Goal: Transaction & Acquisition: Purchase product/service

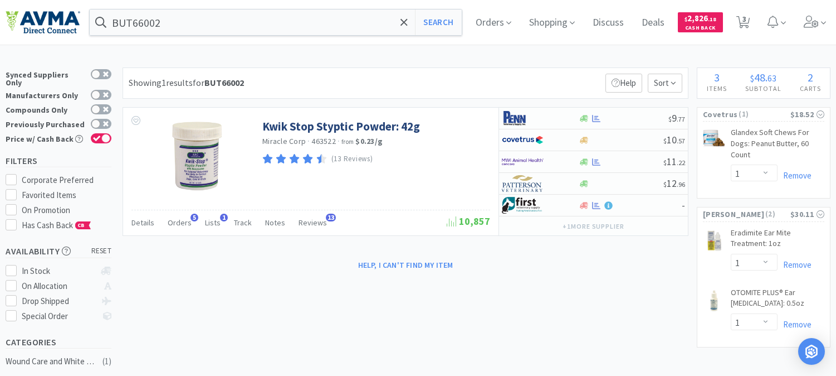
select select "1"
click at [197, 24] on input "BUT66002" at bounding box center [276, 22] width 372 height 26
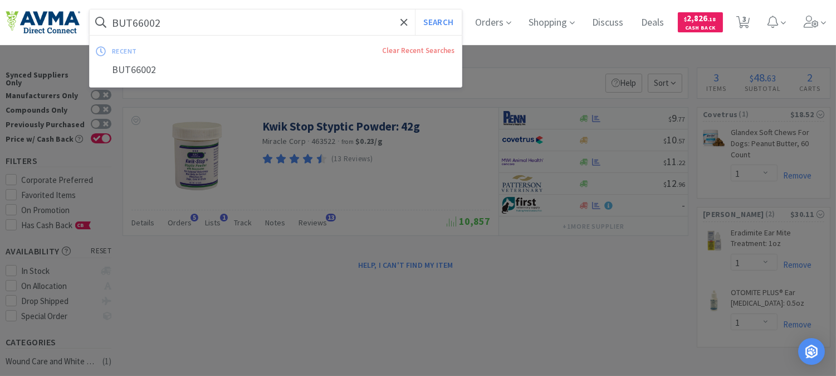
paste input "020840"
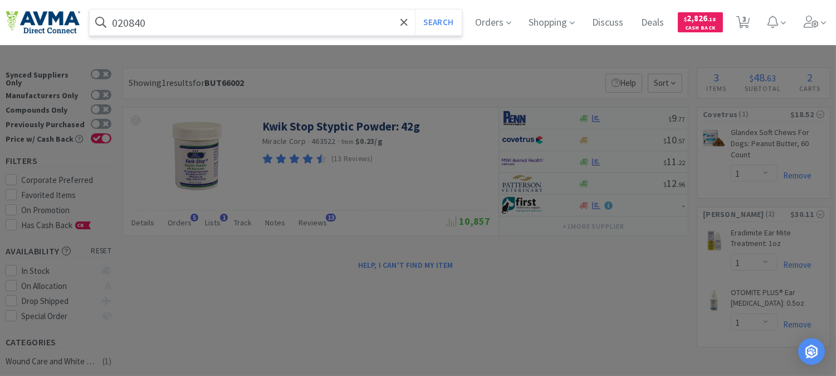
click at [415, 9] on button "Search" at bounding box center [438, 22] width 46 height 26
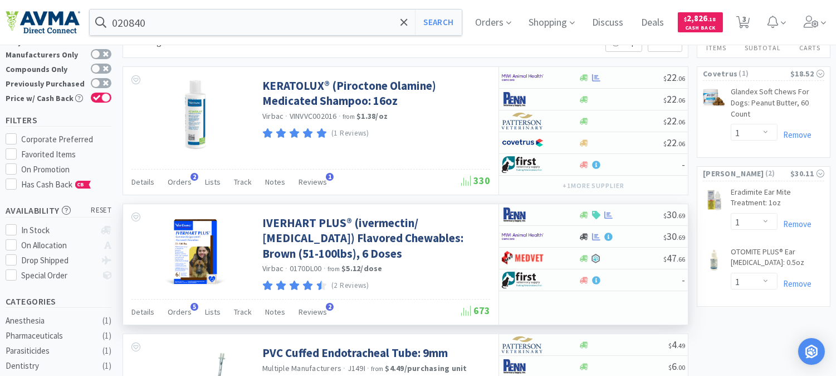
scroll to position [62, 0]
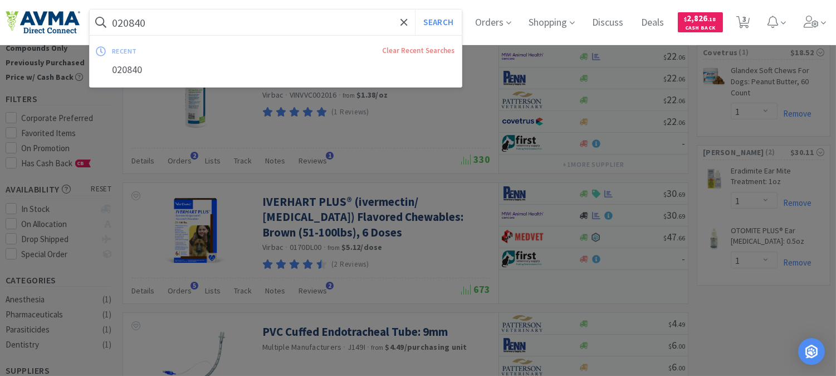
click at [173, 20] on input "020840" at bounding box center [276, 22] width 372 height 26
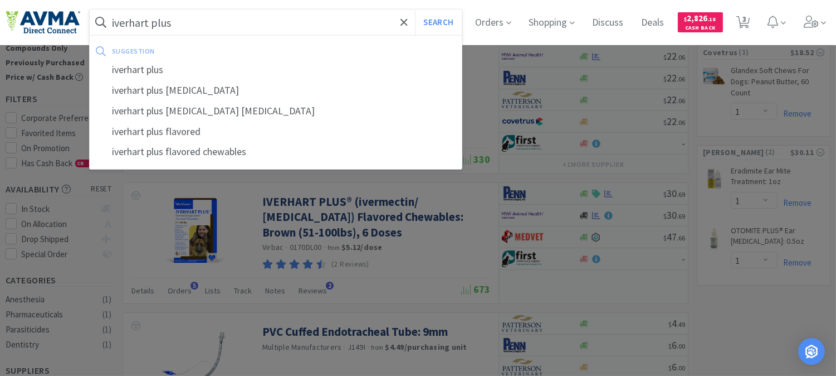
click at [415, 9] on button "Search" at bounding box center [438, 22] width 46 height 26
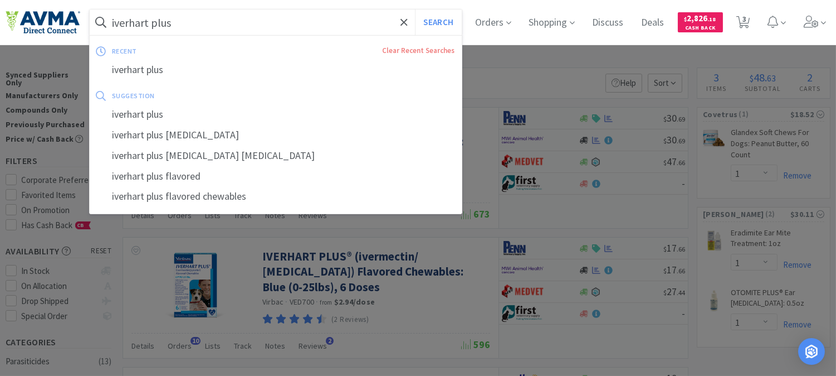
click at [188, 17] on input "iverhart plus" at bounding box center [276, 22] width 372 height 26
paste input "019282"
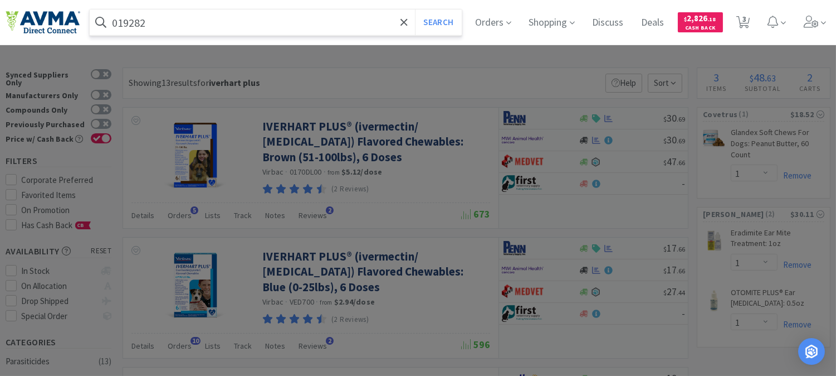
type input "019282"
click at [415, 9] on button "Search" at bounding box center [438, 22] width 46 height 26
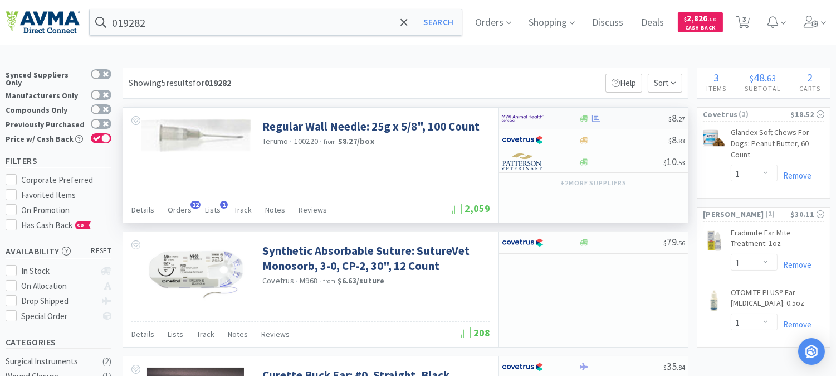
click at [514, 118] on img at bounding box center [523, 118] width 42 height 17
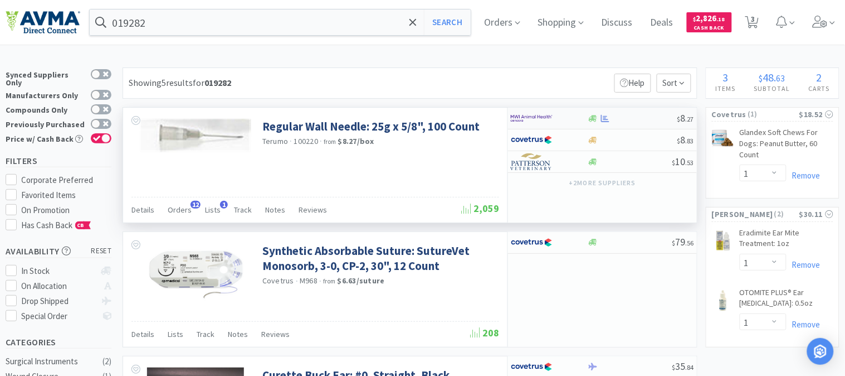
select select "1"
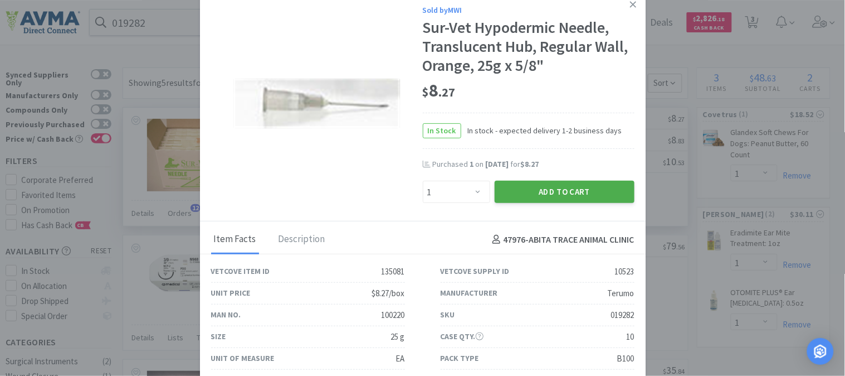
click at [536, 188] on button "Add to Cart" at bounding box center [565, 192] width 140 height 22
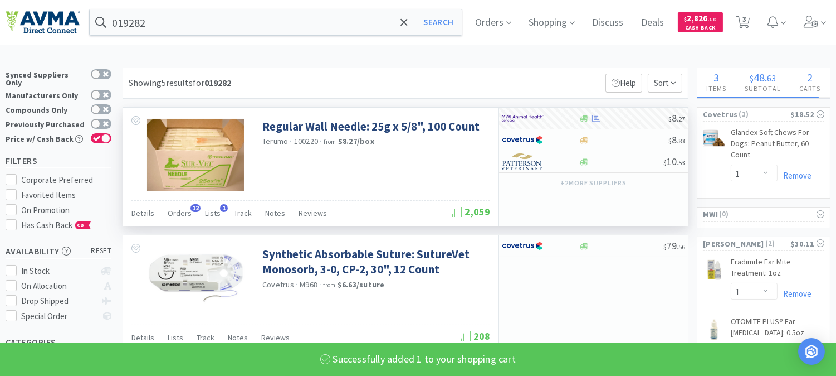
select select "1"
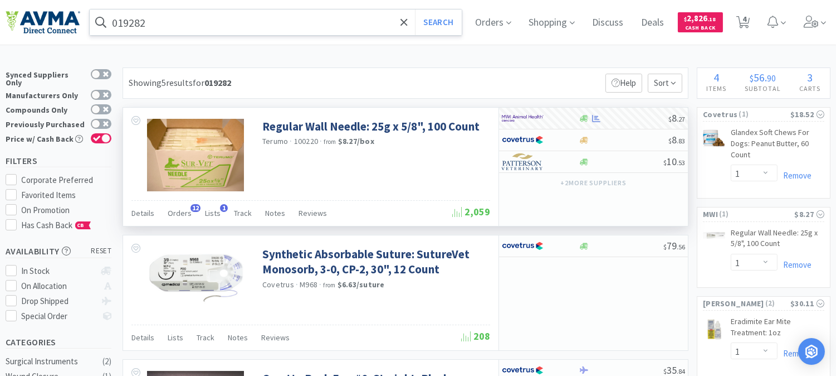
click at [201, 9] on input "019282" at bounding box center [276, 22] width 372 height 26
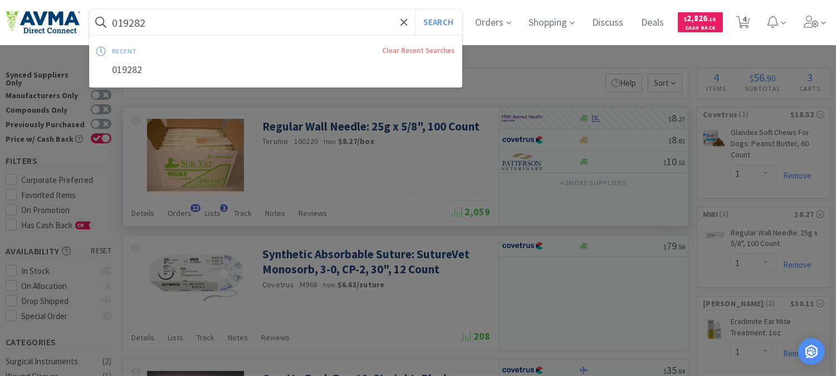
paste input "69"
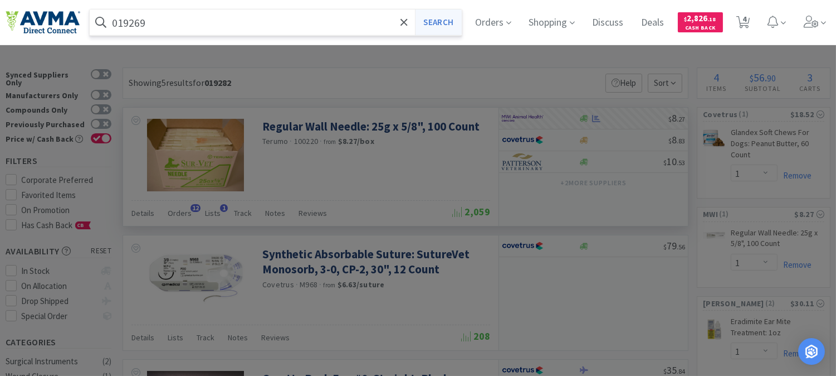
type input "019269"
click at [445, 17] on button "Search" at bounding box center [438, 22] width 46 height 26
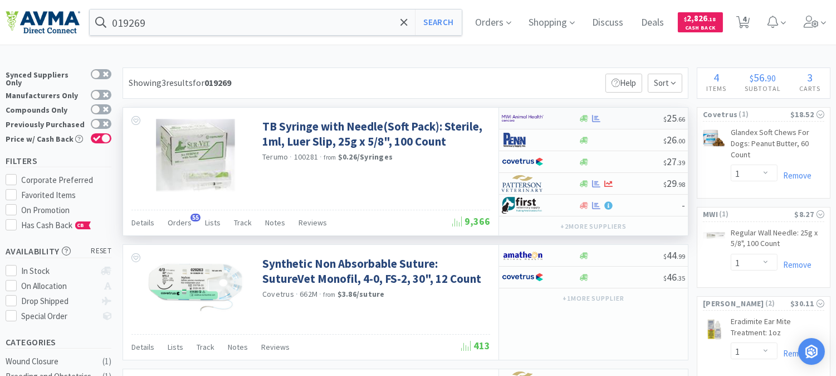
click at [522, 115] on img at bounding box center [523, 118] width 42 height 17
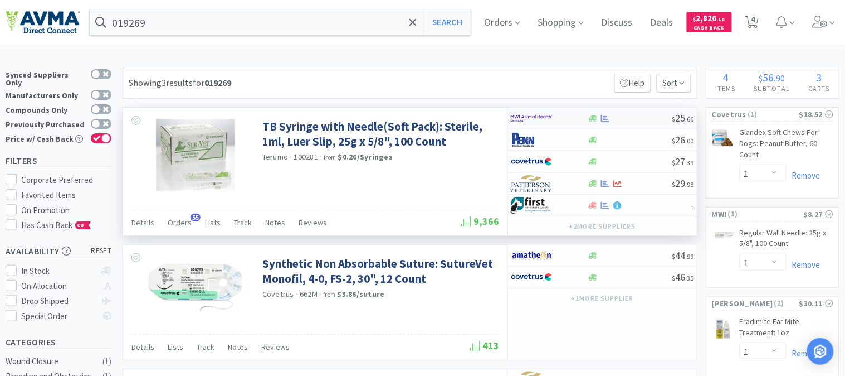
select select "1"
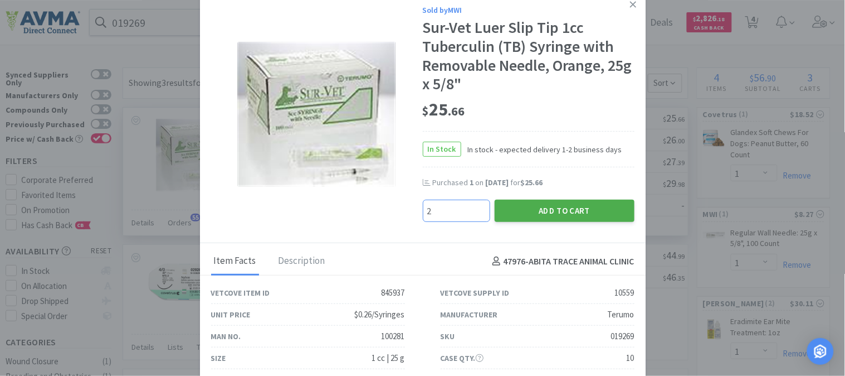
type input "2"
click at [558, 203] on button "Add to Cart" at bounding box center [565, 210] width 140 height 22
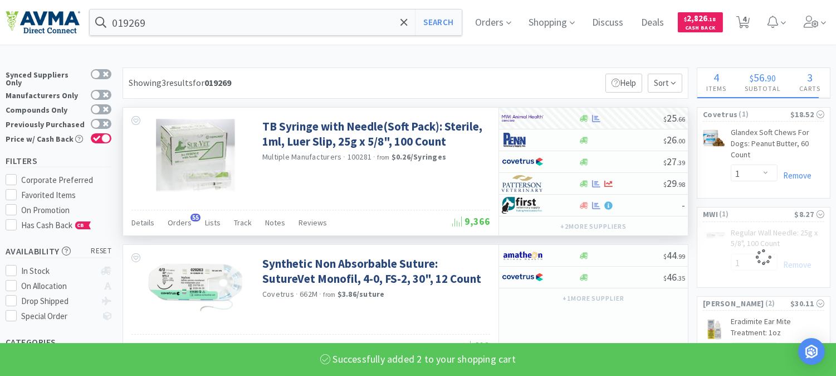
select select "2"
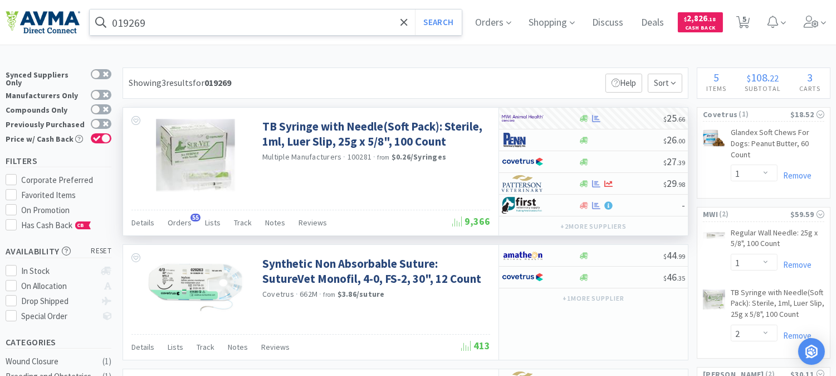
click at [154, 20] on input "019269" at bounding box center [276, 22] width 372 height 26
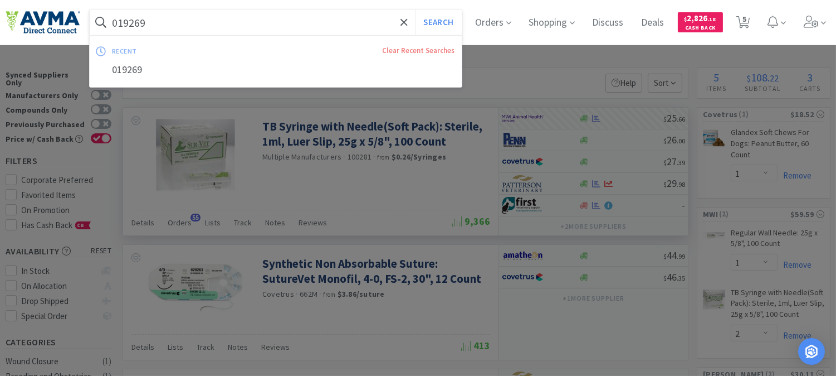
paste input "25928"
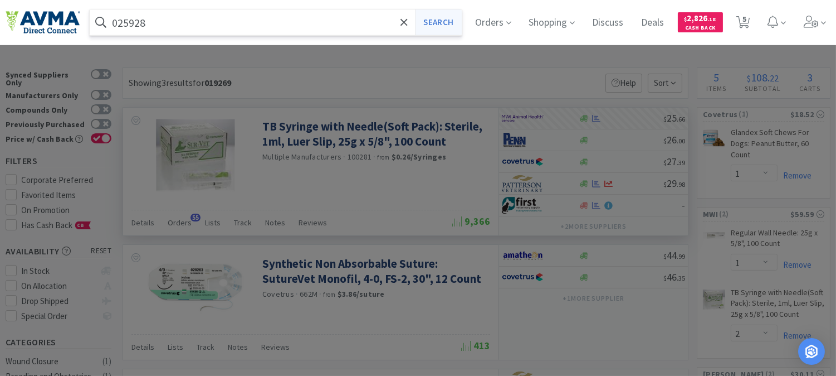
type input "025928"
click at [430, 24] on button "Search" at bounding box center [438, 22] width 46 height 26
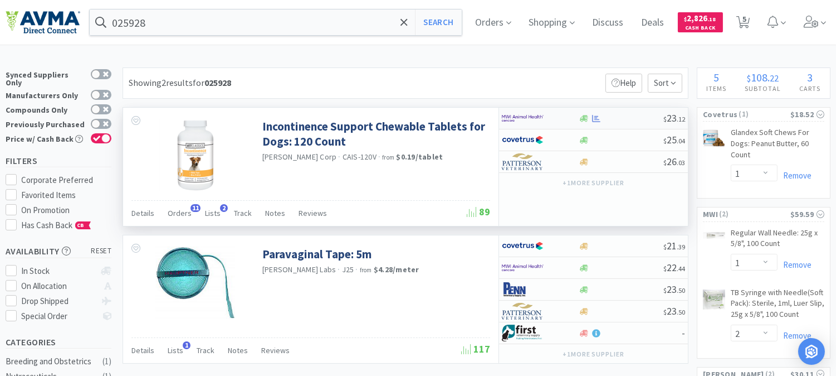
click at [531, 118] on img at bounding box center [523, 118] width 42 height 17
select select "1"
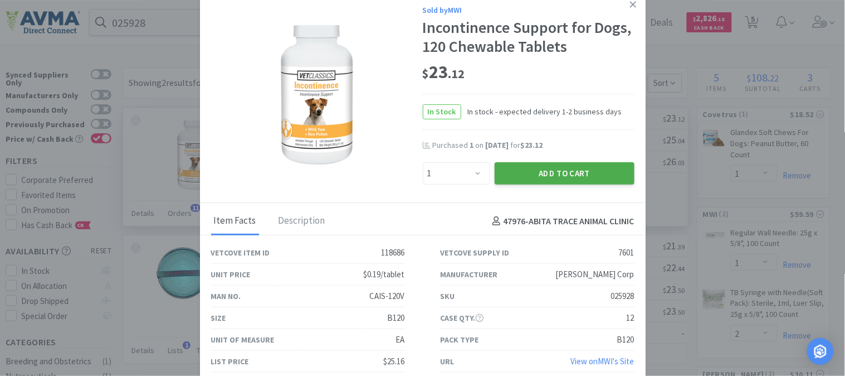
click at [563, 168] on button "Add to Cart" at bounding box center [565, 173] width 140 height 22
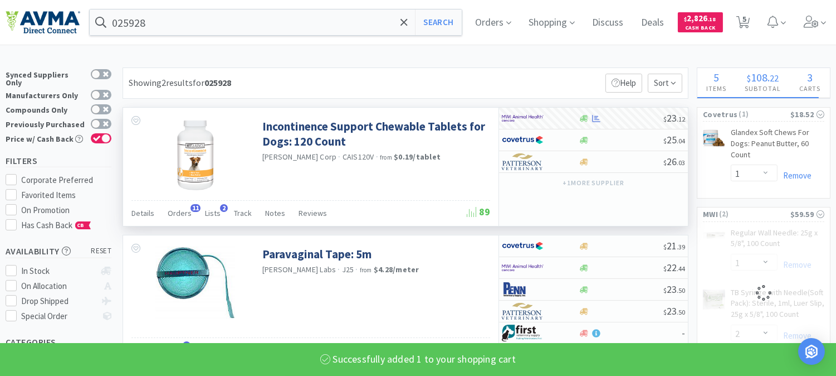
select select "1"
select select "2"
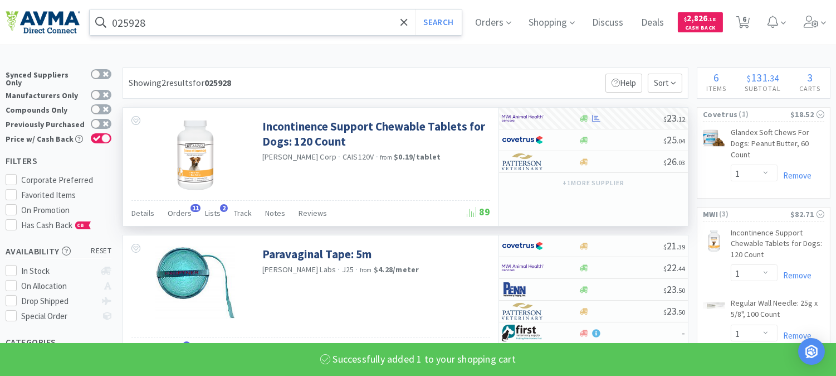
click at [152, 24] on input "025928" at bounding box center [276, 22] width 372 height 26
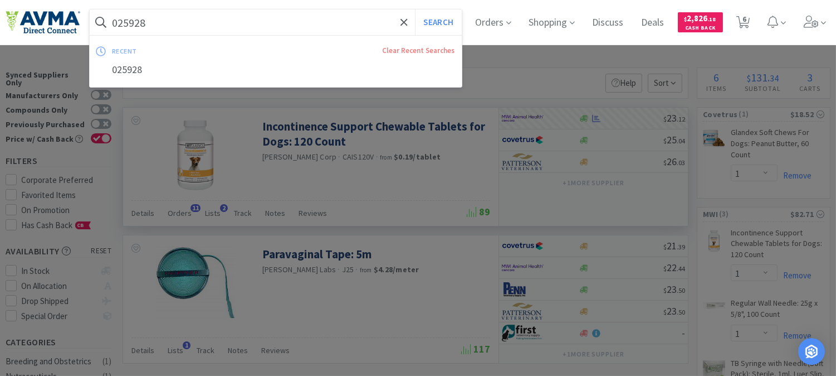
paste input "111937"
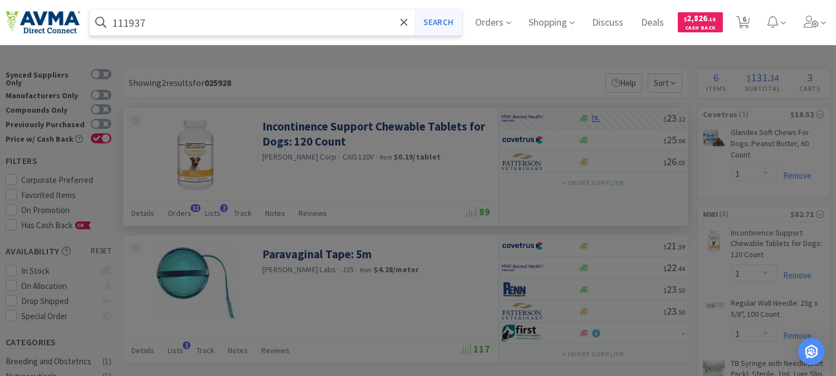
type input "111937"
click at [448, 23] on button "Search" at bounding box center [438, 22] width 46 height 26
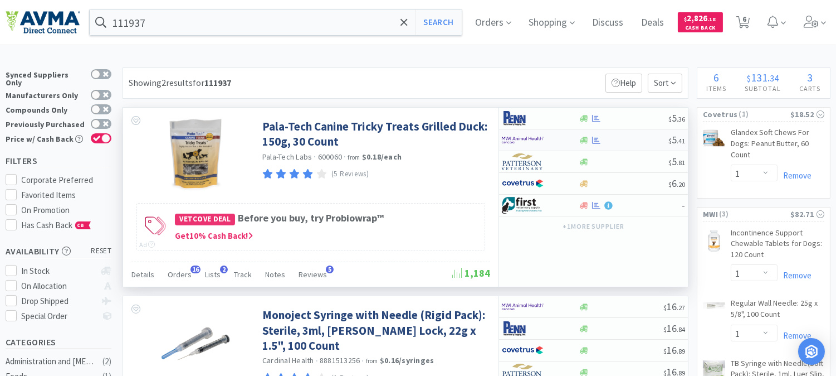
click at [520, 138] on img at bounding box center [523, 140] width 42 height 17
select select "1"
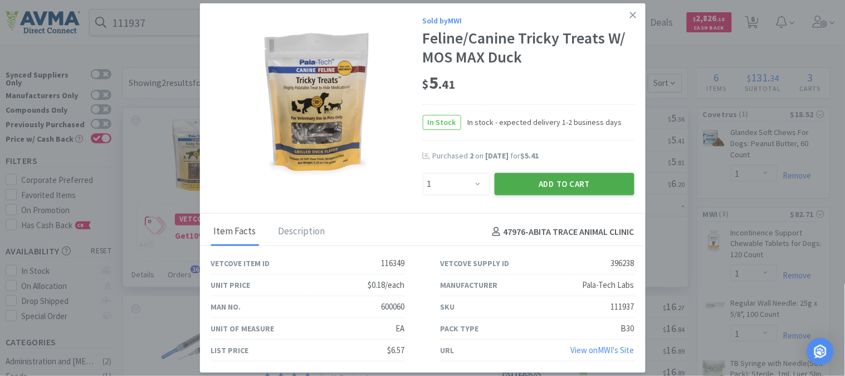
click at [561, 184] on button "Add to Cart" at bounding box center [565, 184] width 140 height 22
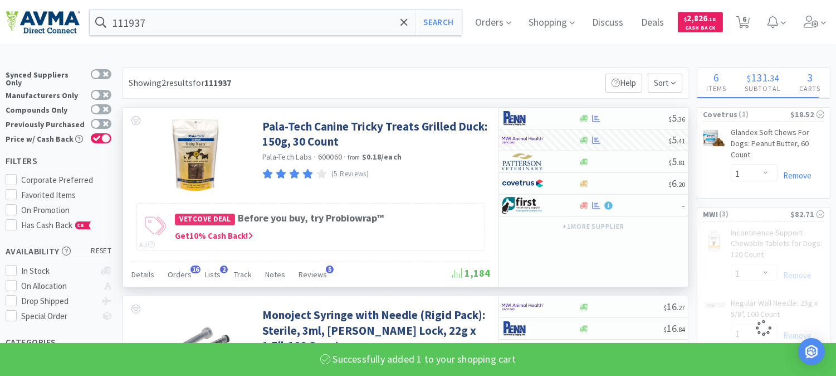
select select "1"
select select "2"
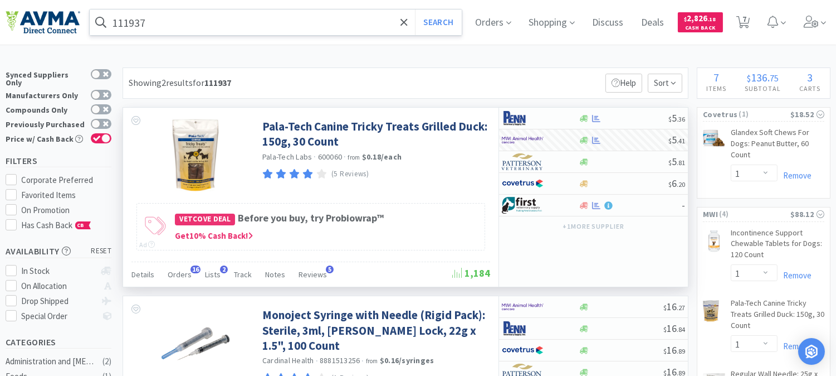
click at [173, 17] on input "111937" at bounding box center [276, 22] width 372 height 26
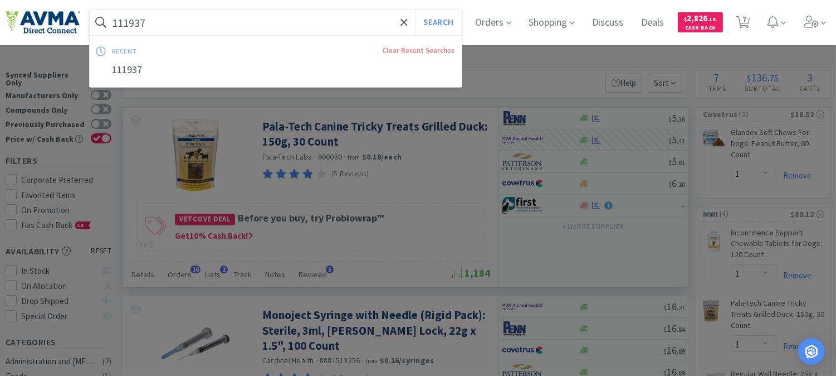
paste input "020840"
type input "020840"
click at [449, 22] on button "Search" at bounding box center [438, 22] width 46 height 26
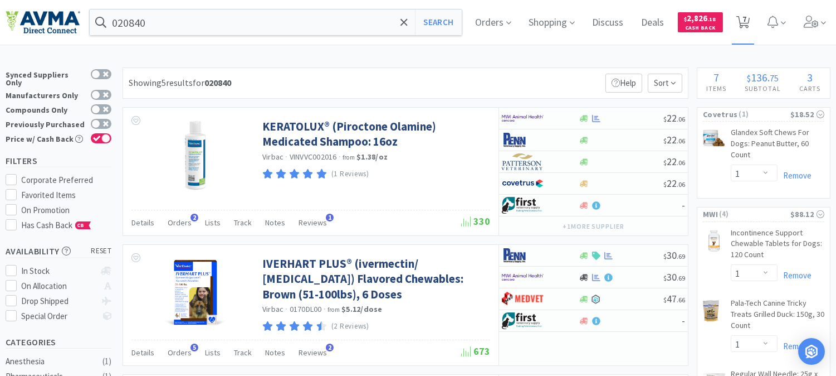
click at [747, 20] on span "7" at bounding box center [745, 19] width 4 height 45
select select "1"
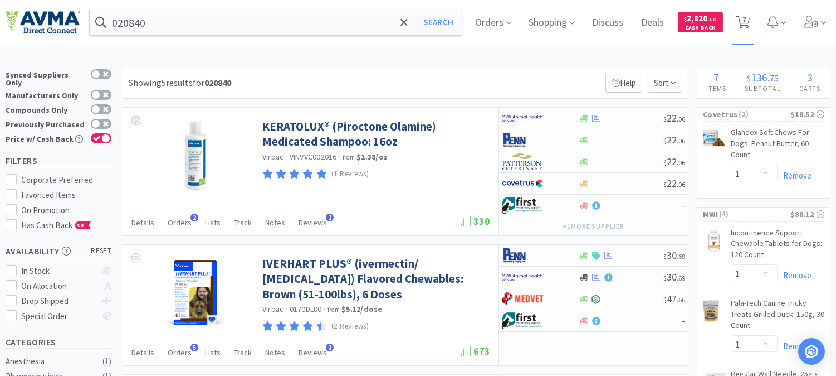
select select "2"
select select "1"
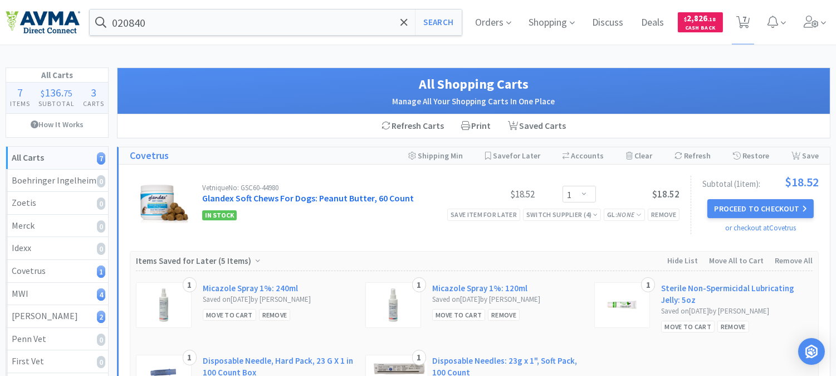
click at [258, 198] on link "Glandex Soft Chews For Dogs: Peanut Butter, 60 Count" at bounding box center [308, 197] width 212 height 11
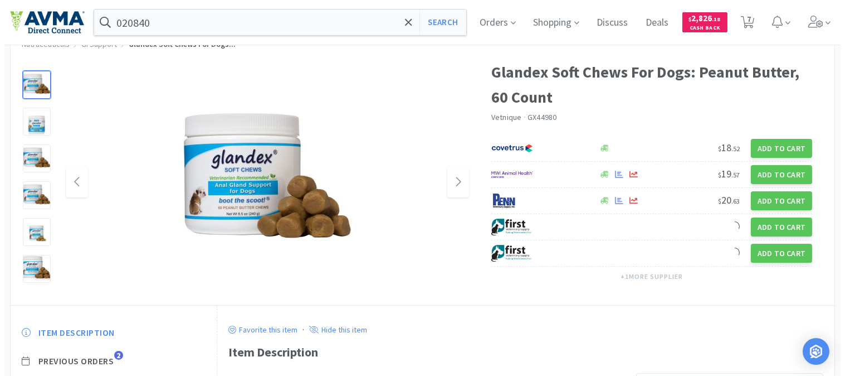
scroll to position [62, 0]
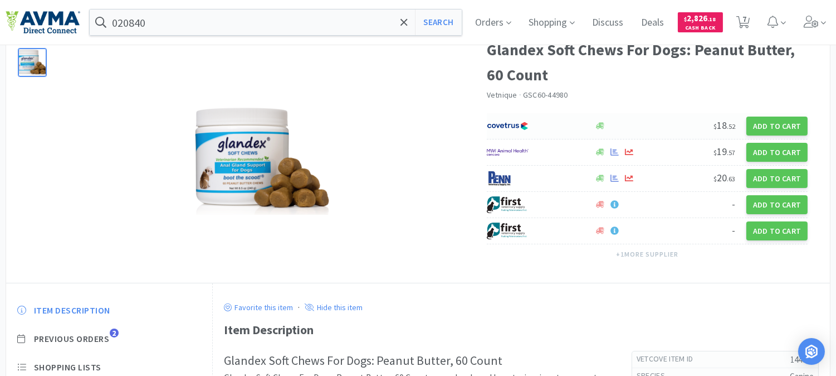
click at [509, 126] on img at bounding box center [508, 126] width 42 height 17
select select "1"
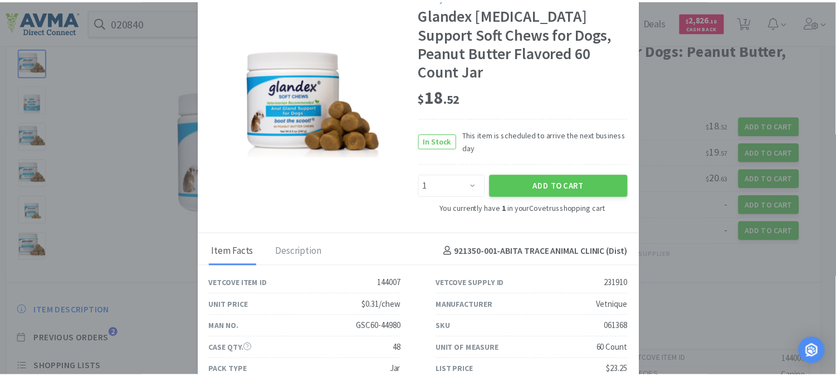
scroll to position [25, 0]
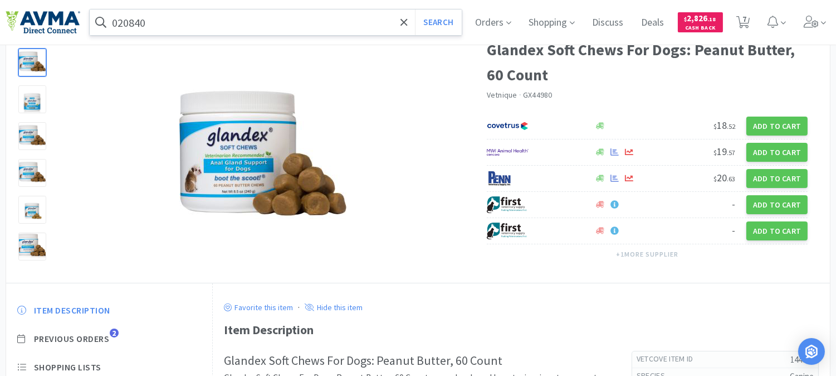
click at [195, 17] on input "020840" at bounding box center [276, 22] width 372 height 26
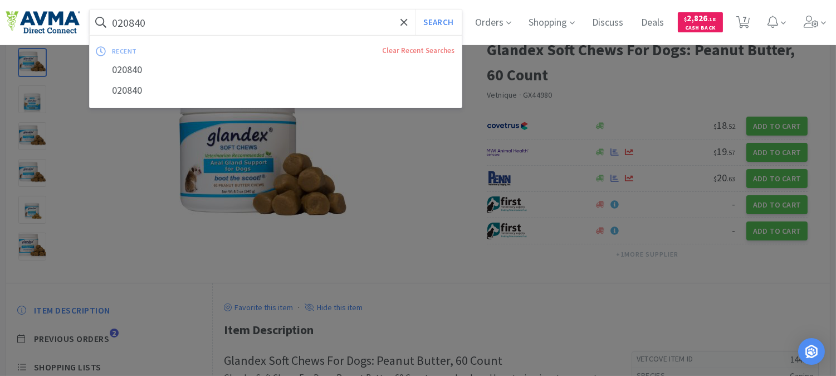
paste input "05866"
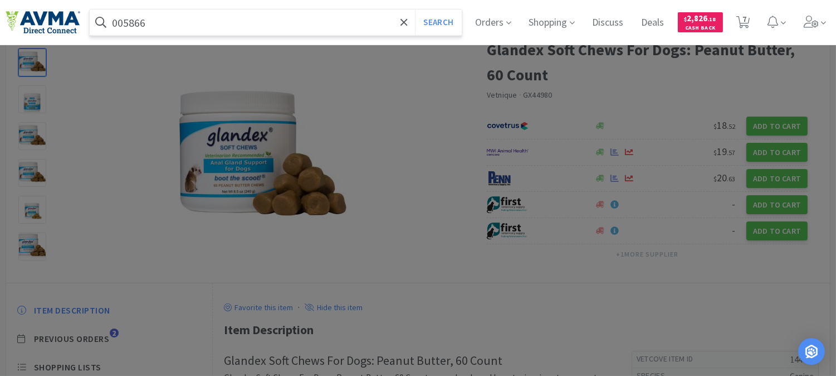
type input "005866"
click at [415, 9] on button "Search" at bounding box center [438, 22] width 46 height 26
select select "1"
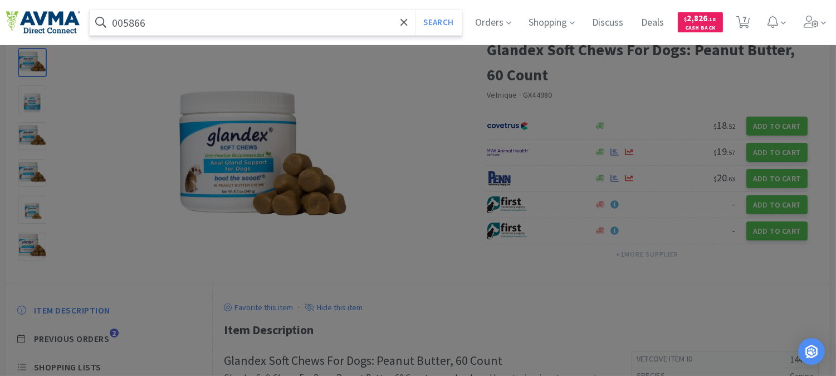
select select "1"
select select "2"
select select "1"
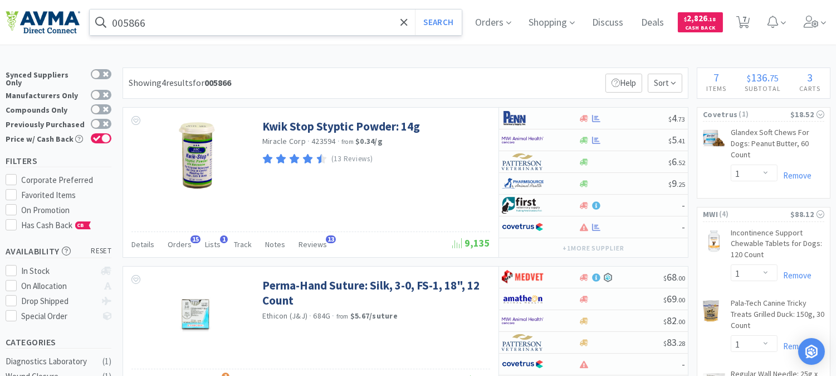
click at [226, 22] on input "005866" at bounding box center [276, 22] width 372 height 26
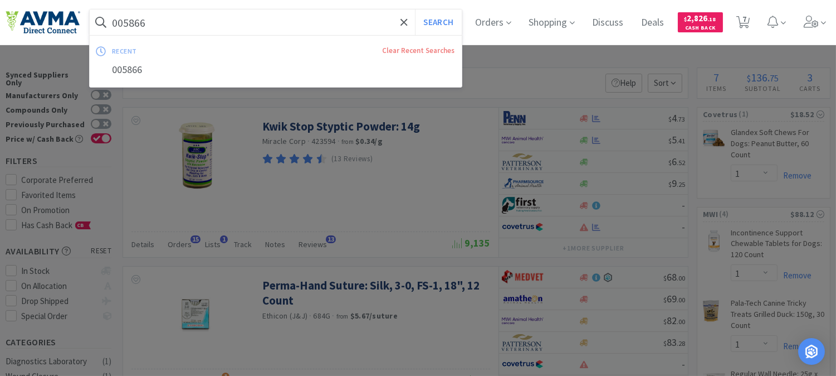
paste input "18873"
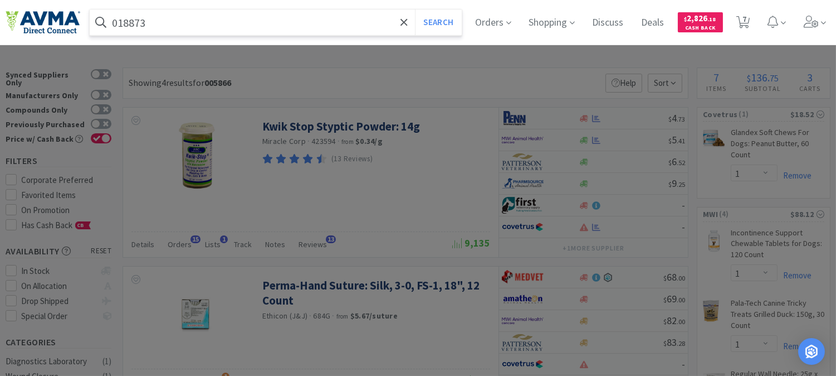
click at [415, 9] on button "Search" at bounding box center [438, 22] width 46 height 26
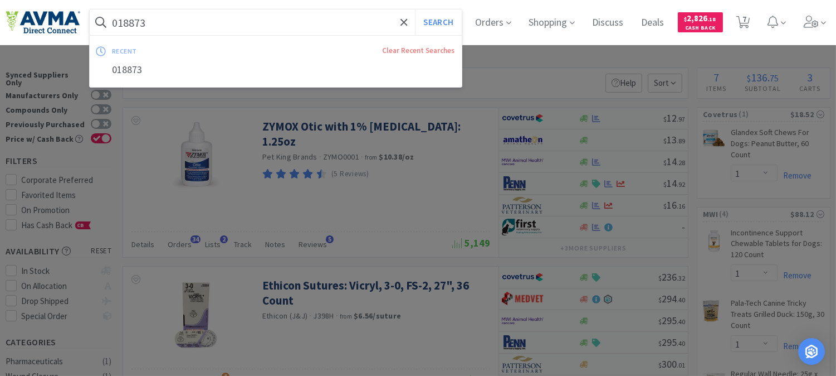
click at [169, 23] on input "018873" at bounding box center [276, 22] width 372 height 26
paste input "05866"
click at [415, 9] on button "Search" at bounding box center [438, 22] width 46 height 26
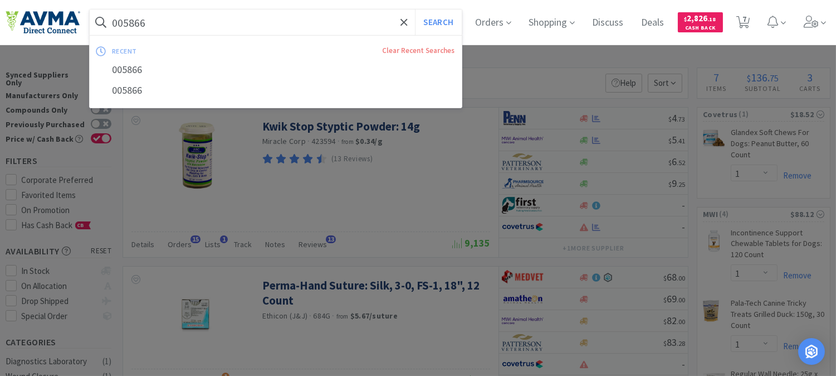
click at [207, 27] on input "005866" at bounding box center [276, 22] width 372 height 26
paste input "75714"
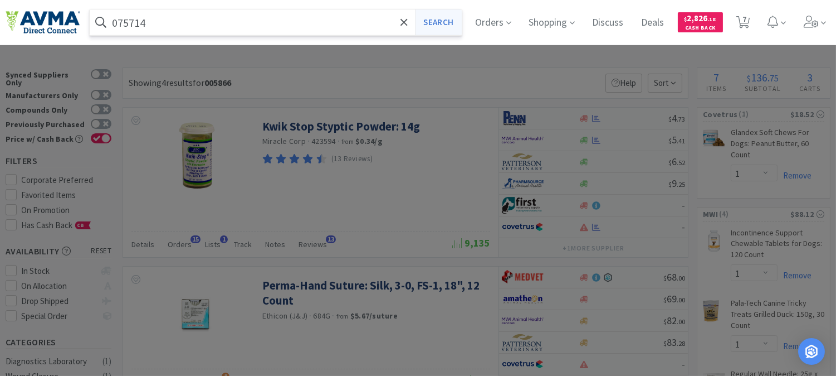
type input "075714"
click at [441, 23] on button "Search" at bounding box center [438, 22] width 46 height 26
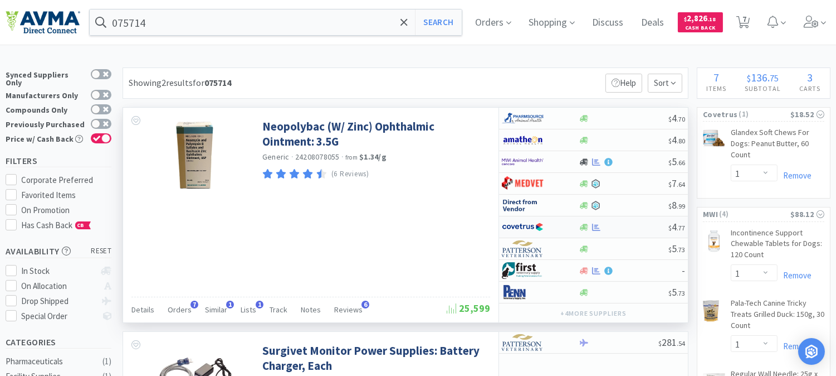
click at [524, 228] on img at bounding box center [523, 226] width 42 height 17
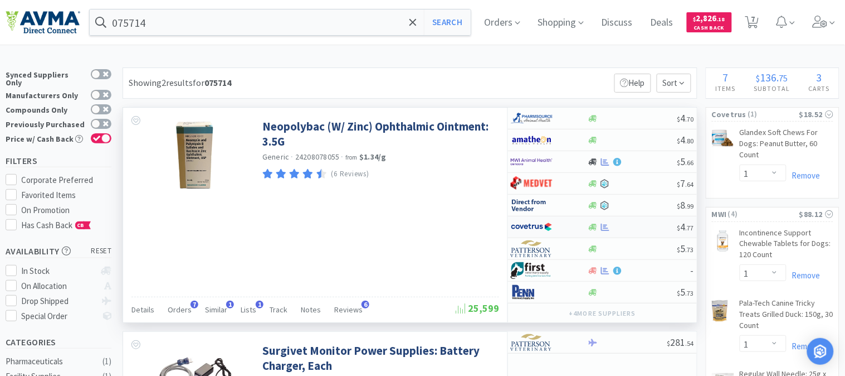
select select "1"
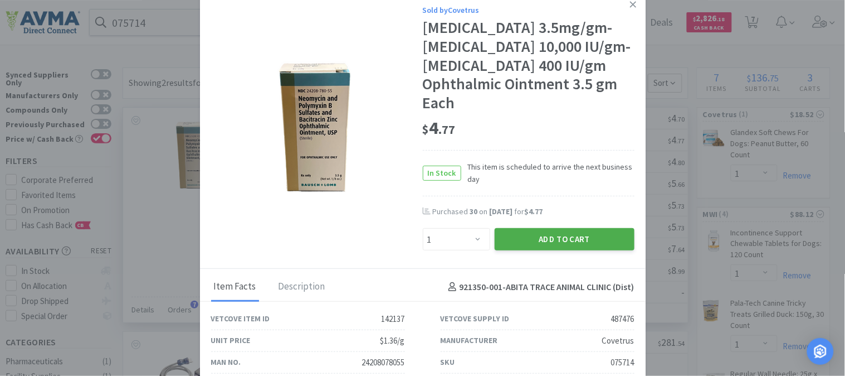
click at [552, 236] on button "Add to Cart" at bounding box center [565, 239] width 140 height 22
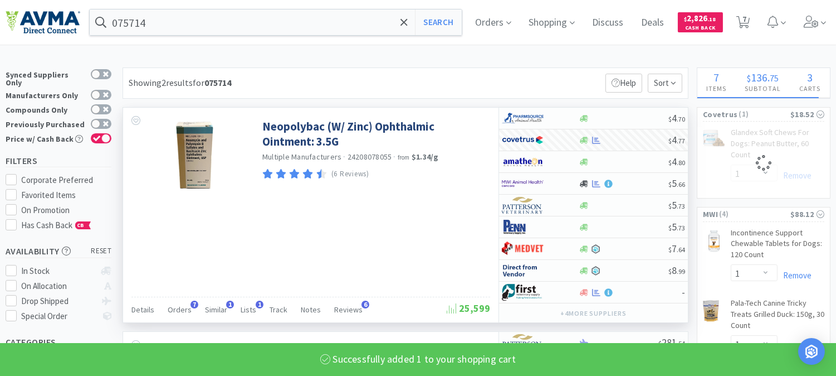
select select "1"
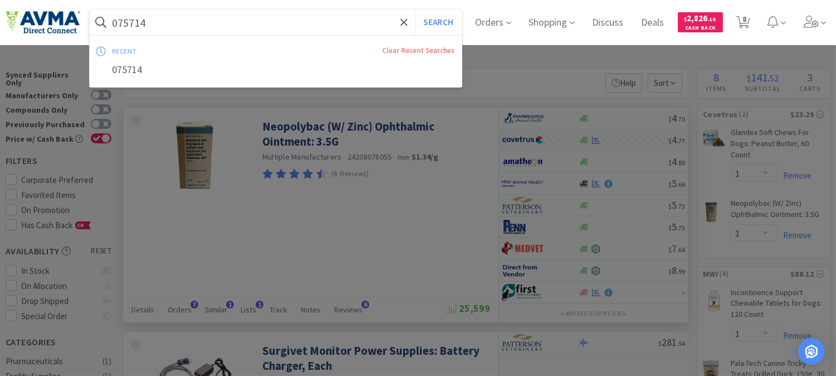
click at [149, 25] on input "075714" at bounding box center [276, 22] width 372 height 26
paste input "18873"
type input "018873"
click at [453, 20] on button "Search" at bounding box center [438, 22] width 46 height 26
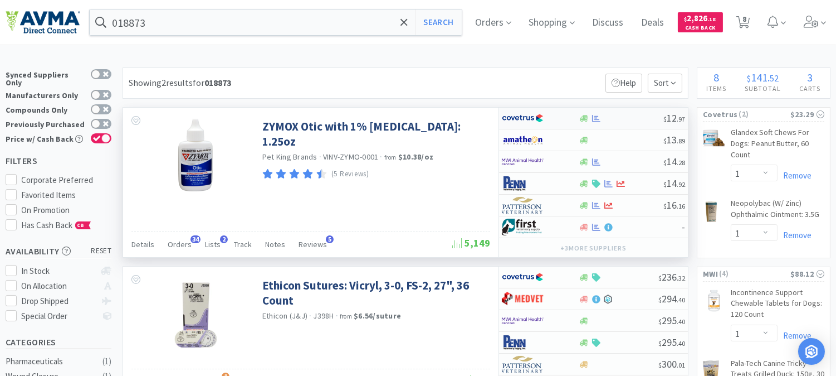
click at [526, 120] on img at bounding box center [523, 118] width 42 height 17
select select "1"
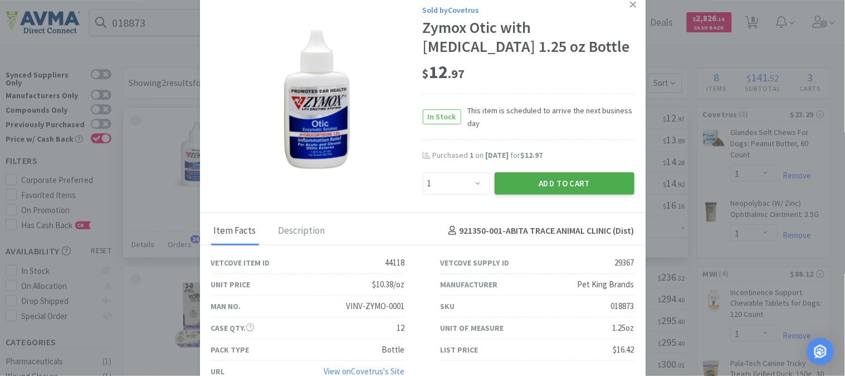
click at [573, 188] on button "Add to Cart" at bounding box center [565, 183] width 140 height 22
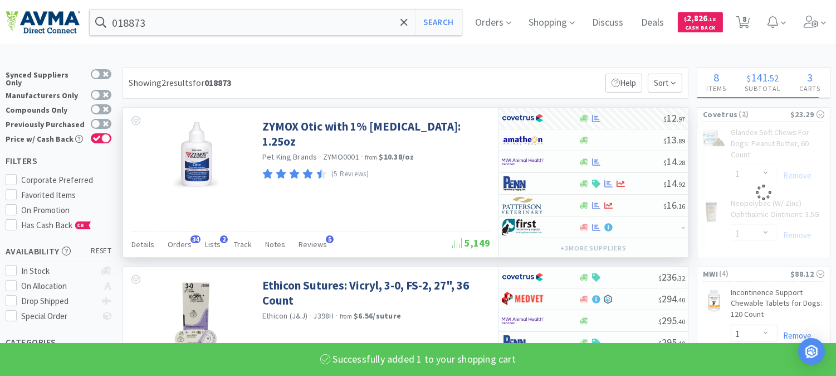
select select "1"
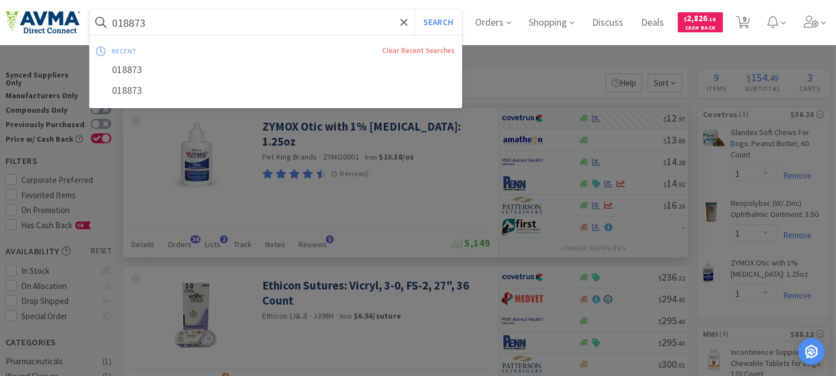
click at [145, 21] on input "018873" at bounding box center [276, 22] width 372 height 26
paste input "32253"
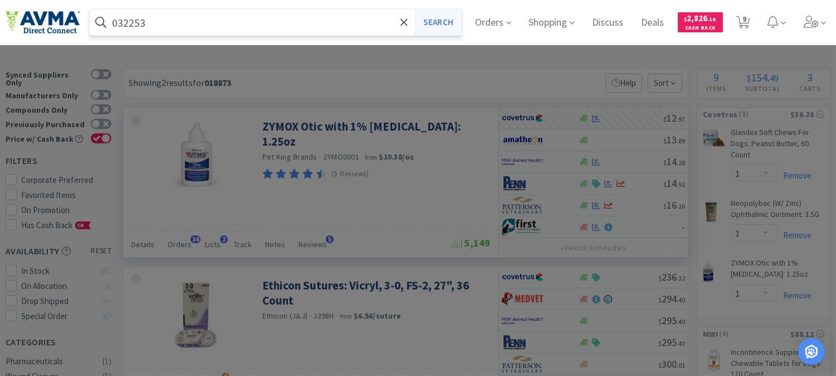
type input "032253"
click at [451, 20] on button "Search" at bounding box center [438, 22] width 46 height 26
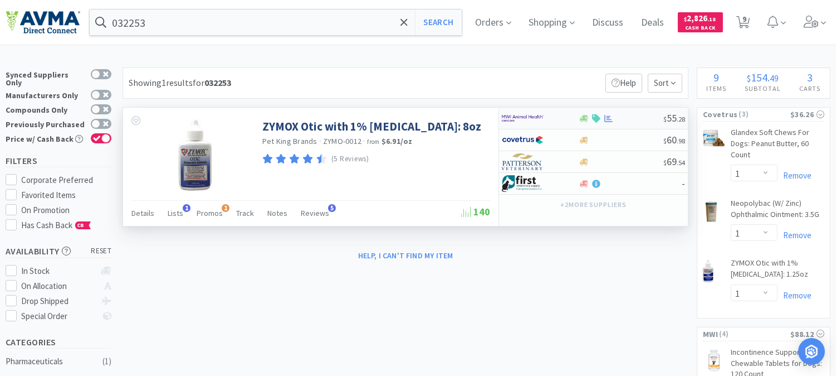
click at [517, 119] on img at bounding box center [523, 118] width 42 height 17
select select "1"
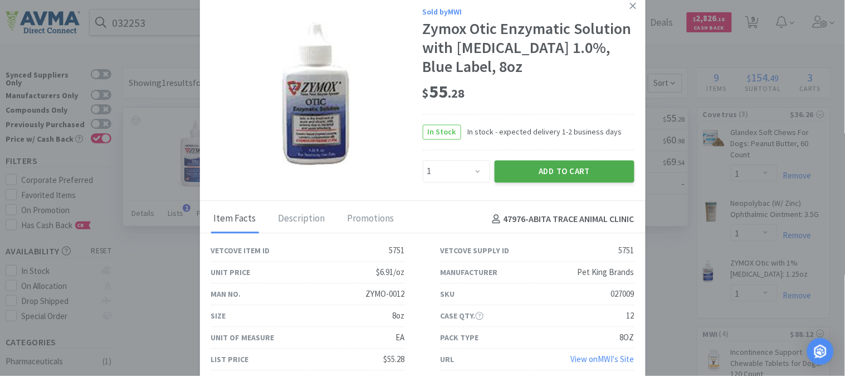
click at [542, 163] on button "Add to Cart" at bounding box center [565, 171] width 140 height 22
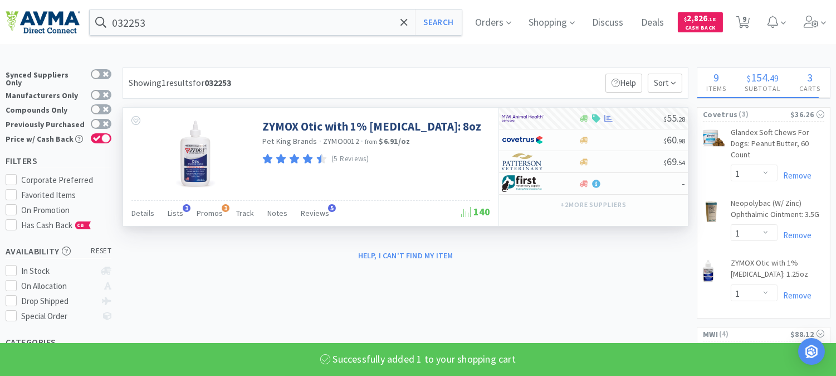
select select "1"
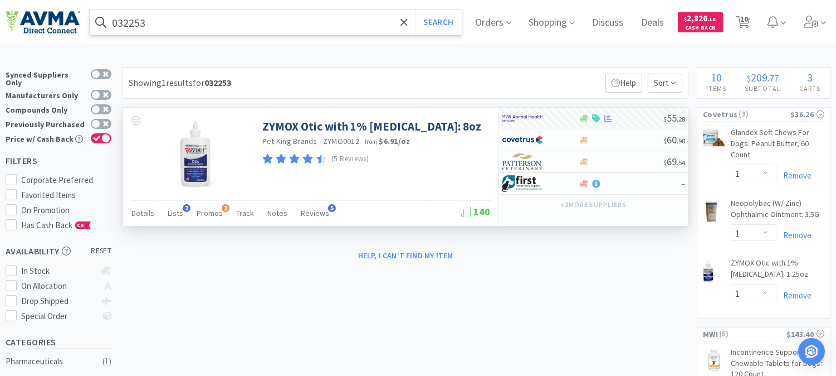
click at [164, 21] on input "032253" at bounding box center [276, 22] width 372 height 26
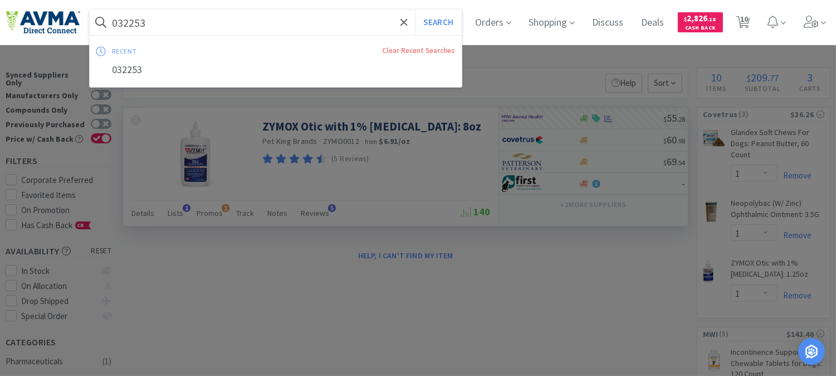
paste input "18873"
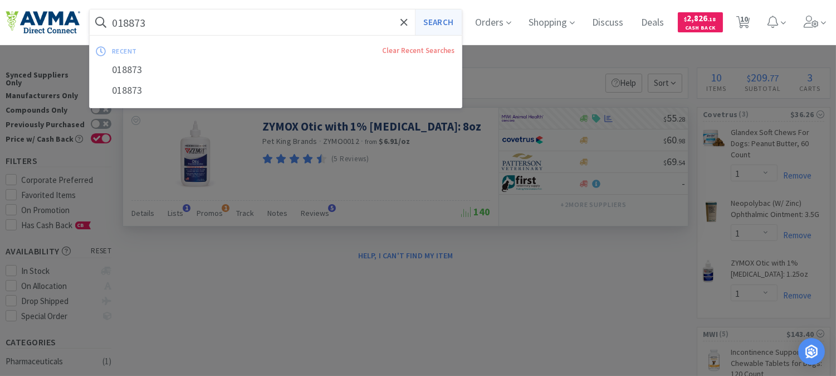
type input "018873"
click at [441, 24] on button "Search" at bounding box center [438, 22] width 46 height 26
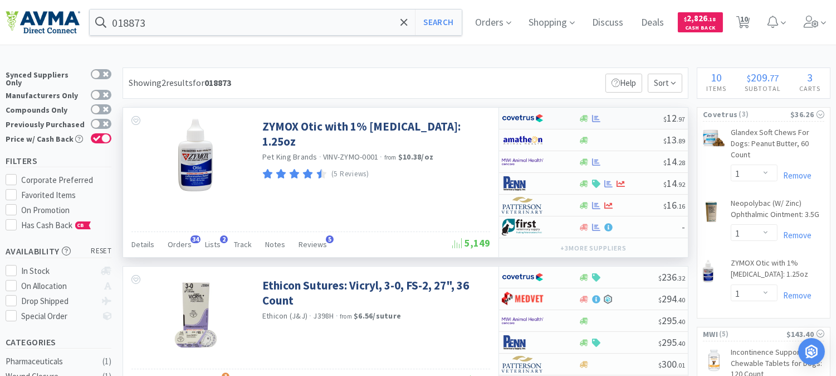
click at [517, 118] on img at bounding box center [523, 118] width 42 height 17
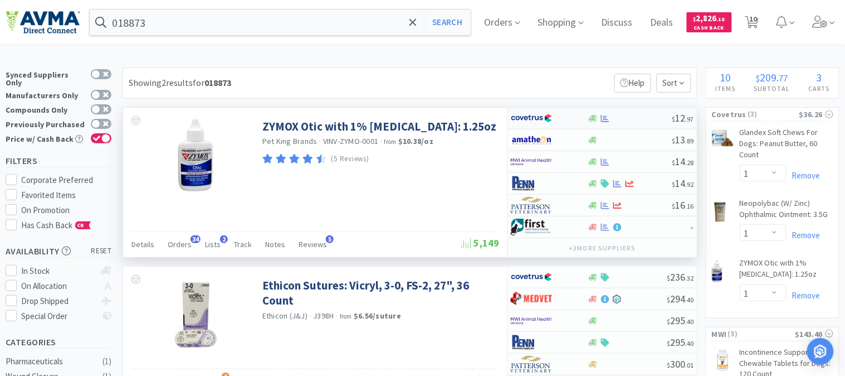
select select "1"
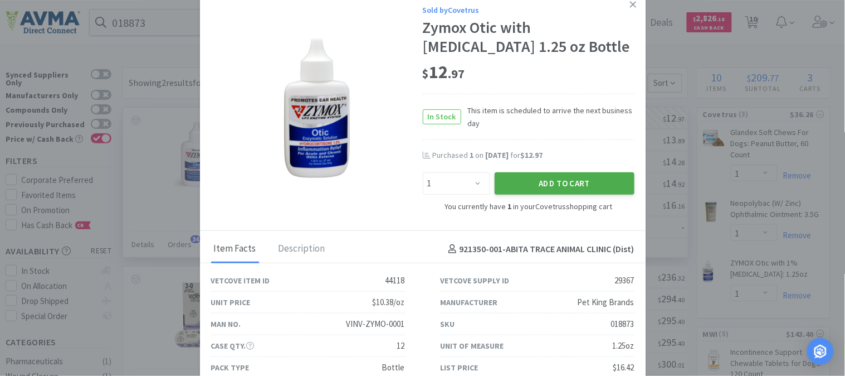
click at [583, 180] on button "Add to Cart" at bounding box center [565, 183] width 140 height 22
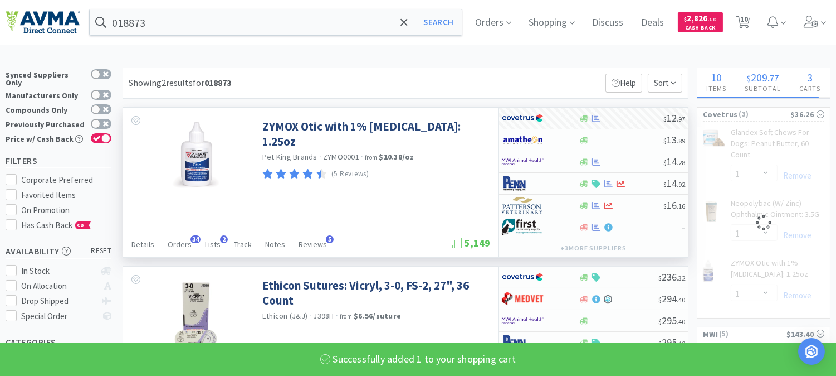
select select "2"
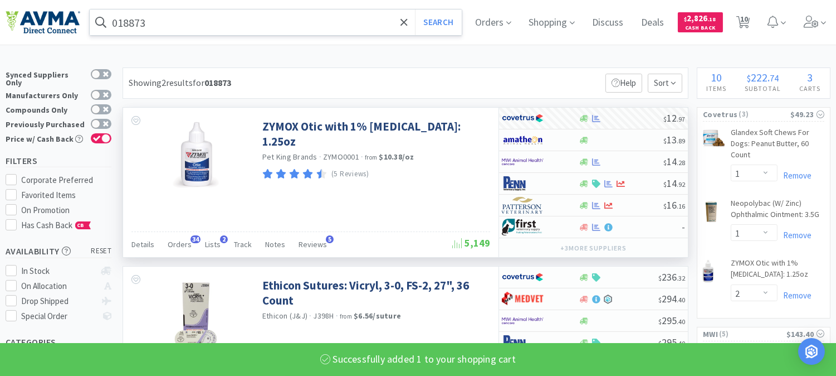
drag, startPoint x: 183, startPoint y: 20, endPoint x: 193, endPoint y: 21, distance: 10.0
click at [183, 20] on input "018873" at bounding box center [276, 22] width 372 height 26
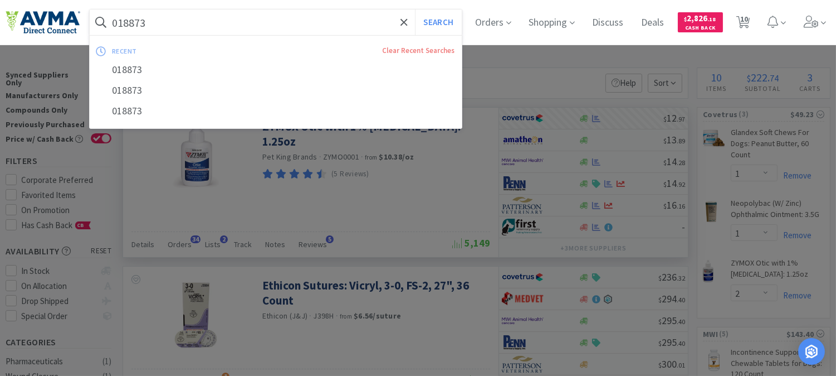
paste input "61"
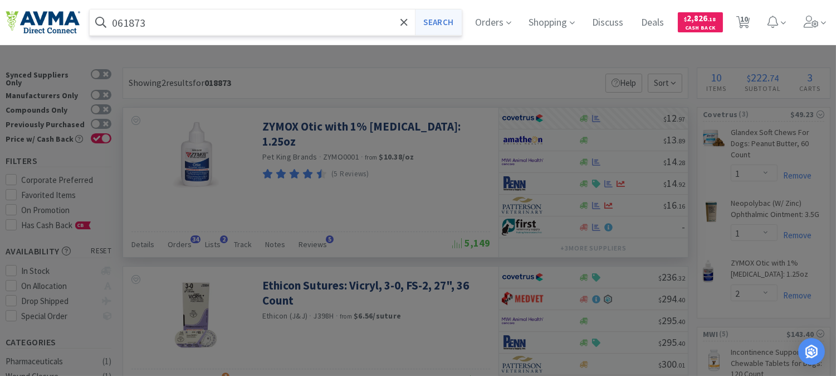
type input "061873"
click at [439, 26] on button "Search" at bounding box center [438, 22] width 46 height 26
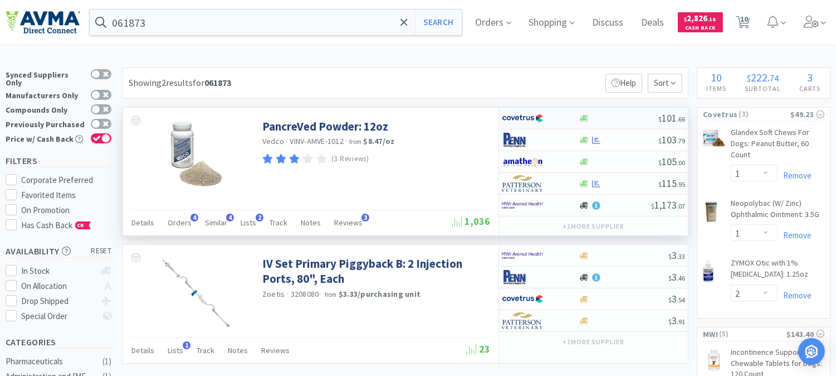
click at [522, 117] on img at bounding box center [523, 118] width 42 height 17
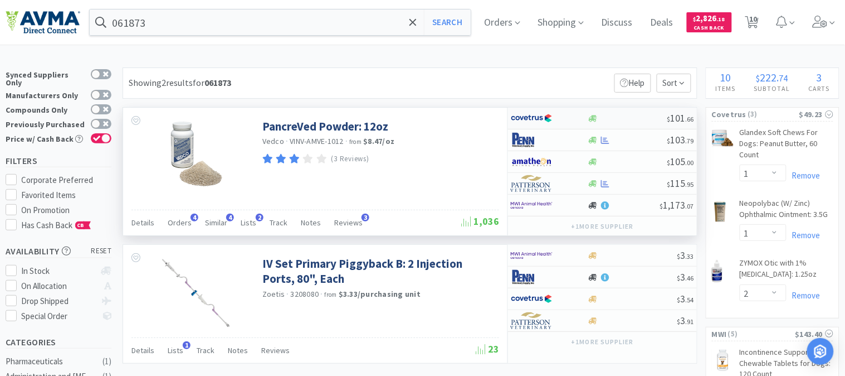
select select "1"
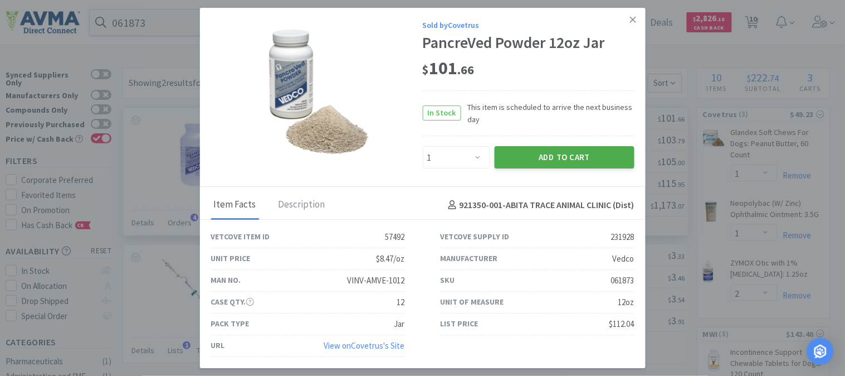
click at [564, 157] on button "Add to Cart" at bounding box center [565, 158] width 140 height 22
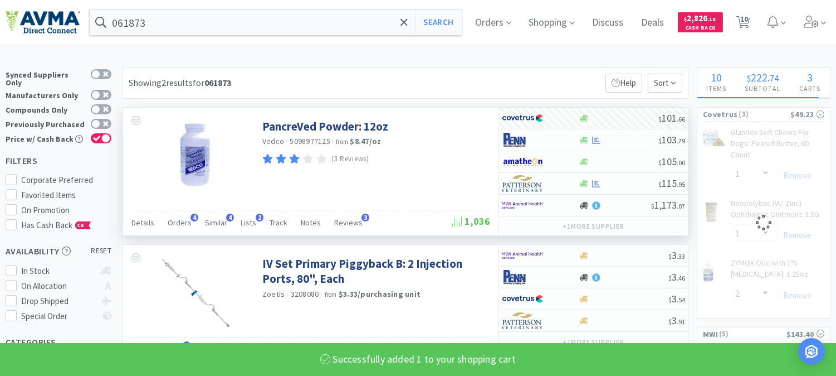
select select "1"
select select "2"
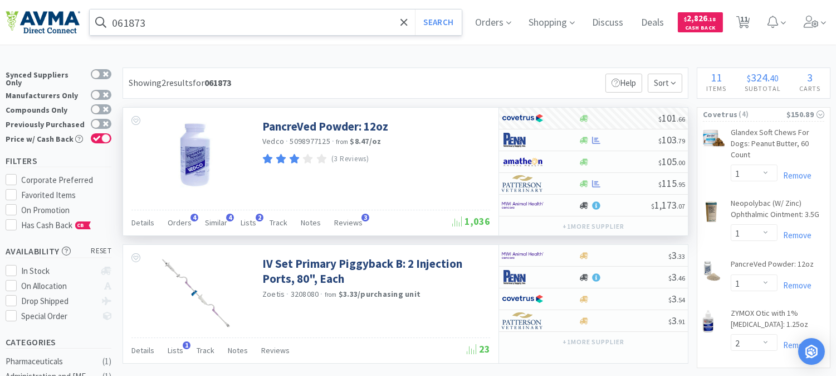
click at [164, 23] on input "061873" at bounding box center [276, 22] width 372 height 26
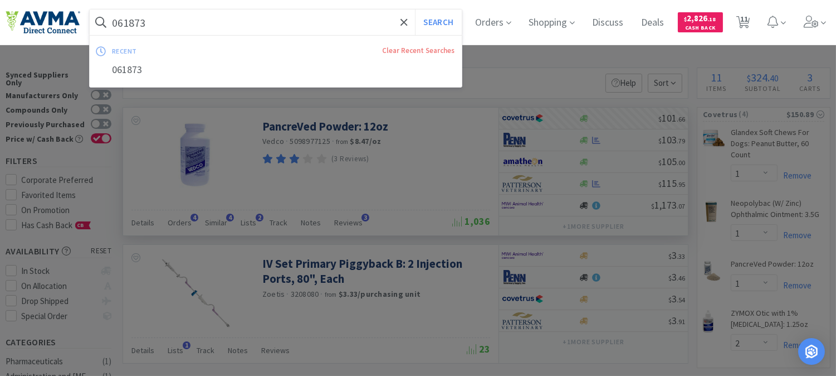
paste input "72861"
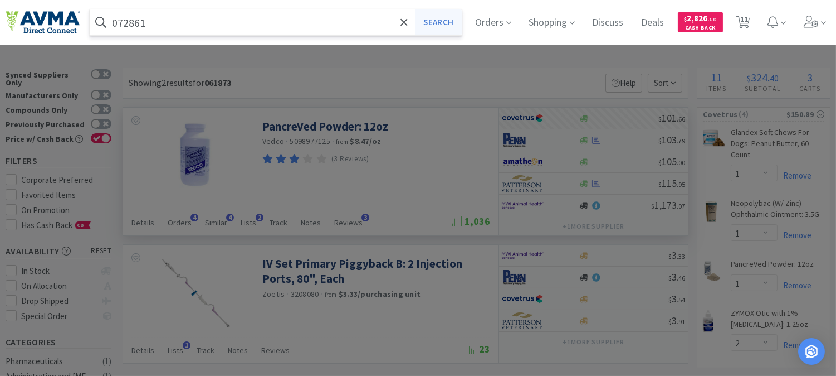
type input "072861"
click at [442, 22] on button "Search" at bounding box center [438, 22] width 46 height 26
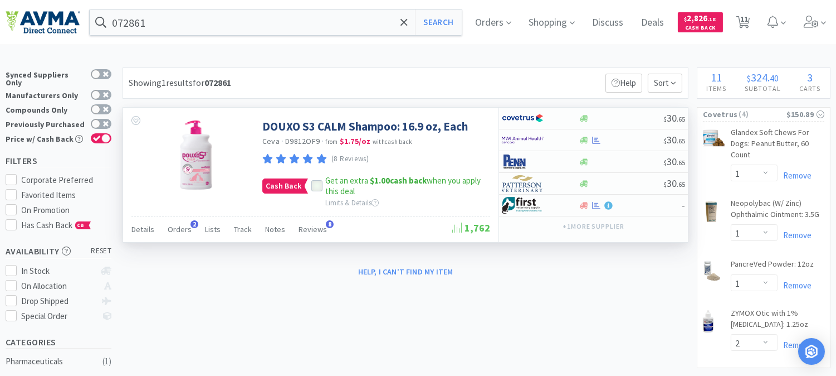
click at [319, 182] on icon at bounding box center [317, 186] width 8 height 8
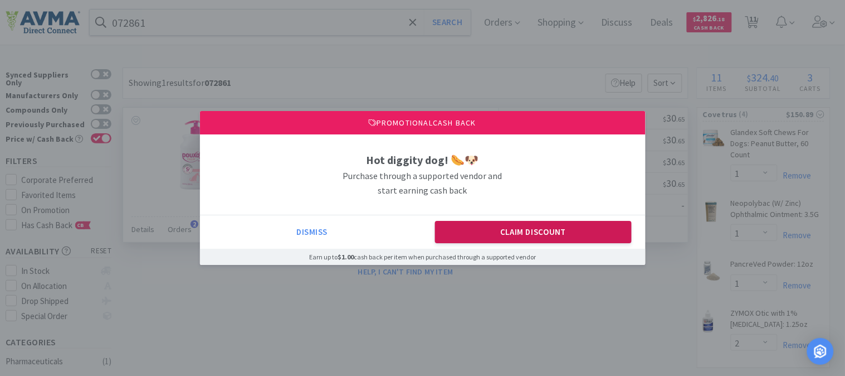
click at [547, 229] on button "Claim Discount" at bounding box center [533, 232] width 197 height 22
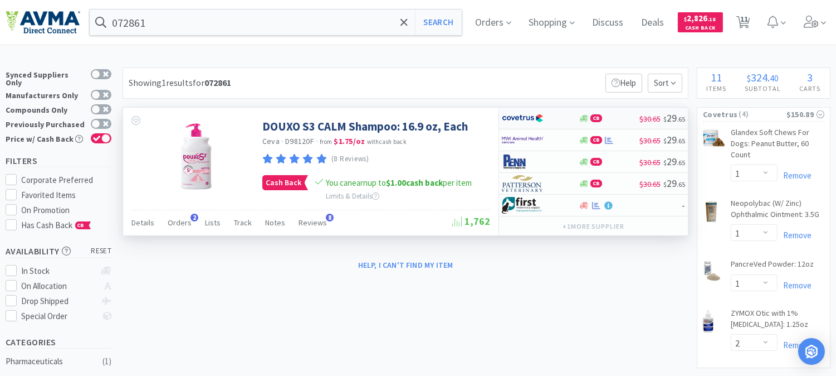
click at [525, 117] on img at bounding box center [523, 118] width 42 height 17
select select "1"
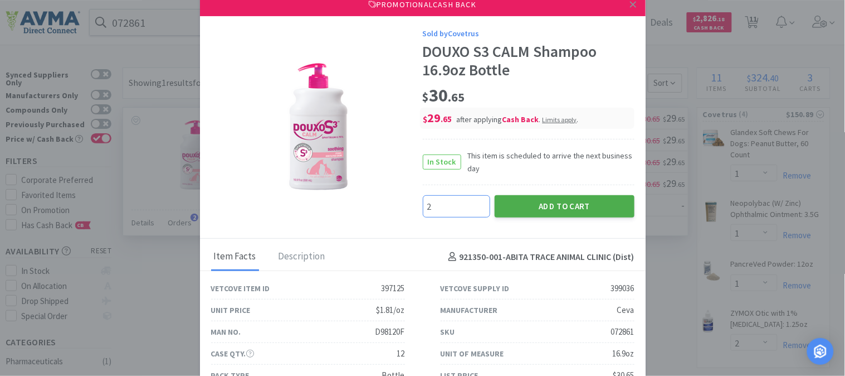
type input "2"
click at [559, 199] on button "Add to Cart" at bounding box center [565, 206] width 140 height 22
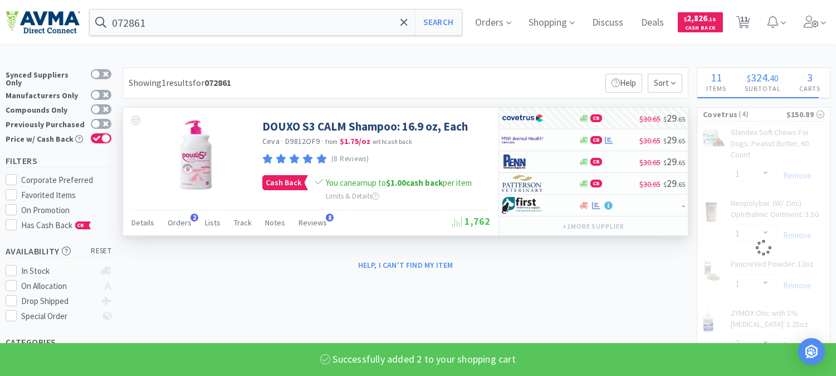
select select "2"
select select "1"
select select "2"
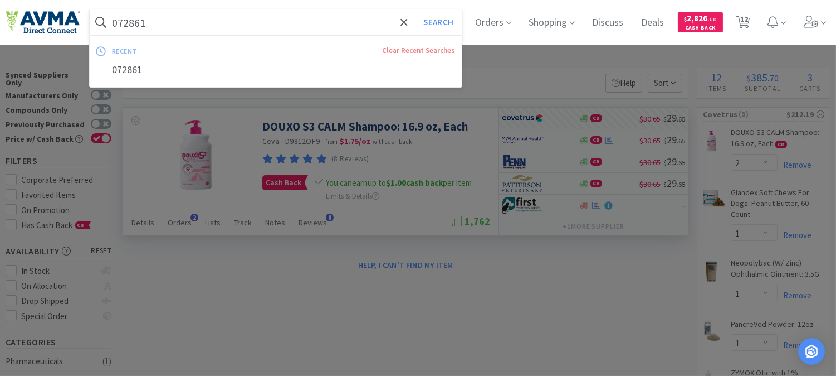
click at [163, 20] on input "072861" at bounding box center [276, 22] width 372 height 26
paste input "45247"
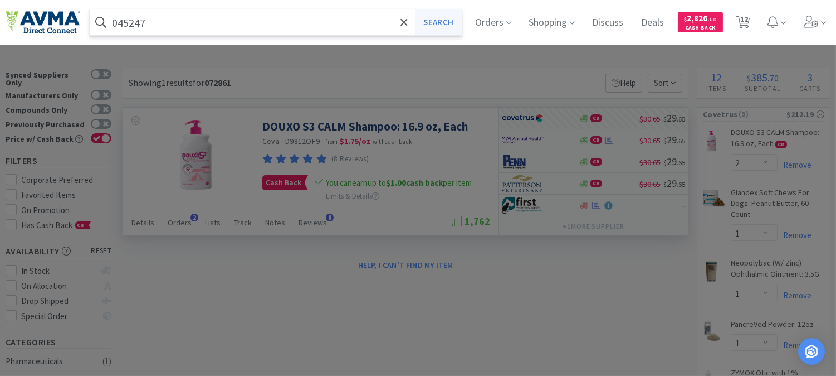
type input "045247"
click at [452, 26] on button "Search" at bounding box center [438, 22] width 46 height 26
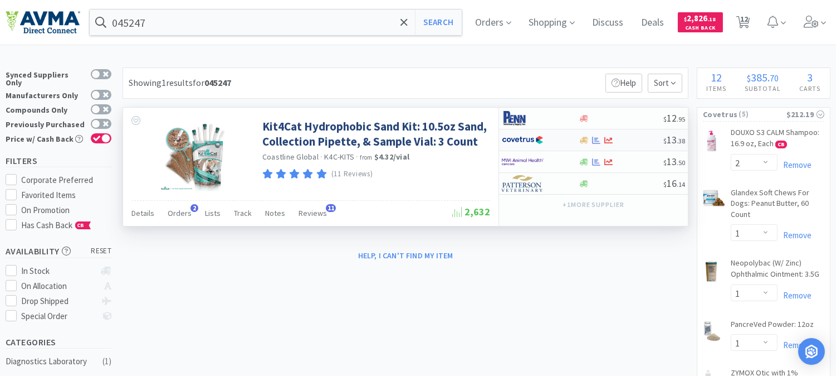
click at [518, 141] on img at bounding box center [523, 140] width 42 height 17
select select "1"
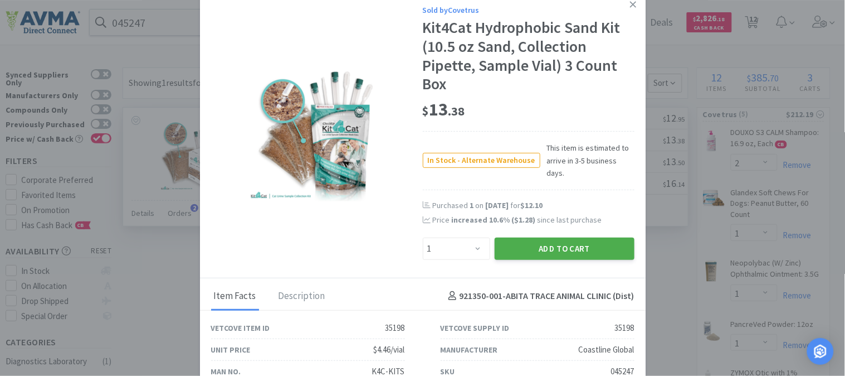
click at [564, 237] on button "Add to Cart" at bounding box center [565, 248] width 140 height 22
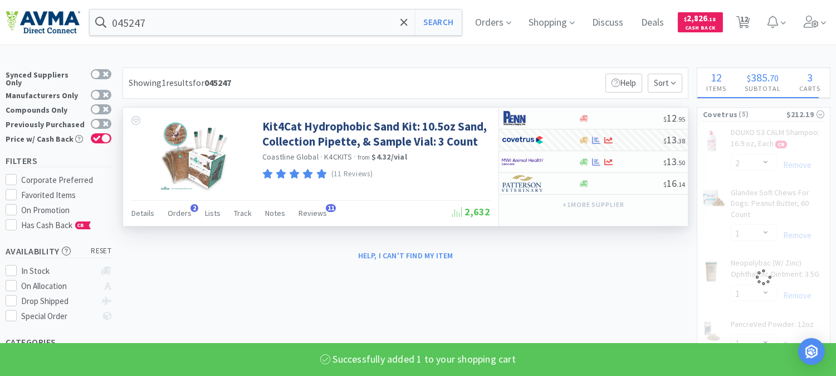
select select "1"
select select "2"
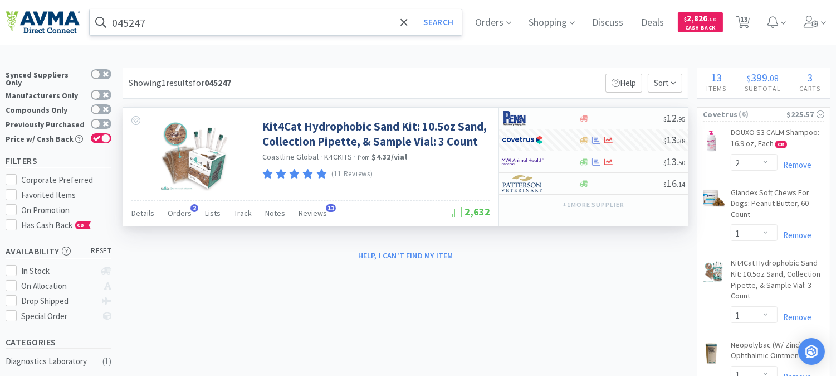
click at [181, 26] on input "045247" at bounding box center [276, 22] width 372 height 26
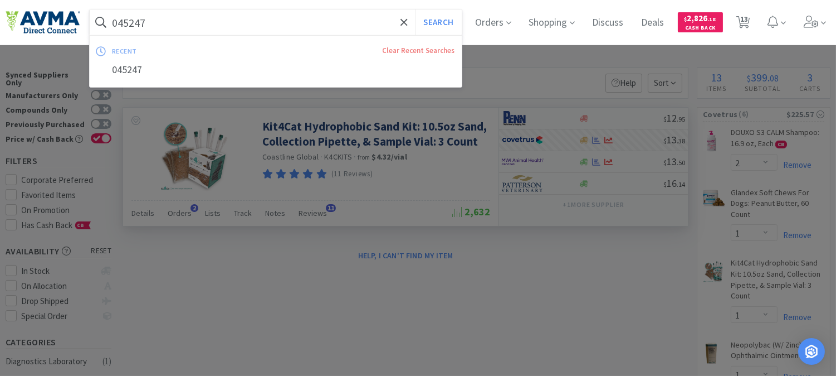
paste input "80531"
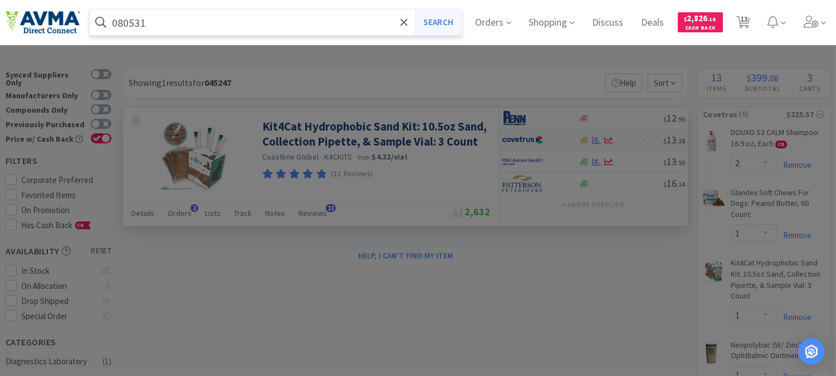
type input "080531"
click at [450, 28] on button "Search" at bounding box center [438, 22] width 46 height 26
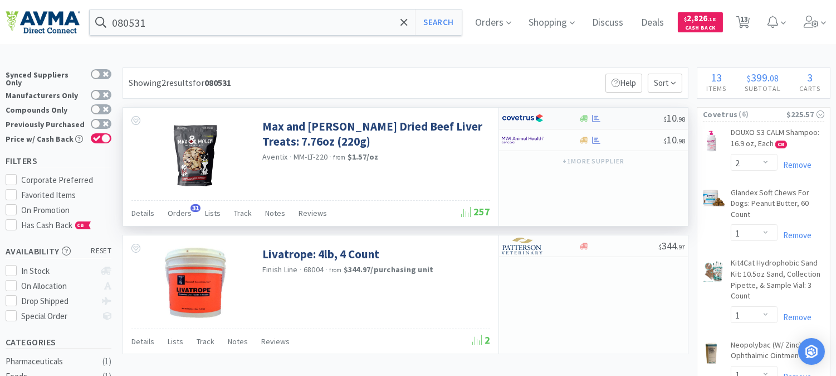
click at [522, 119] on img at bounding box center [523, 118] width 42 height 17
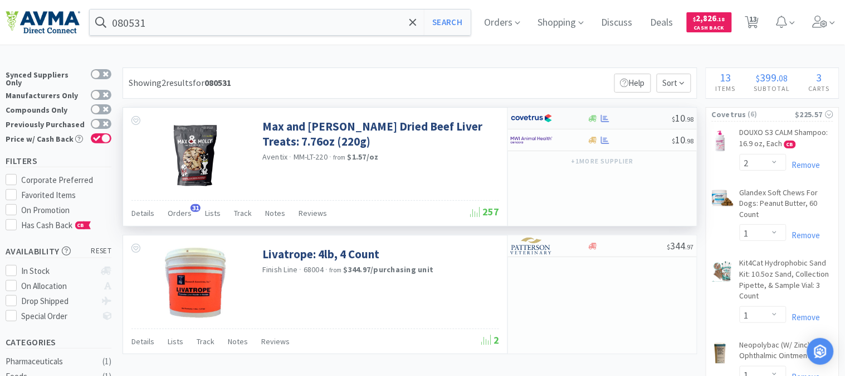
select select "1"
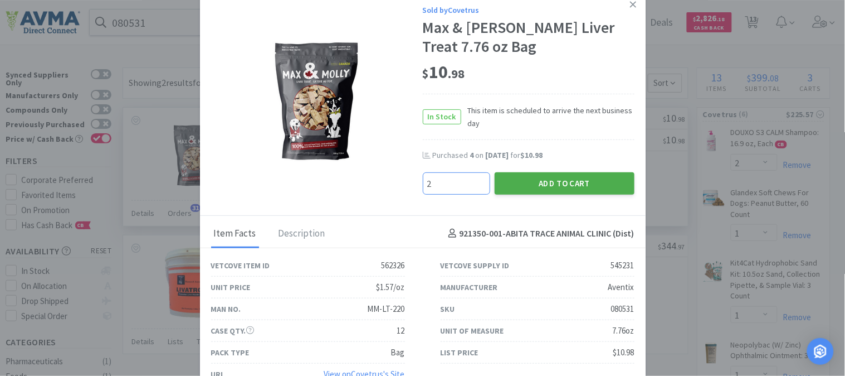
type input "2"
click at [578, 182] on button "Add to Cart" at bounding box center [565, 183] width 140 height 22
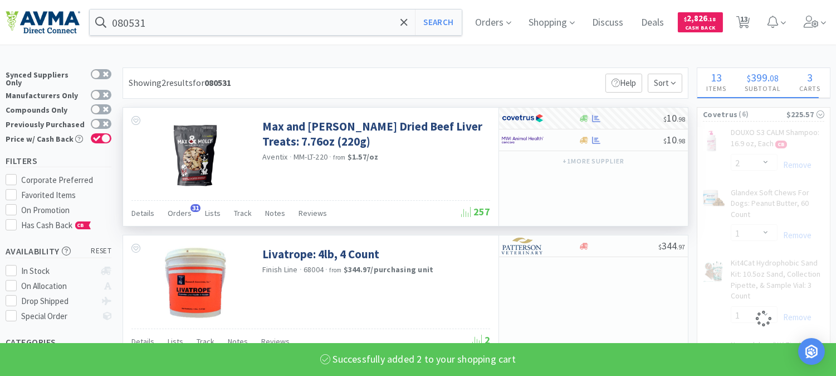
select select "2"
select select "1"
select select "2"
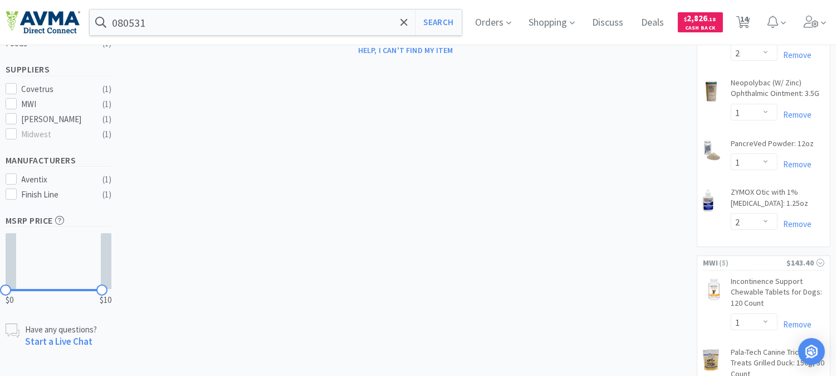
scroll to position [309, 0]
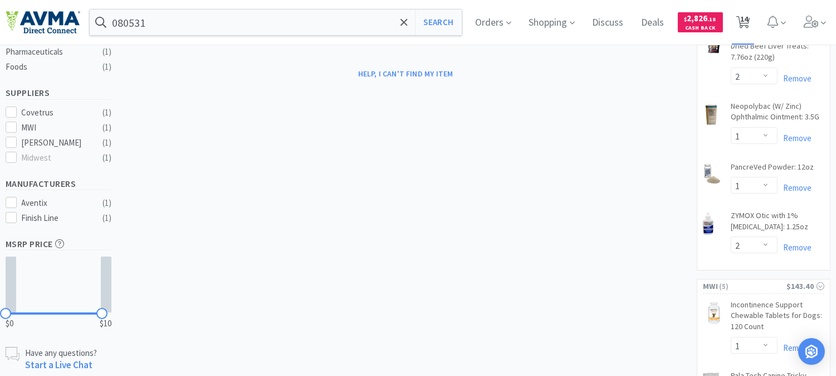
click at [748, 24] on span "14" at bounding box center [745, 19] width 8 height 45
select select "2"
select select "1"
select select "2"
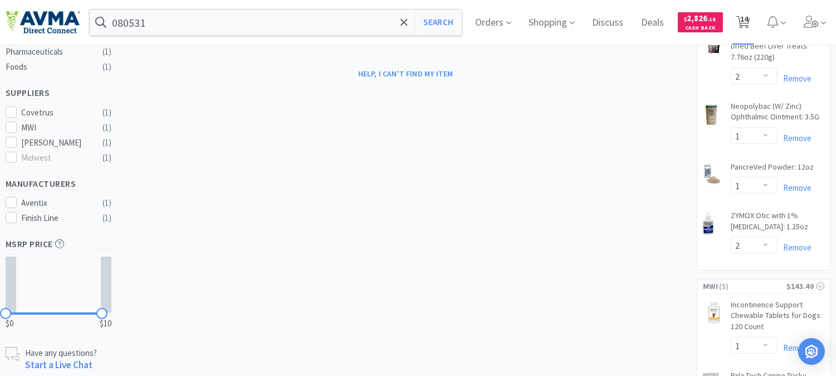
select select "1"
select select "2"
select select "1"
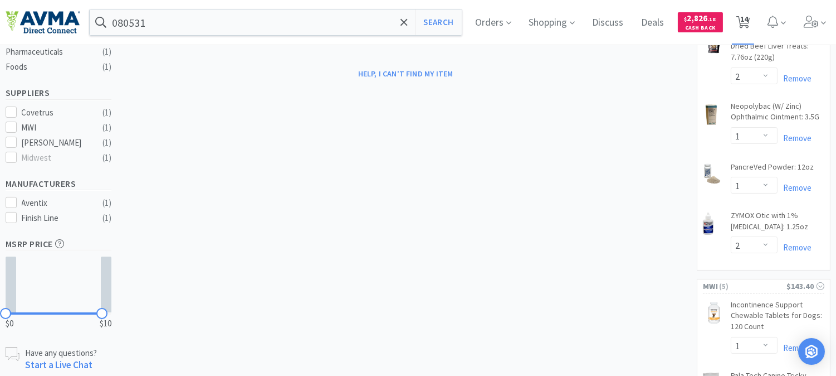
select select "1"
select select "2"
select select "1"
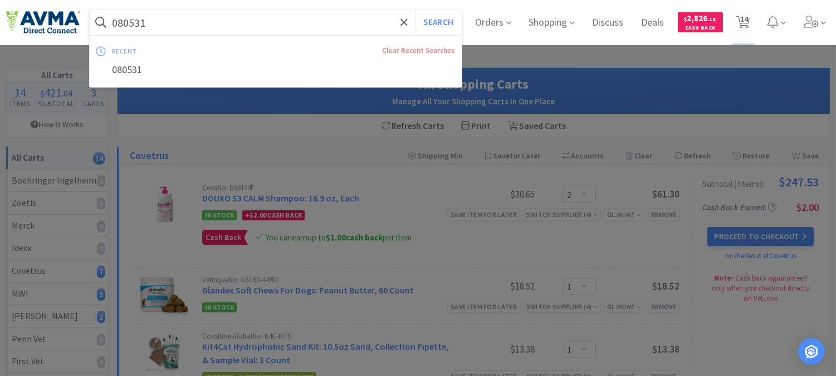
click at [192, 21] on input "080531" at bounding box center [276, 22] width 372 height 26
paste input "20840"
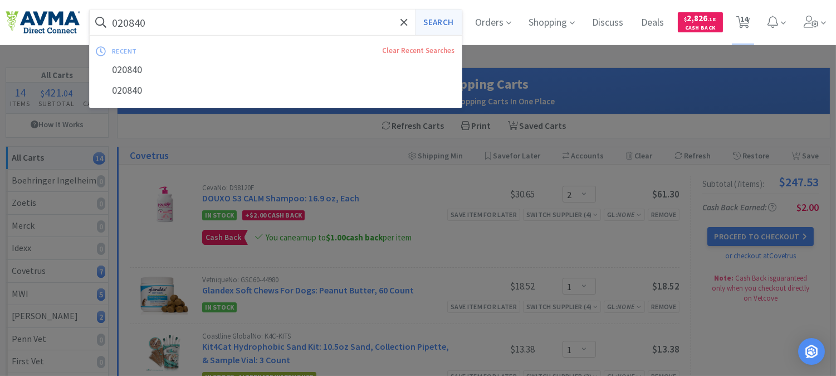
type input "020840"
click at [446, 23] on button "Search" at bounding box center [438, 22] width 46 height 26
select select "2"
select select "1"
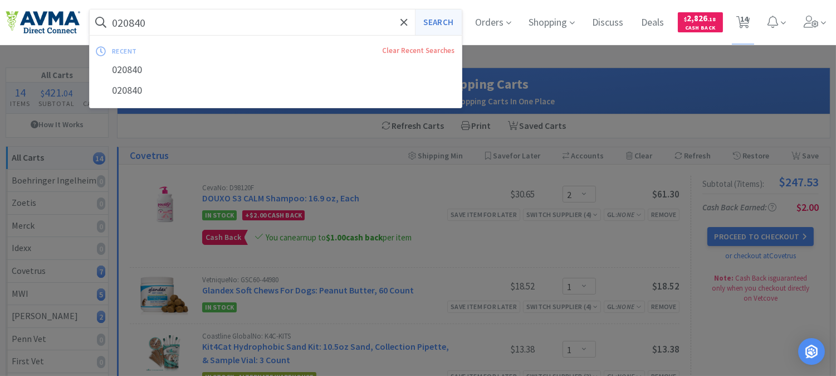
select select "2"
select select "1"
select select "2"
select select "1"
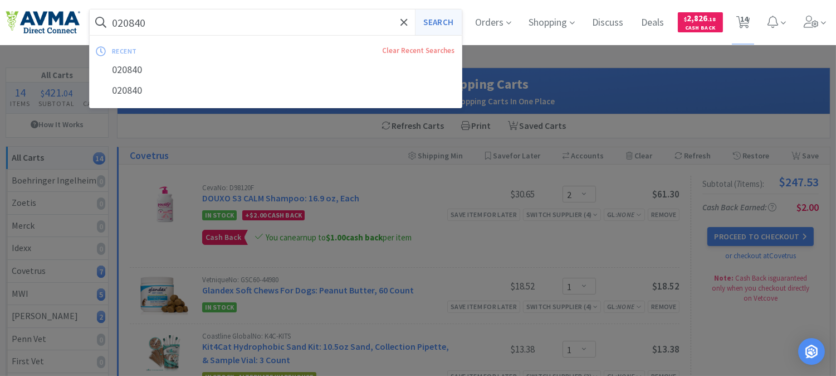
select select "1"
select select "2"
select select "1"
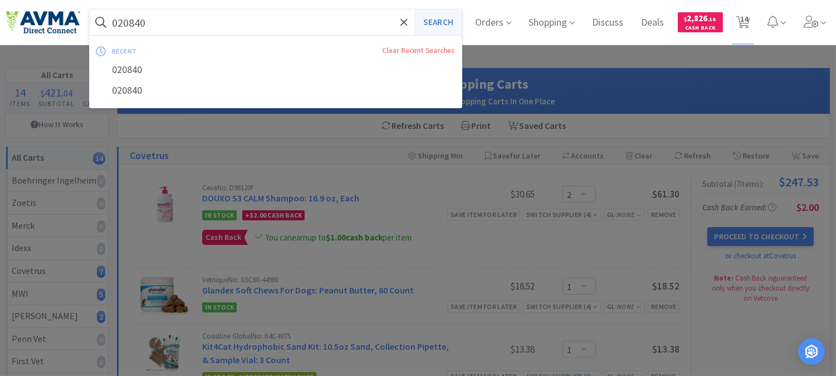
select select "1"
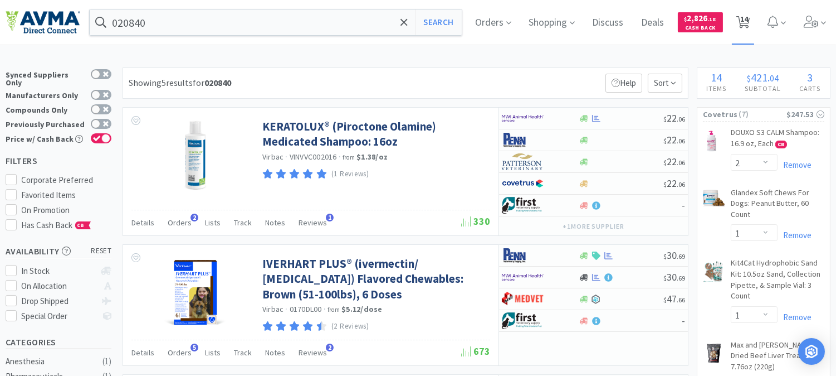
click at [748, 26] on span "14" at bounding box center [745, 19] width 8 height 45
select select "2"
select select "1"
select select "2"
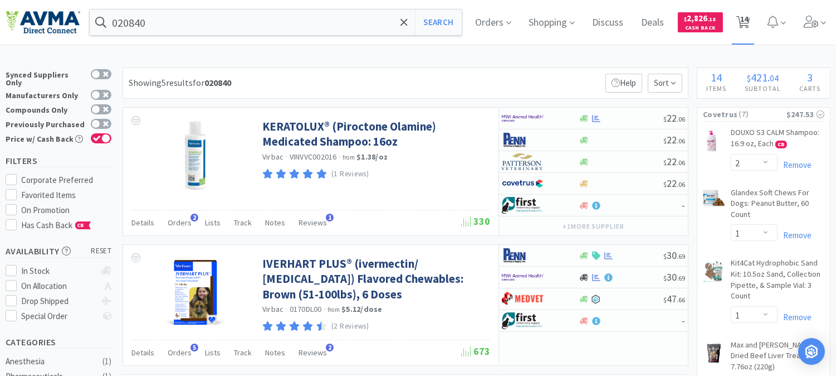
select select "1"
select select "2"
select select "1"
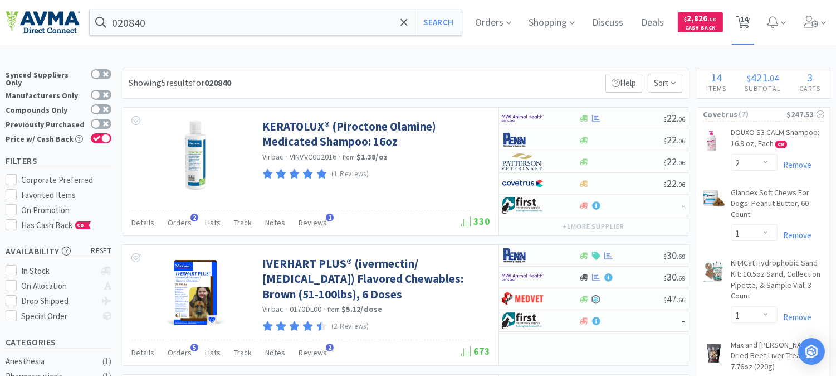
select select "1"
select select "2"
select select "1"
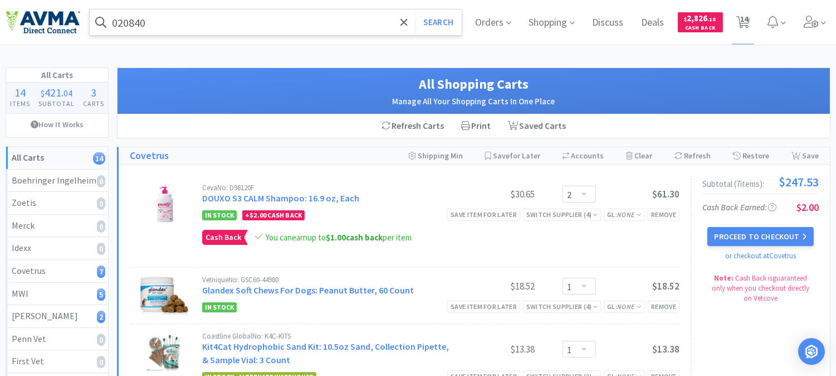
click at [227, 30] on input "020840" at bounding box center [276, 22] width 372 height 26
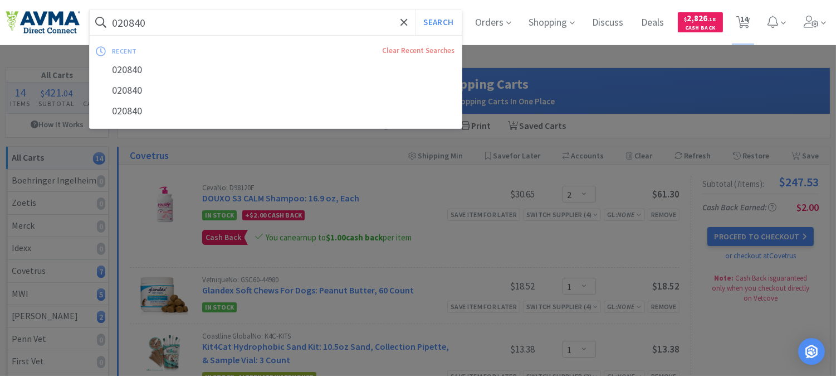
paste input "OPX6200"
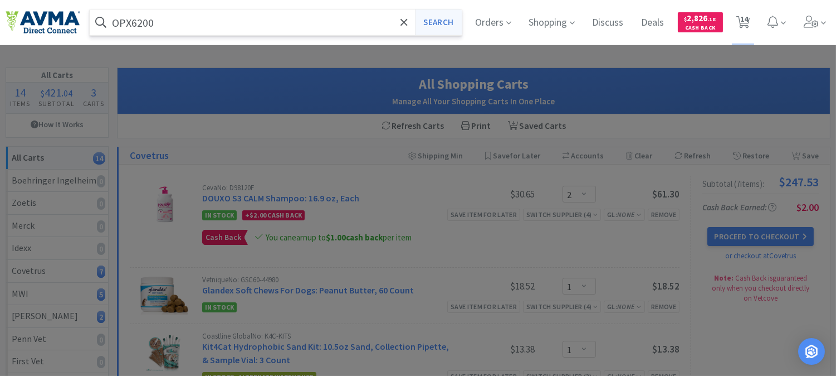
type input "OPX6200"
click at [439, 21] on button "Search" at bounding box center [438, 22] width 46 height 26
select select "2"
select select "1"
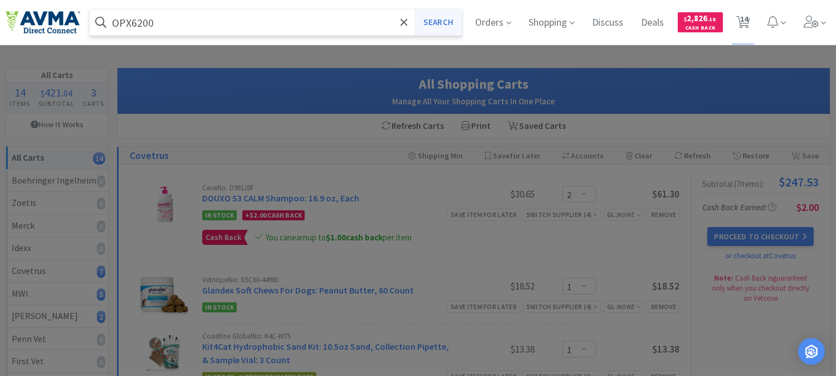
select select "2"
select select "1"
select select "2"
select select "1"
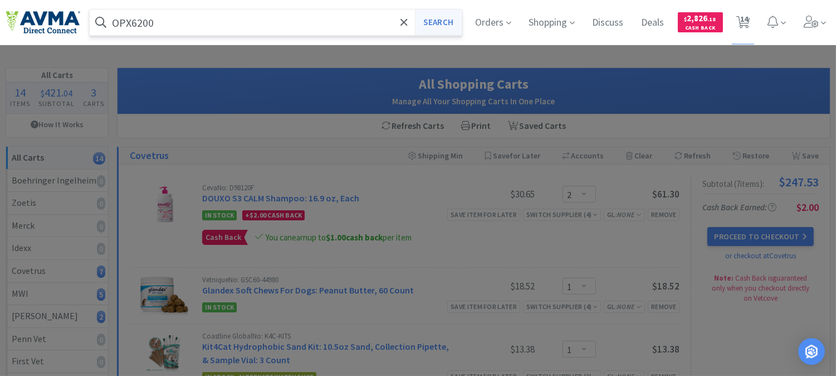
select select "1"
select select "2"
select select "1"
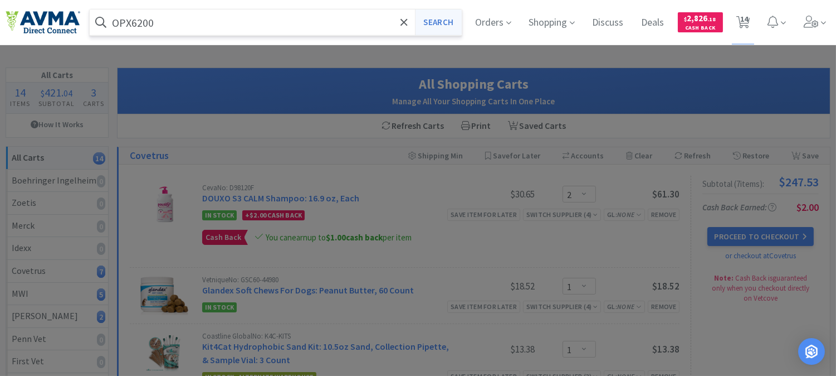
select select "1"
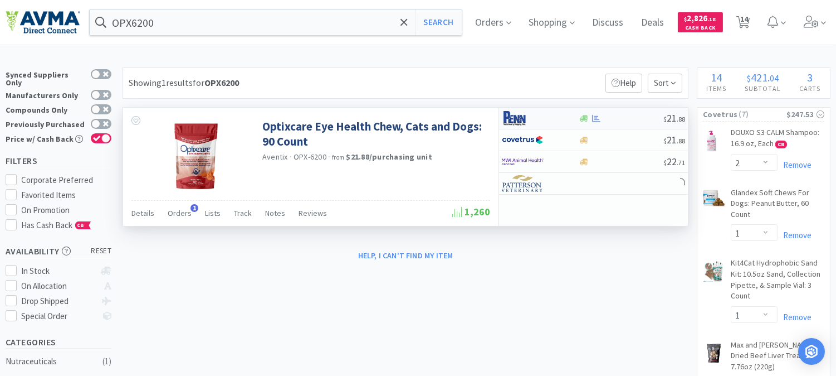
click at [518, 118] on img at bounding box center [523, 118] width 42 height 17
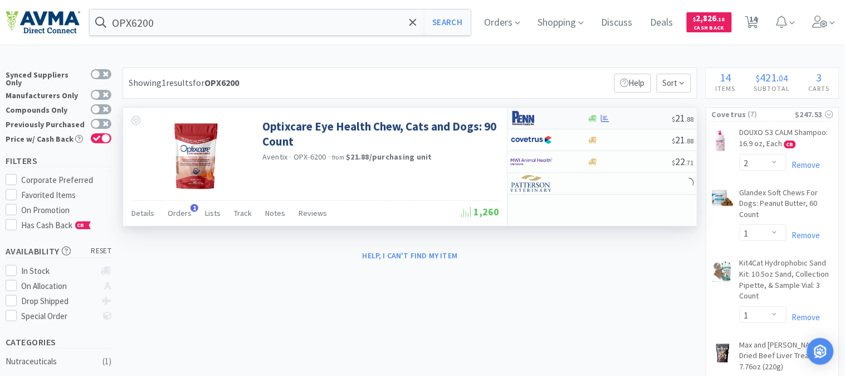
select select "1"
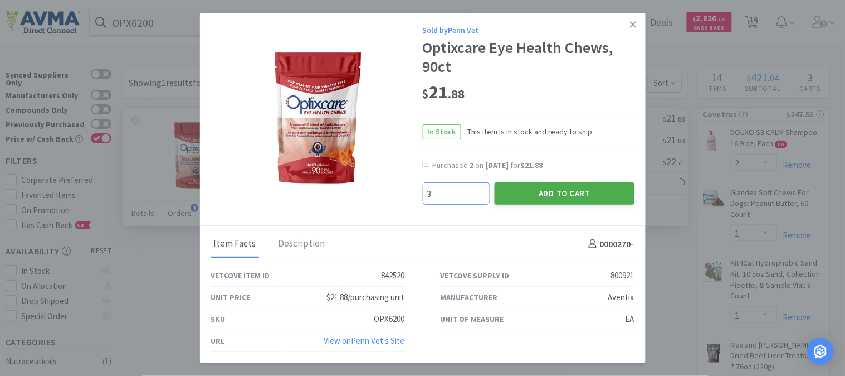
type input "3"
click at [563, 186] on button "Add to Cart" at bounding box center [565, 193] width 140 height 22
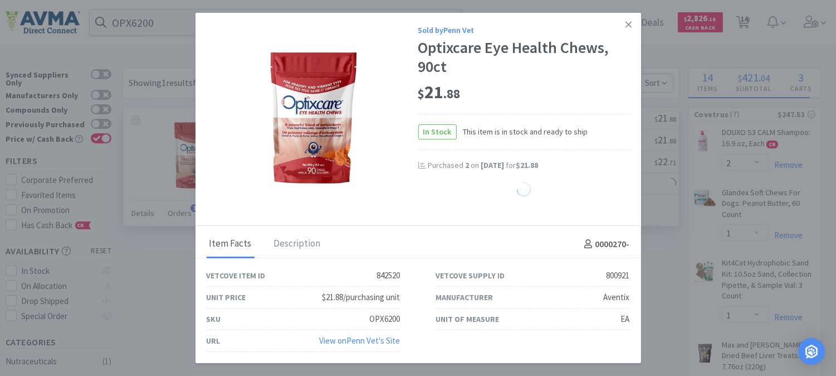
select select "3"
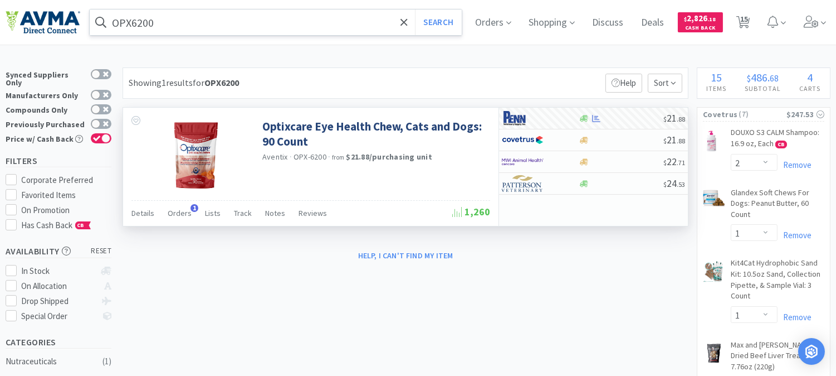
click at [194, 25] on input "OPX6200" at bounding box center [276, 22] width 372 height 26
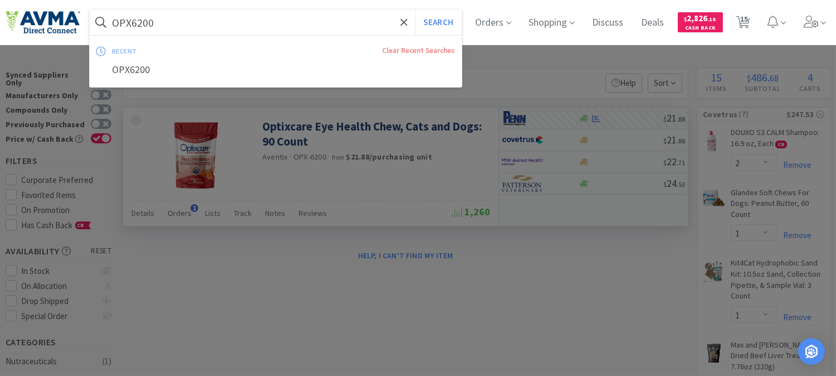
paste input "PVS03124"
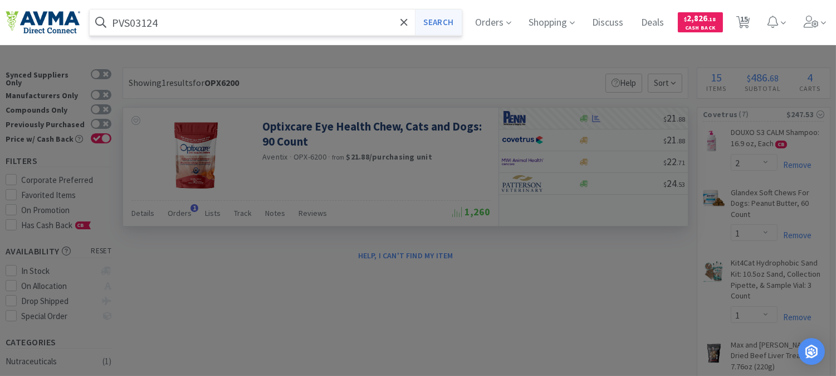
type input "PVS03124"
click at [449, 20] on button "Search" at bounding box center [438, 22] width 46 height 26
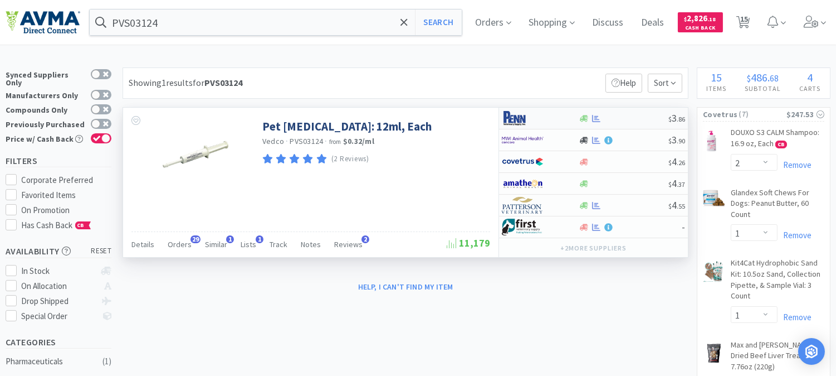
click at [524, 121] on img at bounding box center [523, 118] width 42 height 17
select select "1"
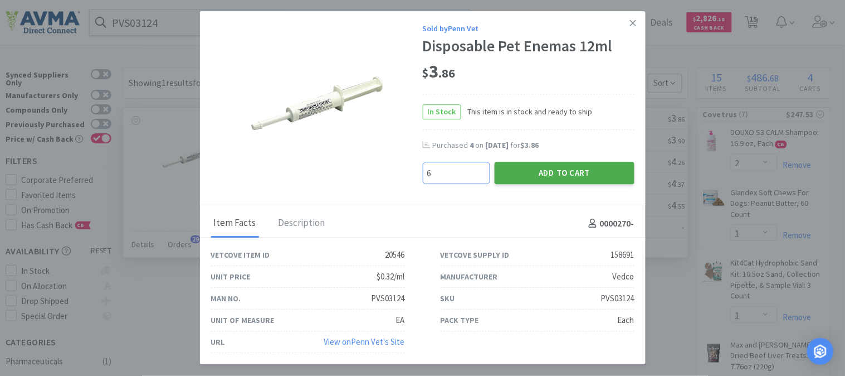
type input "6"
click at [574, 175] on button "Add to Cart" at bounding box center [565, 173] width 140 height 22
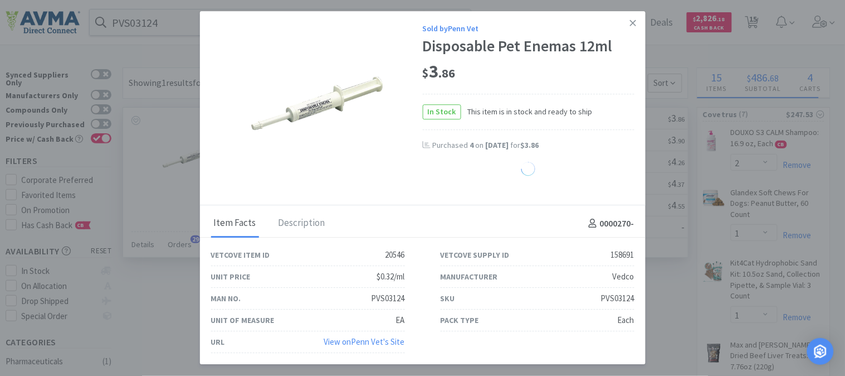
select select "6"
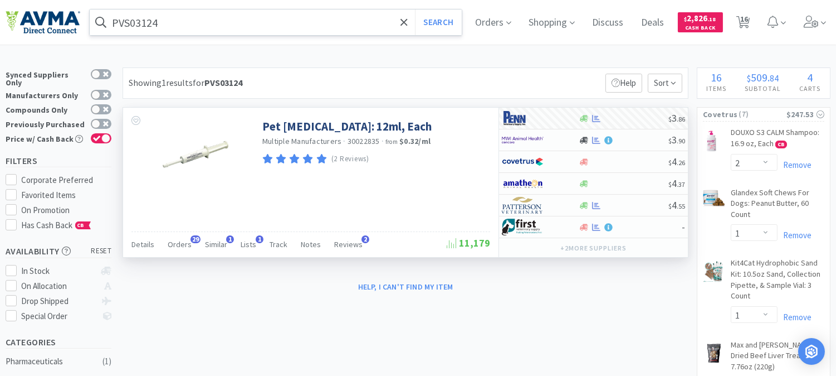
click at [270, 29] on input "PVS03124" at bounding box center [276, 22] width 372 height 26
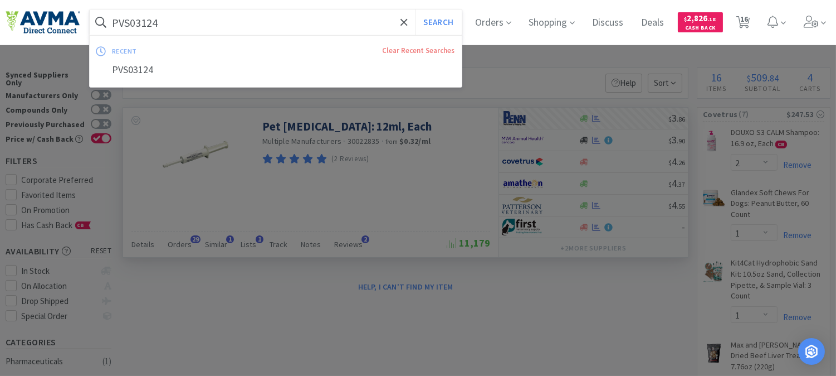
paste input "8920"
type input "PVS8920"
click at [449, 22] on button "Search" at bounding box center [438, 22] width 46 height 26
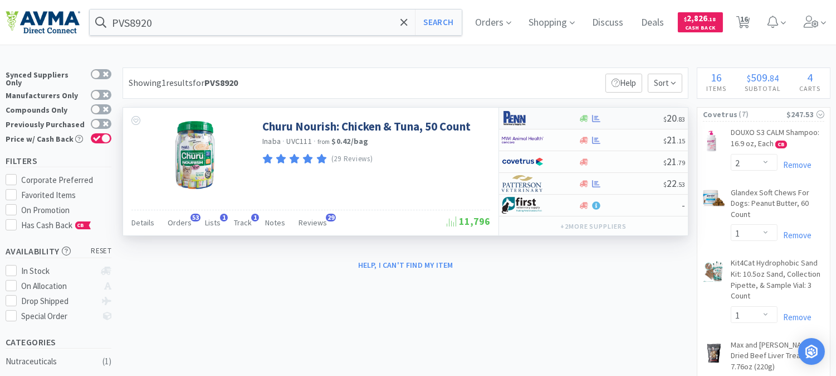
click at [509, 118] on img at bounding box center [523, 118] width 42 height 17
select select "1"
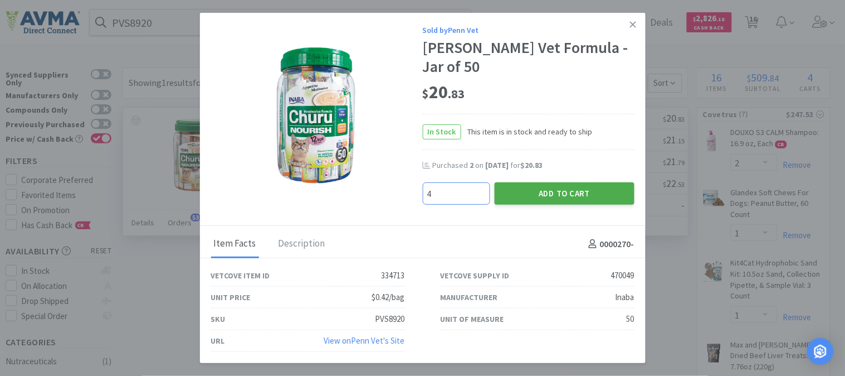
type input "4"
click at [572, 194] on button "Add to Cart" at bounding box center [565, 193] width 140 height 22
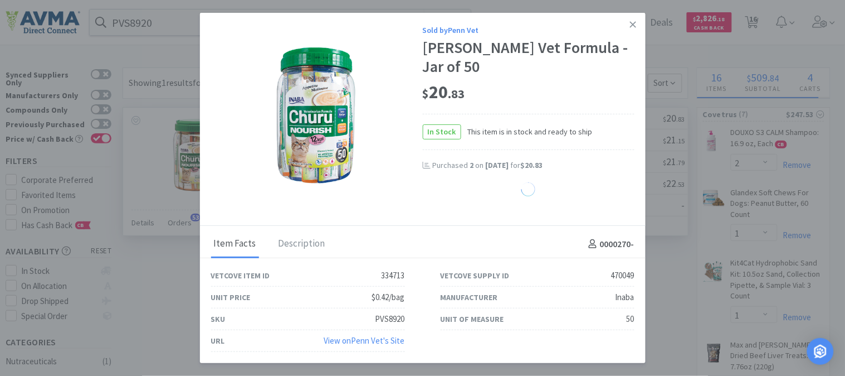
select select "4"
select select "3"
select select "6"
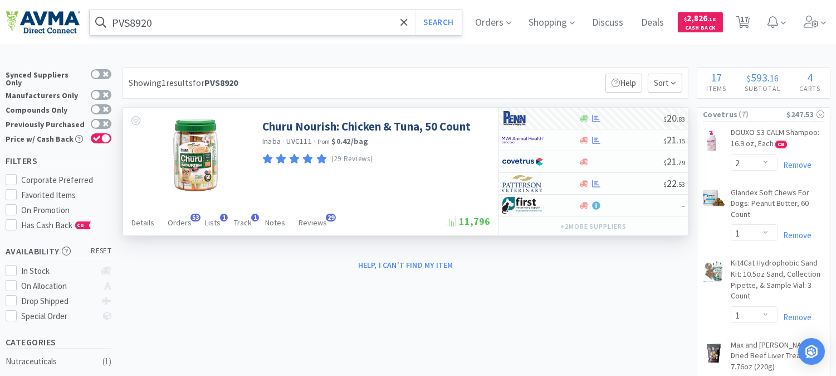
click at [192, 29] on input "PVS8920" at bounding box center [276, 22] width 372 height 26
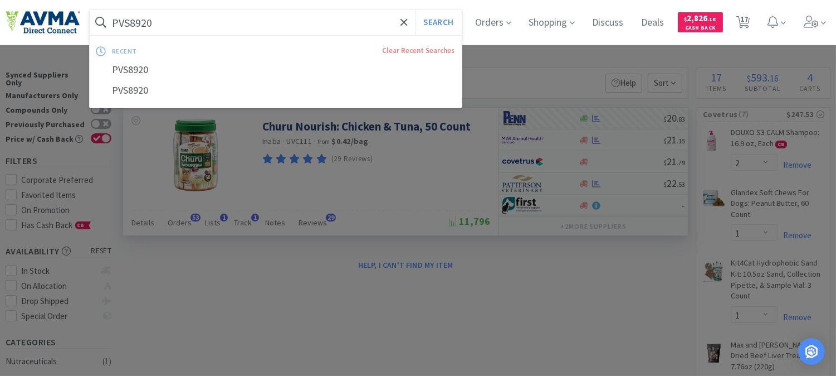
paste input "OPX4292"
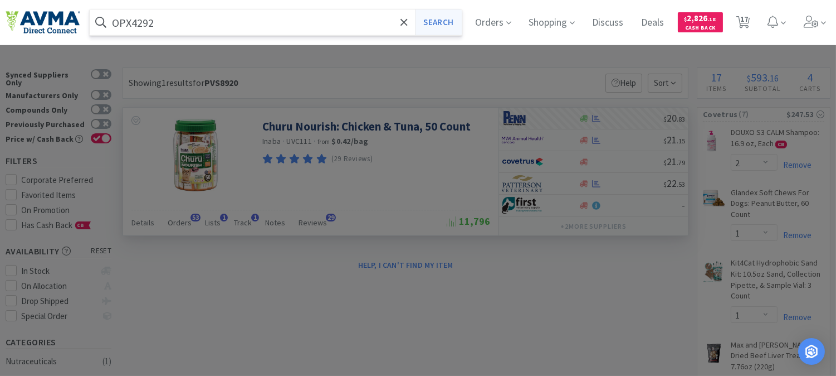
type input "OPX4292"
click at [439, 23] on button "Search" at bounding box center [438, 22] width 46 height 26
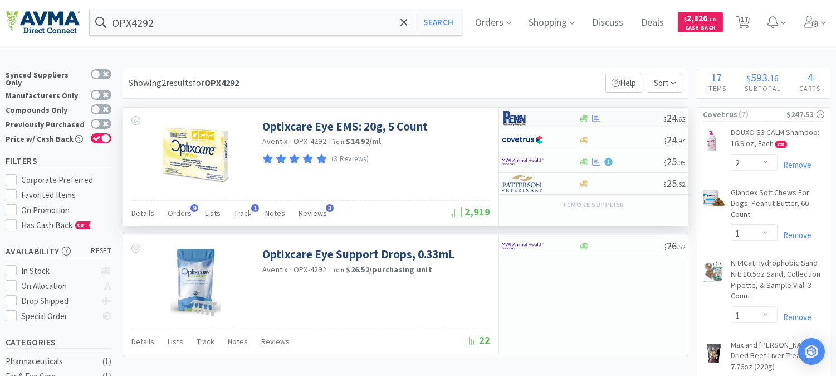
click at [514, 116] on img at bounding box center [523, 118] width 42 height 17
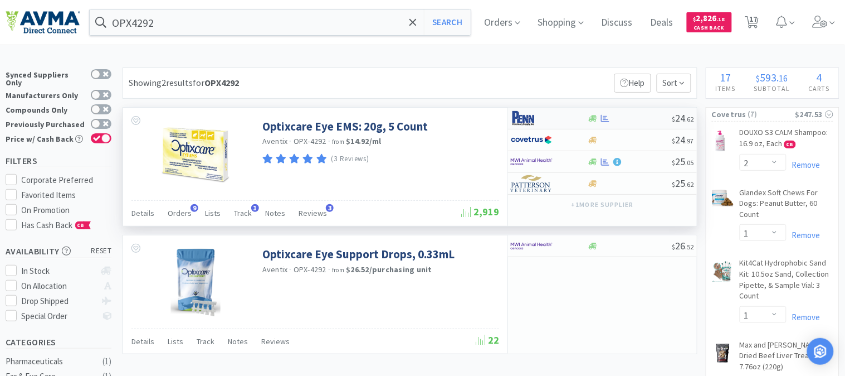
select select "1"
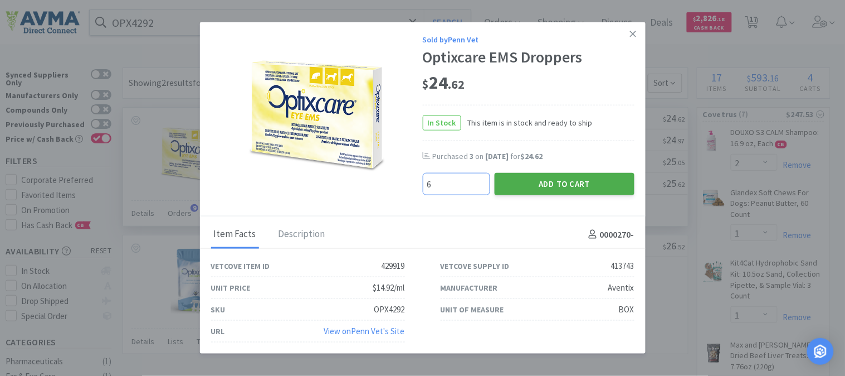
type input "6"
click at [580, 175] on button "Add to Cart" at bounding box center [565, 184] width 140 height 22
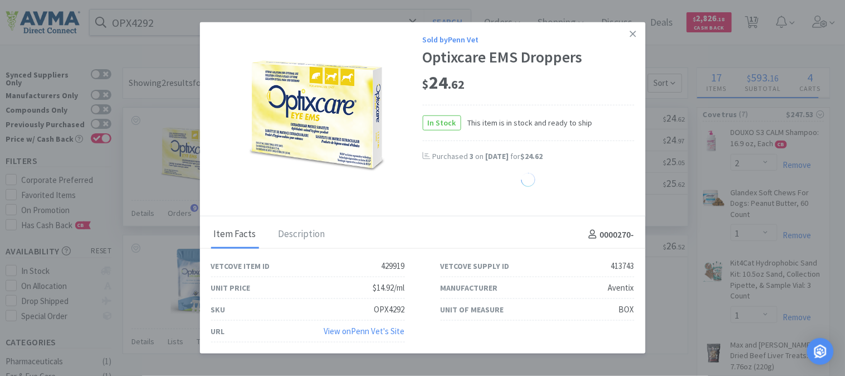
select select "6"
select select "3"
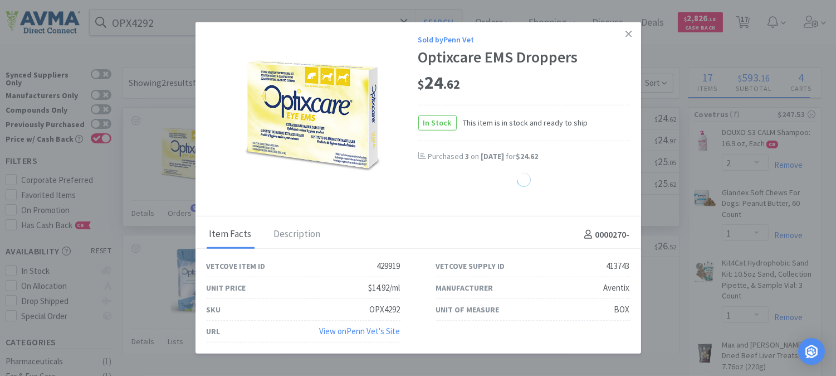
select select "6"
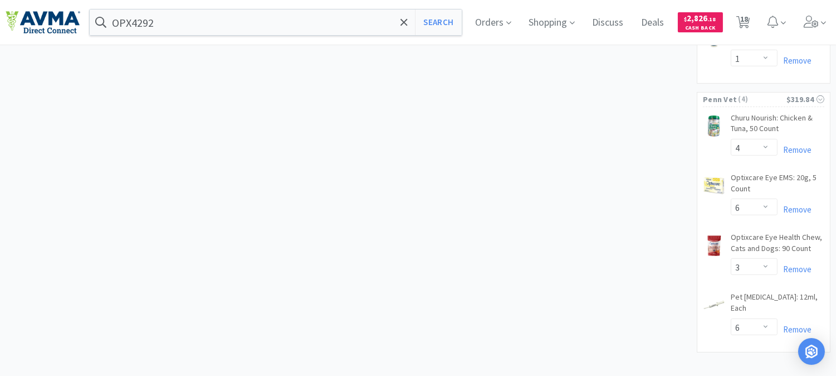
scroll to position [1012, 0]
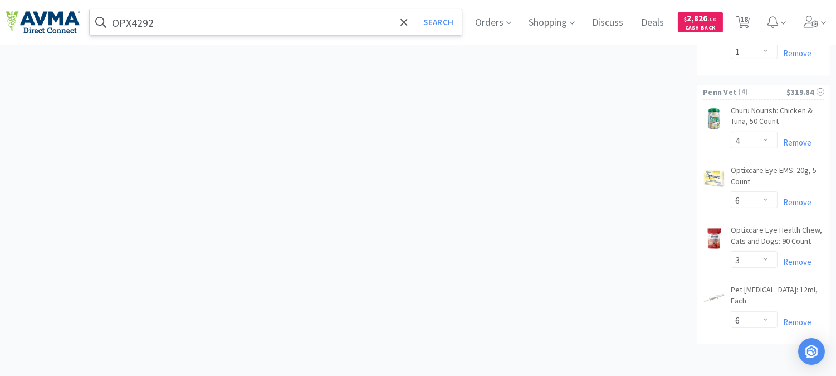
click at [188, 27] on input "OPX4292" at bounding box center [276, 22] width 372 height 26
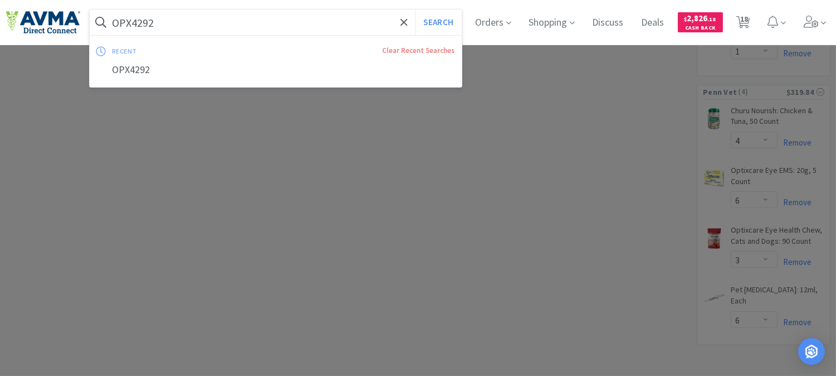
paste input "078937160"
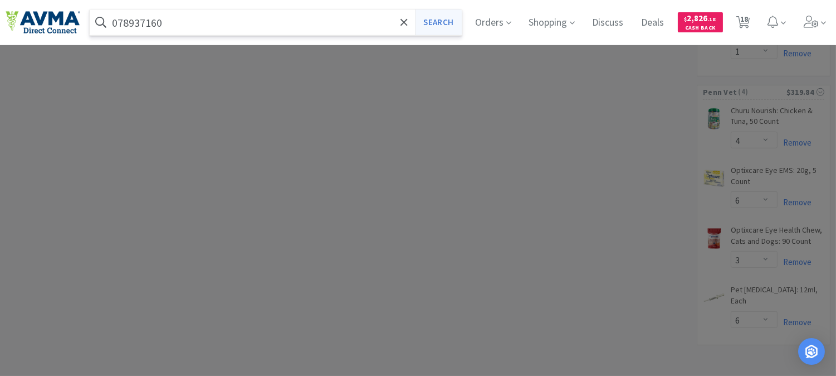
type input "078937160"
click at [441, 23] on button "Search" at bounding box center [438, 22] width 46 height 26
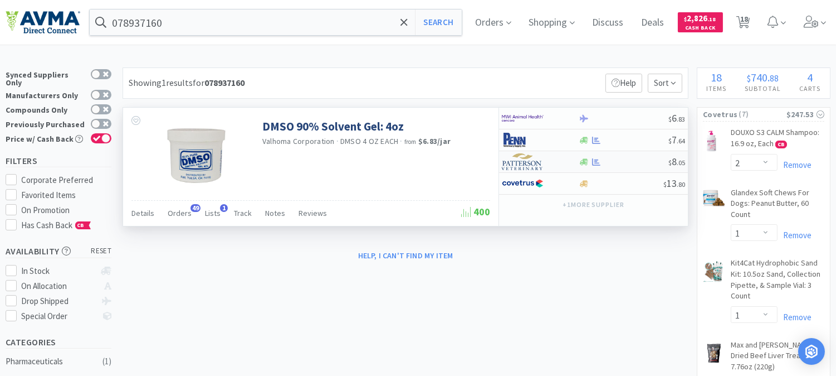
click at [524, 164] on img at bounding box center [523, 161] width 42 height 17
select select "1"
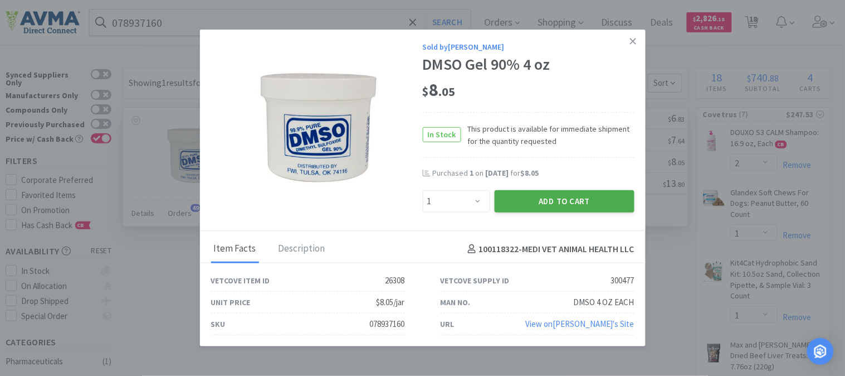
click at [573, 197] on button "Add to Cart" at bounding box center [565, 201] width 140 height 22
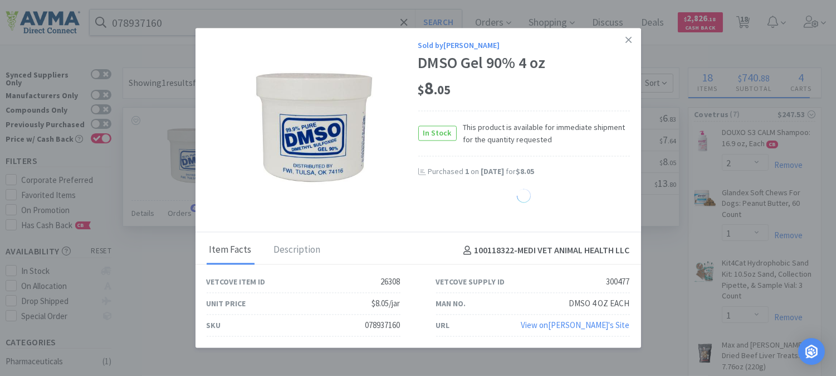
select select "1"
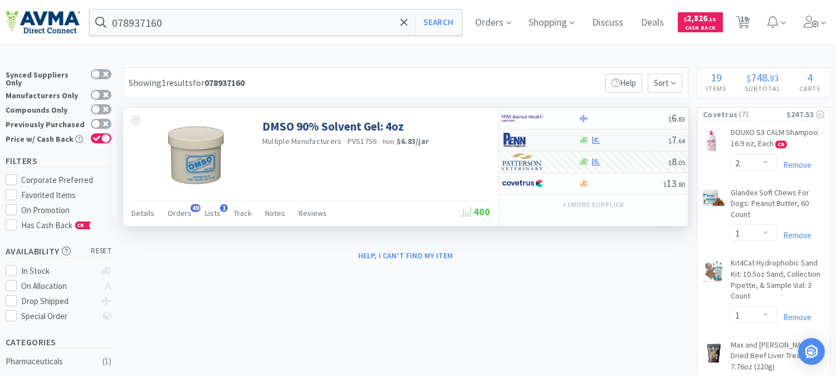
click at [516, 138] on img at bounding box center [523, 140] width 42 height 17
select select "1"
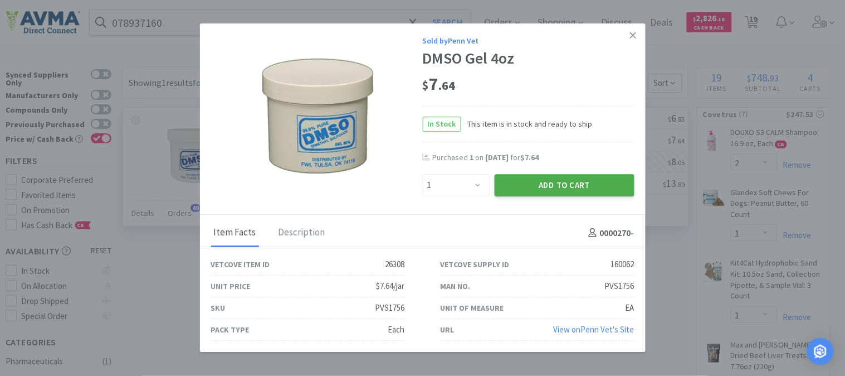
click at [532, 177] on button "Add to Cart" at bounding box center [565, 185] width 140 height 22
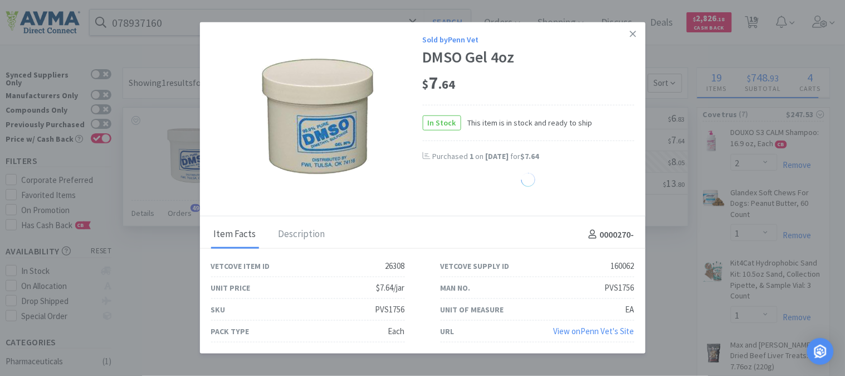
select select "1"
select select "6"
select select "3"
select select "6"
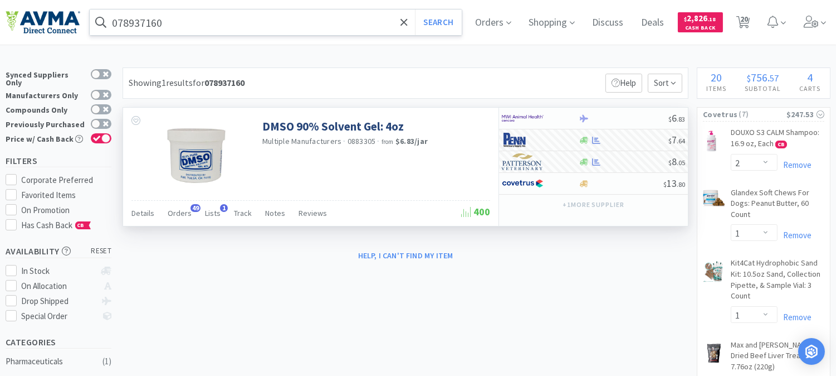
click at [162, 28] on input "078937160" at bounding box center [276, 22] width 372 height 26
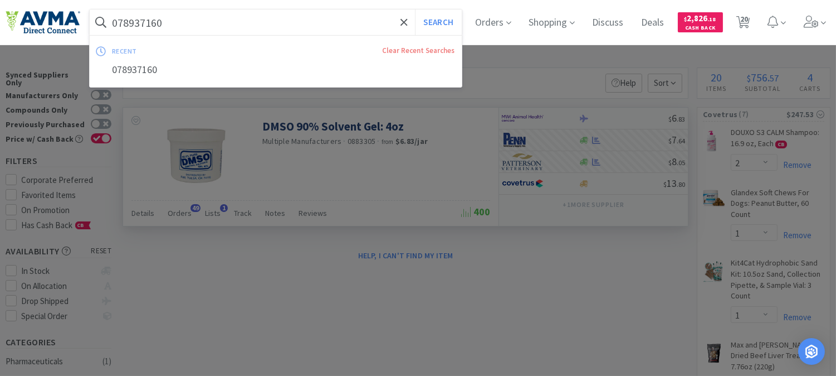
paste input "548"
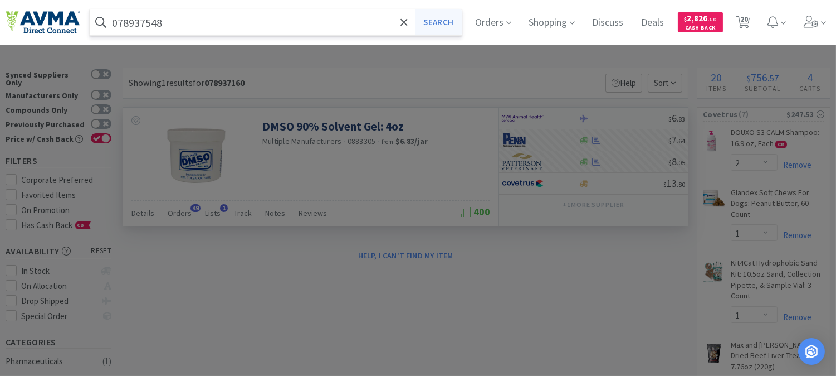
type input "078937548"
click at [449, 24] on button "Search" at bounding box center [438, 22] width 46 height 26
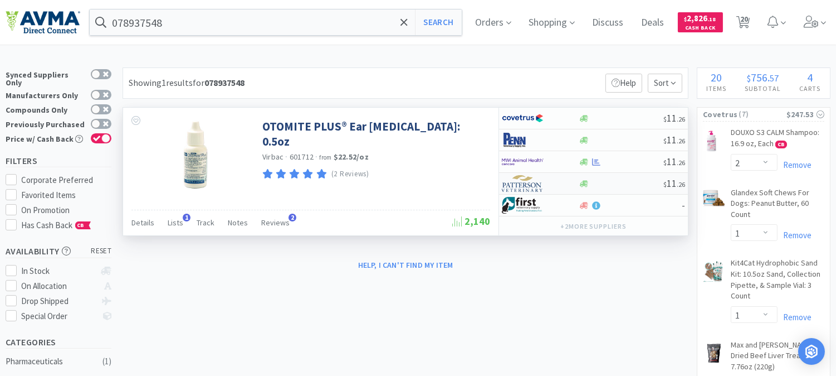
click at [525, 182] on img at bounding box center [523, 183] width 42 height 17
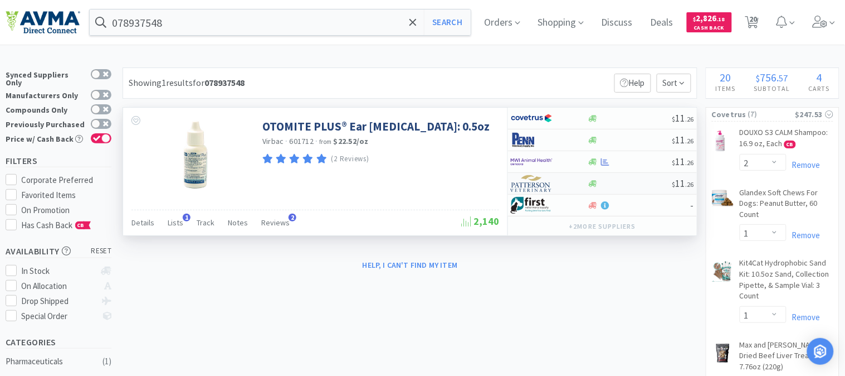
select select "1"
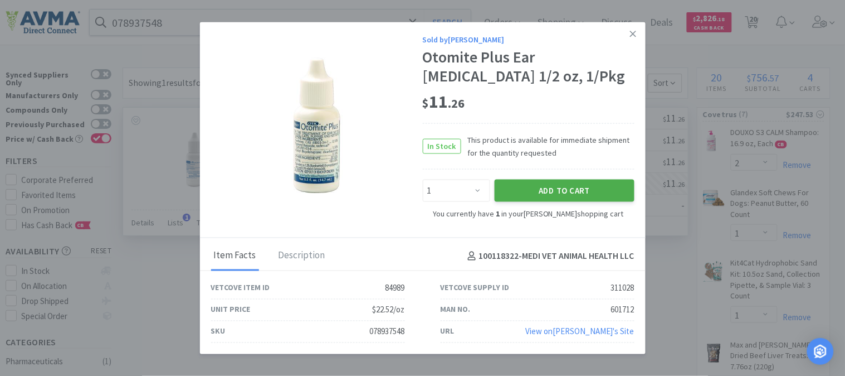
click at [564, 184] on button "Add to Cart" at bounding box center [565, 190] width 140 height 22
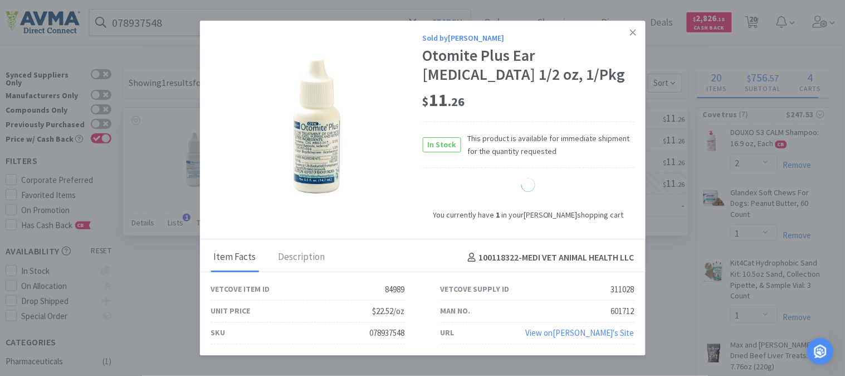
select select "2"
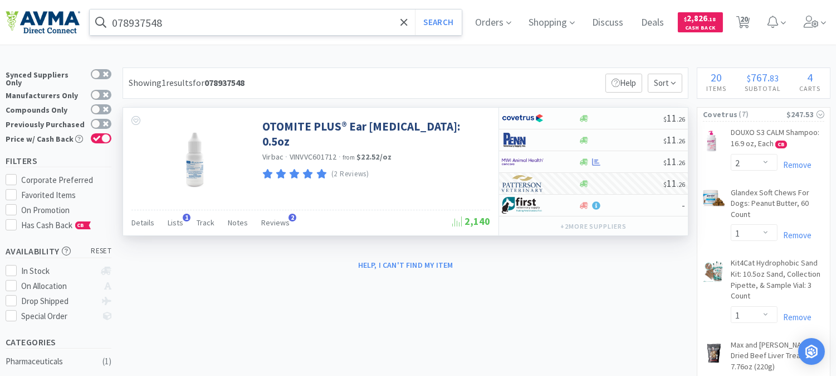
click at [217, 26] on input "078937548" at bounding box center [276, 22] width 372 height 26
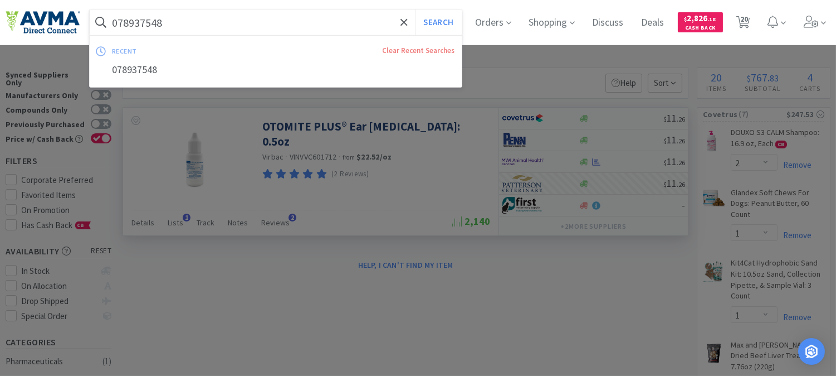
paste input "412675"
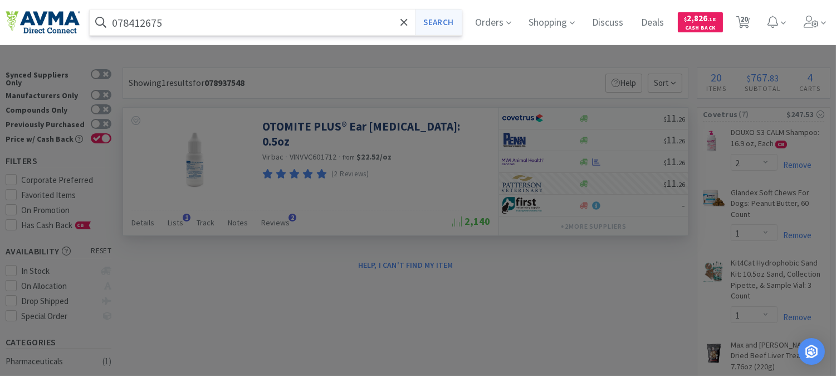
click at [445, 21] on button "Search" at bounding box center [438, 22] width 46 height 26
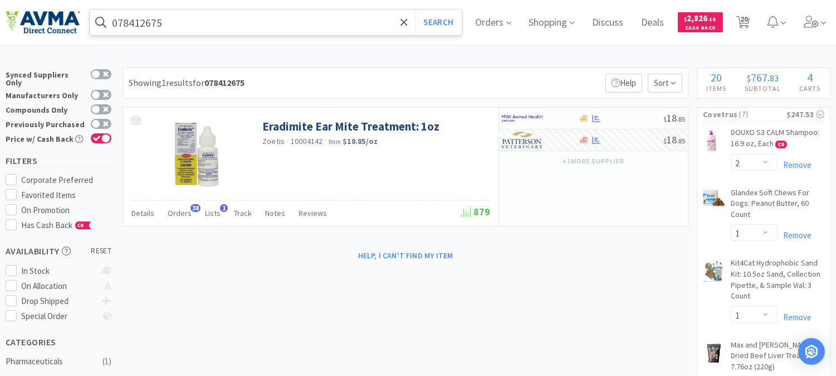
click at [215, 26] on input "078412675" at bounding box center [276, 22] width 372 height 26
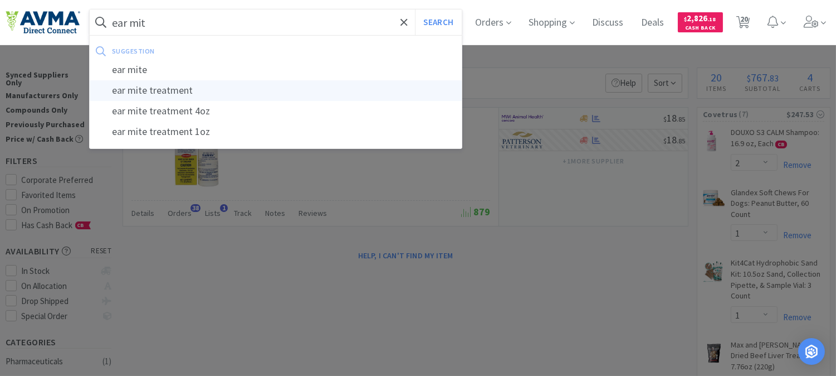
click at [153, 87] on div "ear mite treatment" at bounding box center [276, 90] width 372 height 21
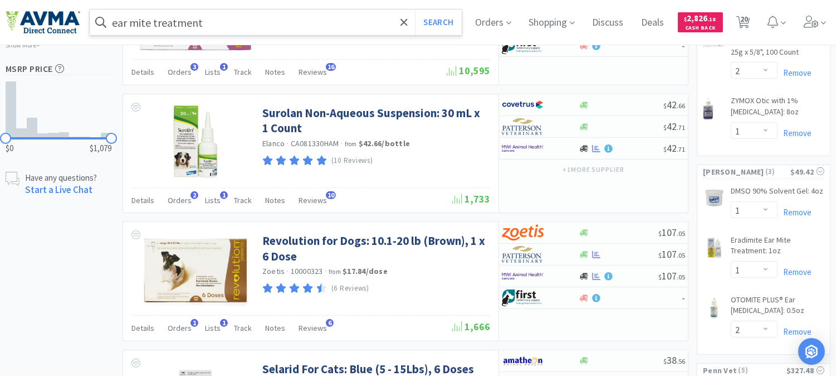
scroll to position [804, 0]
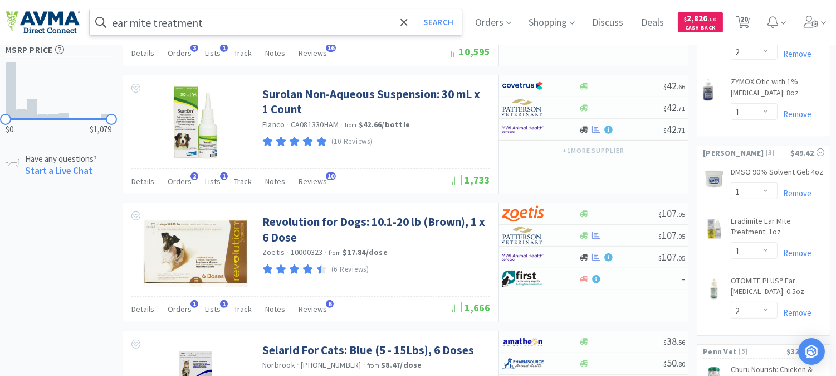
click at [230, 25] on input "ear mite treatment" at bounding box center [276, 22] width 372 height 26
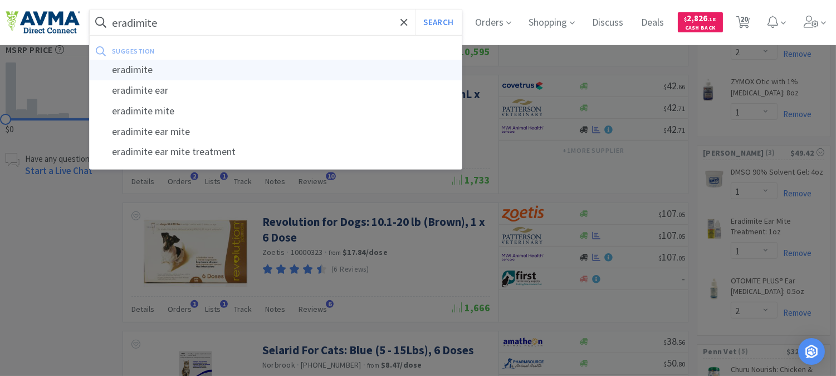
type input "eradimite"
click at [137, 68] on div "eradimite" at bounding box center [276, 70] width 372 height 21
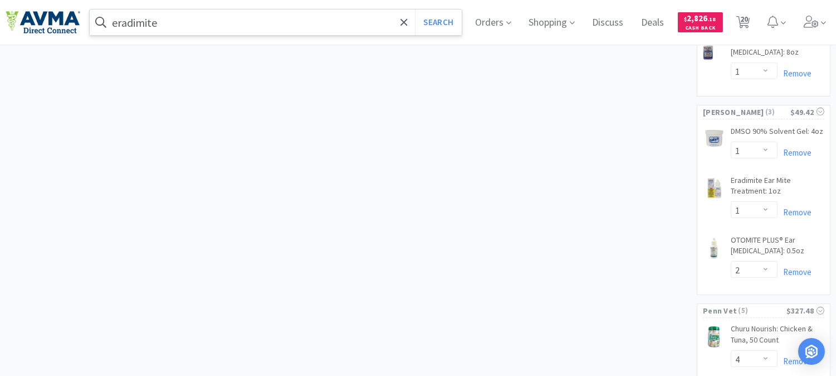
scroll to position [866, 0]
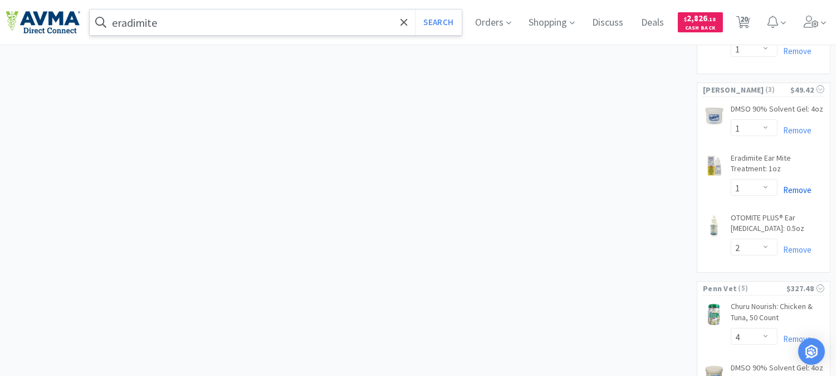
click at [800, 188] on link "Remove" at bounding box center [795, 189] width 34 height 11
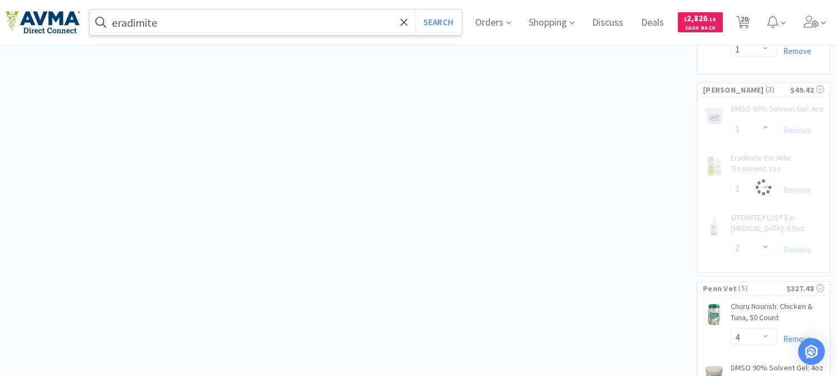
select select "2"
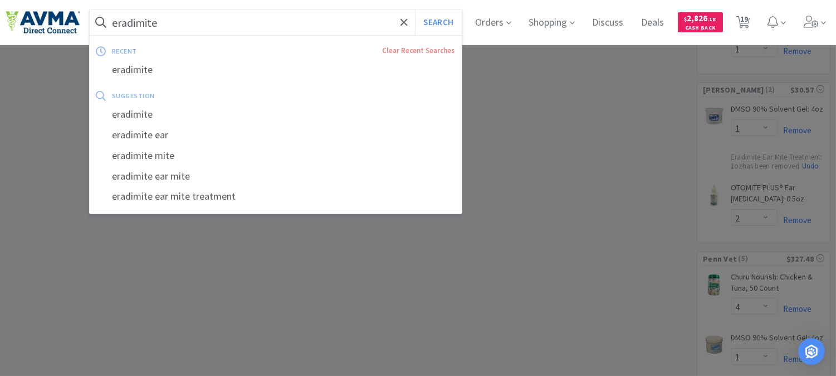
click at [212, 15] on input "eradimite" at bounding box center [276, 22] width 372 height 26
paste input "078011837"
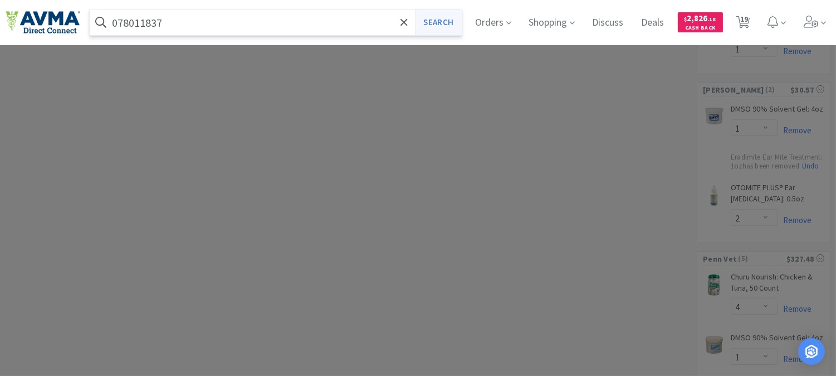
type input "078011837"
click at [452, 21] on button "Search" at bounding box center [438, 22] width 46 height 26
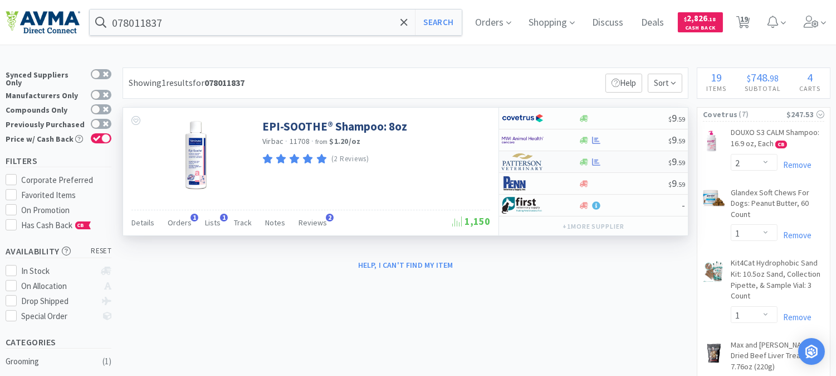
click at [520, 165] on img at bounding box center [523, 161] width 42 height 17
select select "1"
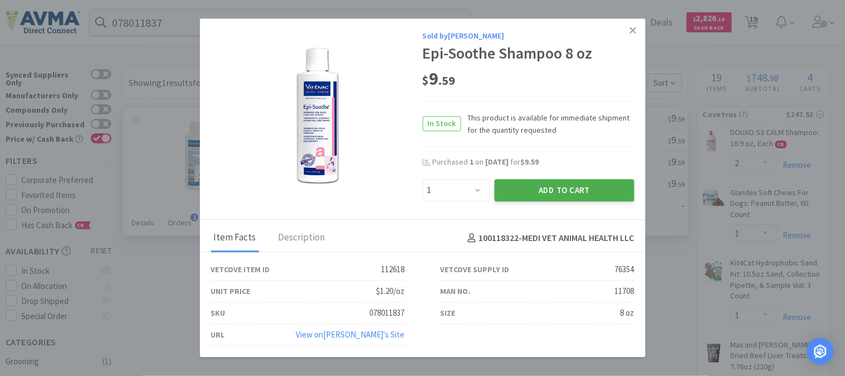
click at [575, 184] on button "Add to Cart" at bounding box center [565, 190] width 140 height 22
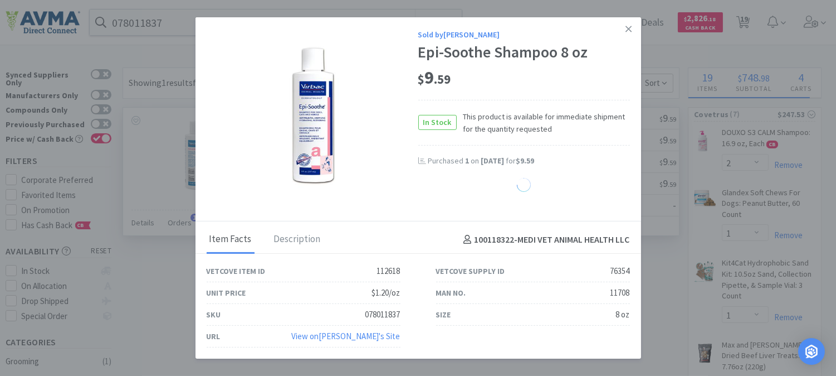
select select "1"
select select "2"
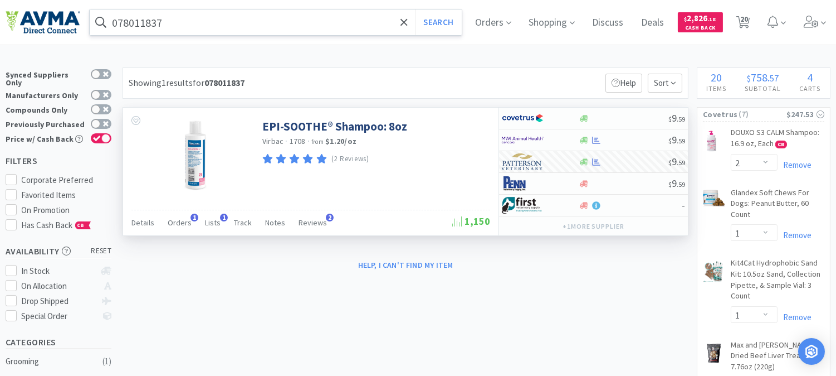
click at [191, 13] on input "078011837" at bounding box center [276, 22] width 372 height 26
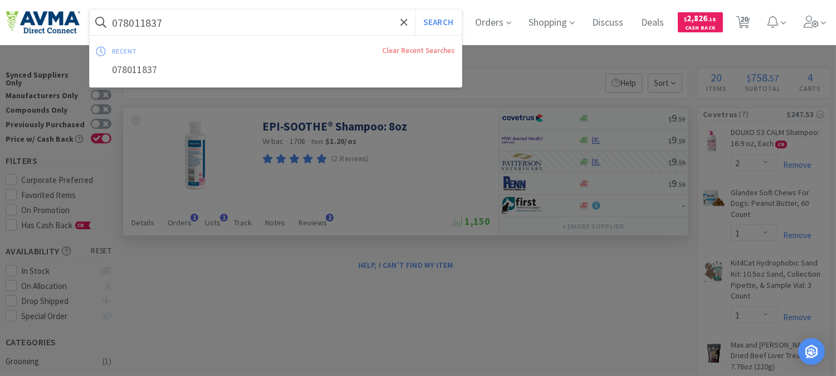
paste input "441243"
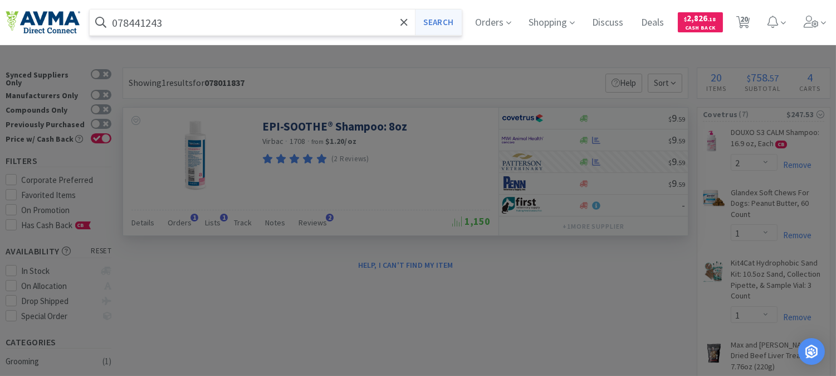
type input "078441243"
click at [455, 17] on button "Search" at bounding box center [438, 22] width 46 height 26
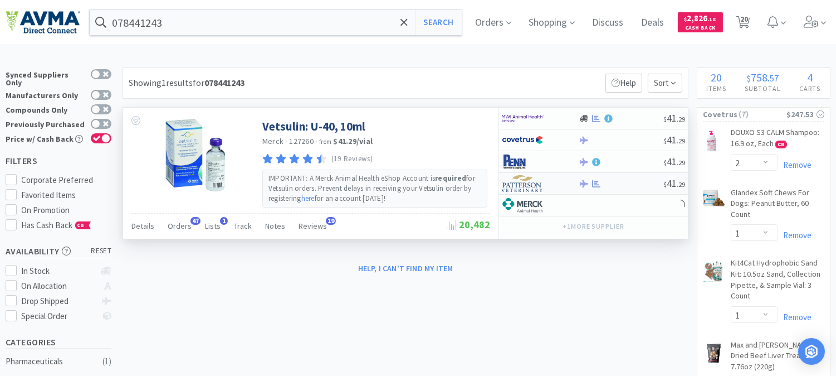
click at [524, 181] on img at bounding box center [523, 183] width 42 height 17
select select "2"
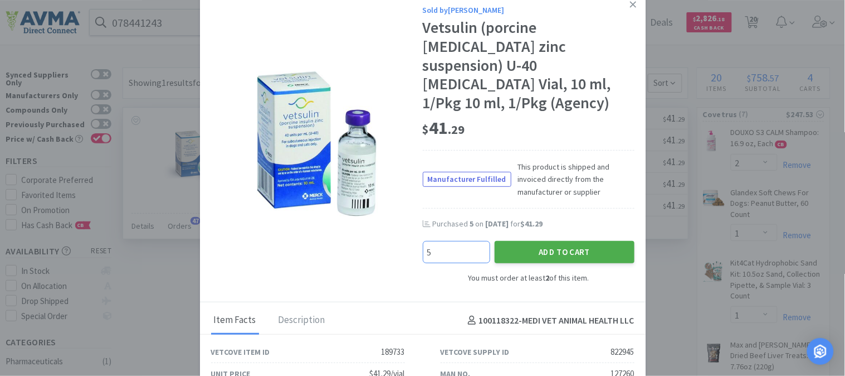
type input "5"
click at [533, 241] on button "Add to Cart" at bounding box center [565, 252] width 140 height 22
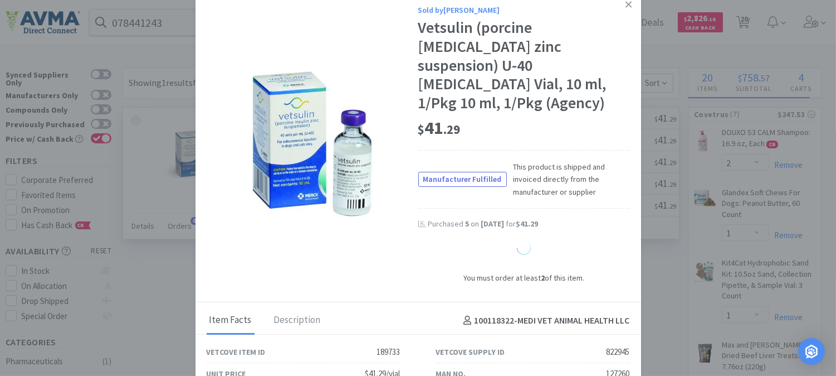
select select "5"
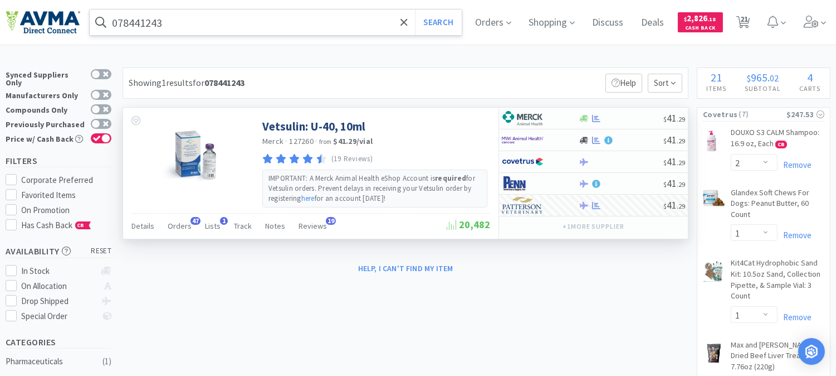
click at [226, 27] on input "078441243" at bounding box center [276, 22] width 372 height 26
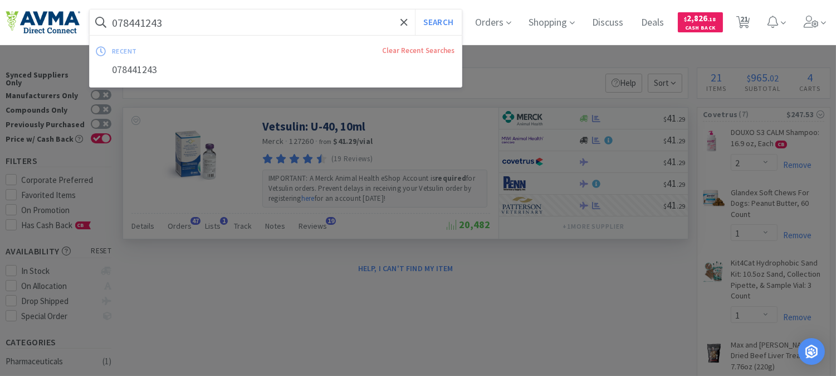
paste input "057486"
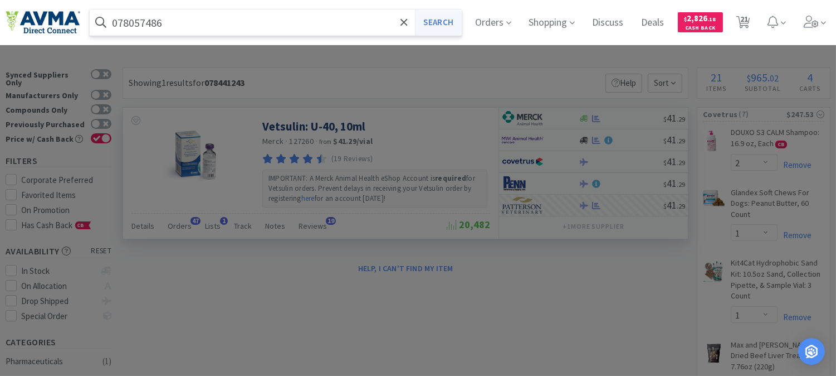
type input "078057486"
click at [447, 25] on button "Search" at bounding box center [438, 22] width 46 height 26
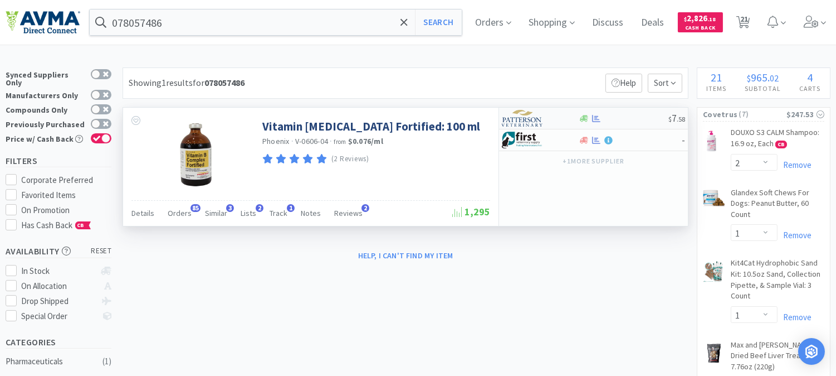
click at [519, 120] on img at bounding box center [523, 118] width 42 height 17
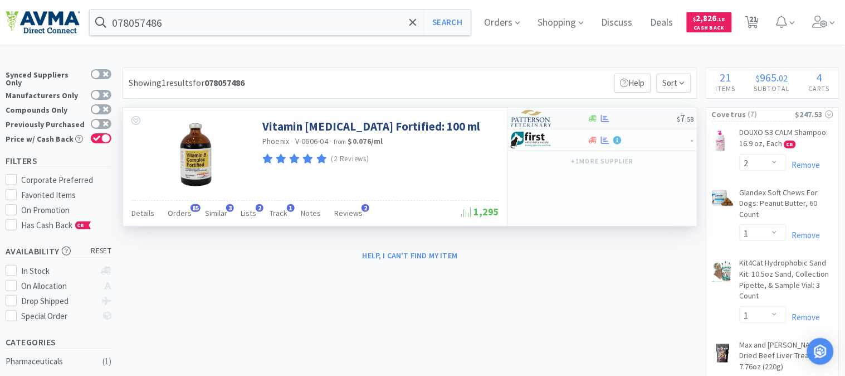
select select "1"
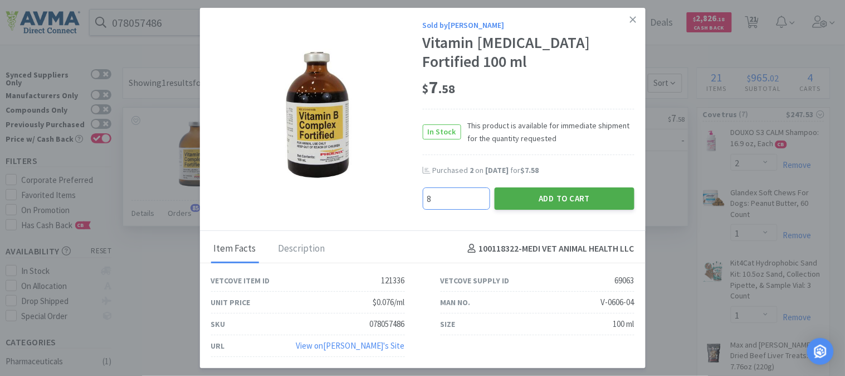
type input "8"
click at [581, 197] on button "Add to Cart" at bounding box center [565, 198] width 140 height 22
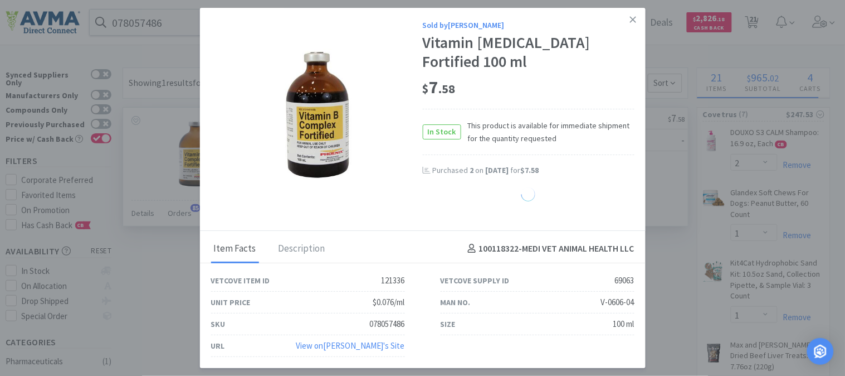
select select "8"
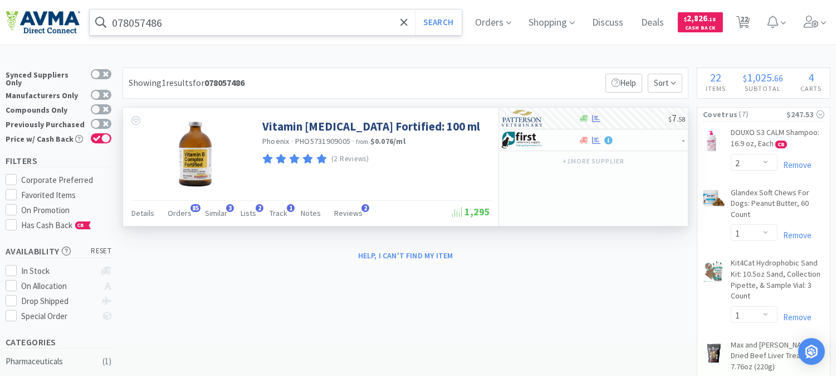
click at [145, 22] on input "078057486" at bounding box center [276, 22] width 372 height 26
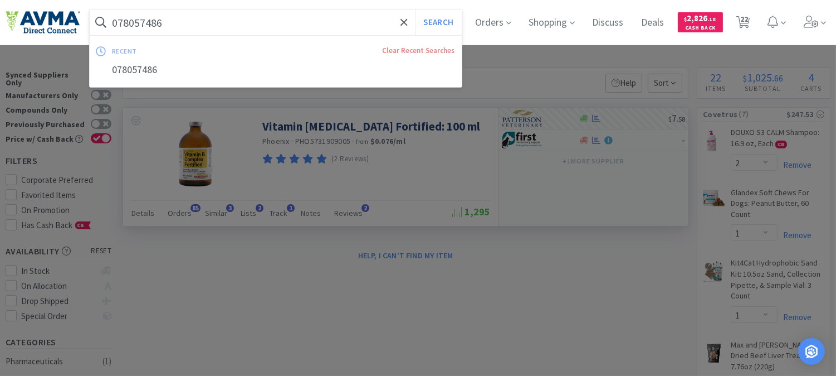
paste input "502322"
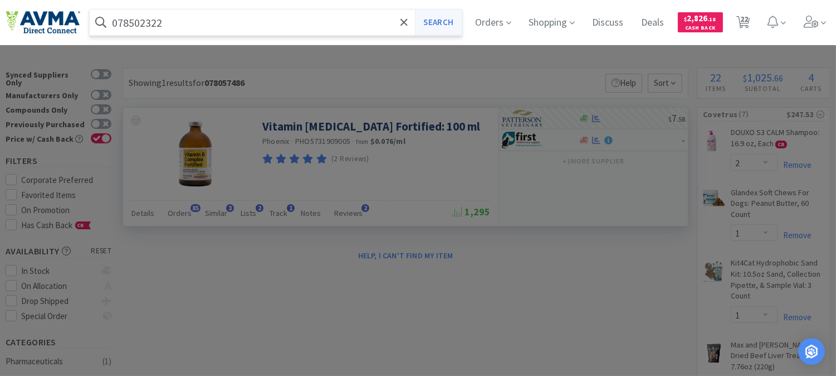
type input "078502322"
click at [456, 26] on button "Search" at bounding box center [438, 22] width 46 height 26
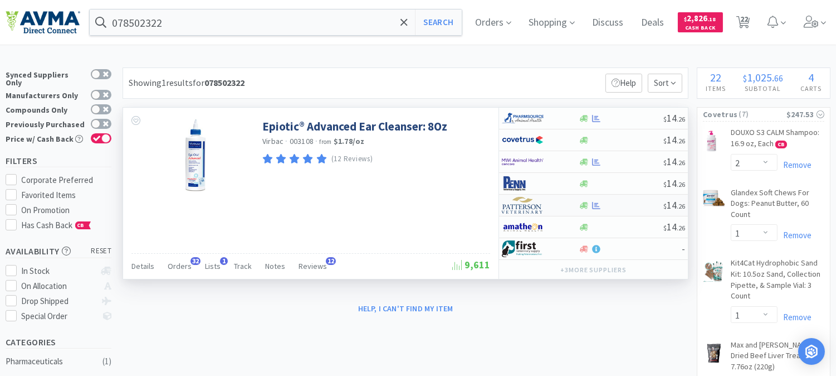
click at [525, 207] on img at bounding box center [523, 205] width 42 height 17
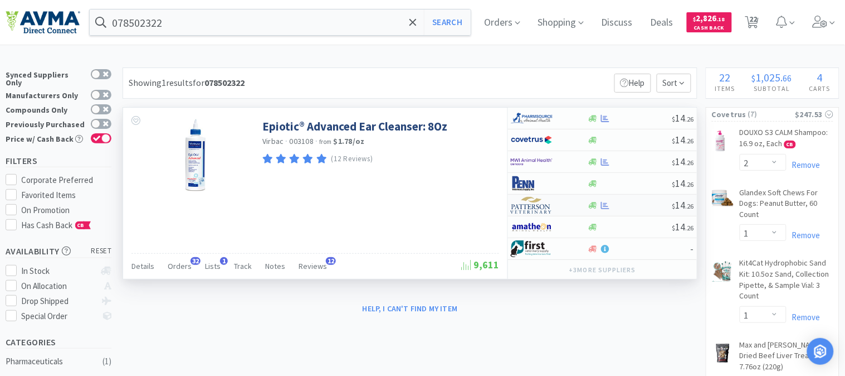
select select "1"
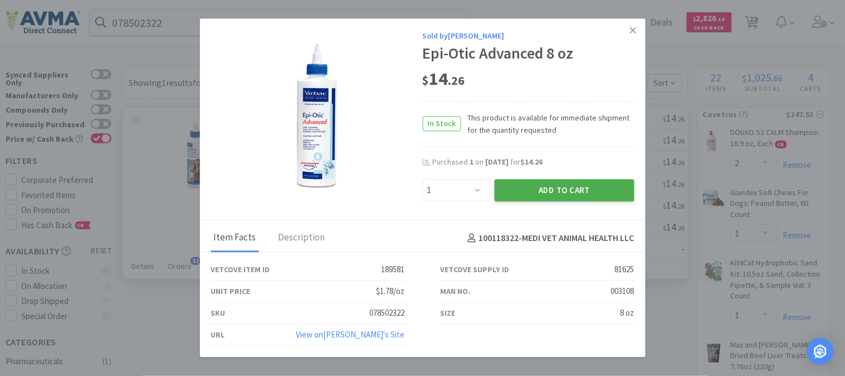
click at [525, 184] on button "Add to Cart" at bounding box center [565, 190] width 140 height 22
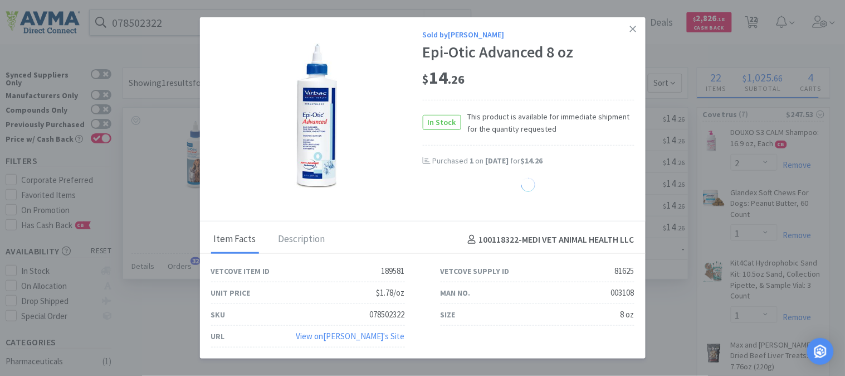
select select "2"
select select "5"
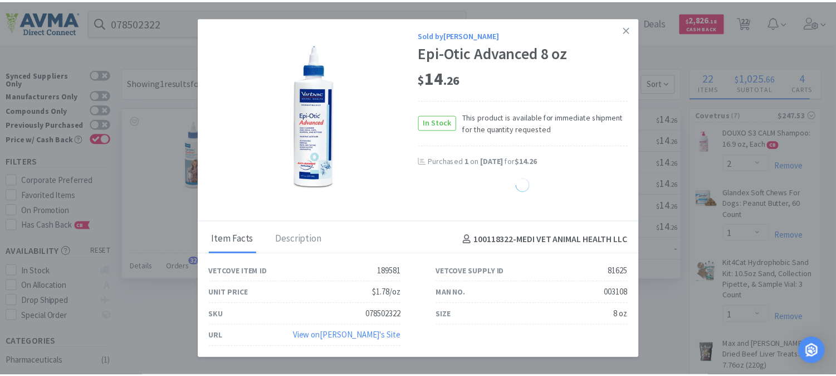
select select "1"
select select "8"
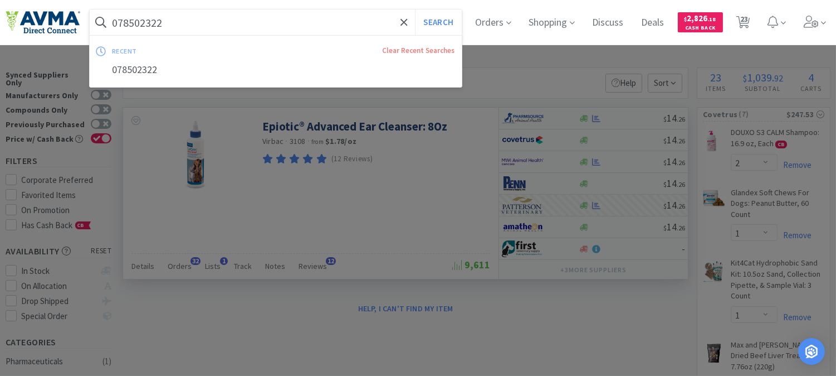
click at [252, 26] on input "078502322" at bounding box center [276, 22] width 372 height 26
paste input "067386"
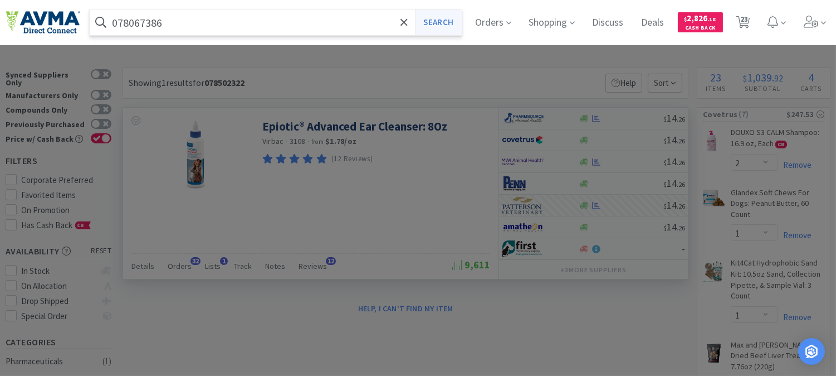
click at [461, 25] on button "Search" at bounding box center [438, 22] width 46 height 26
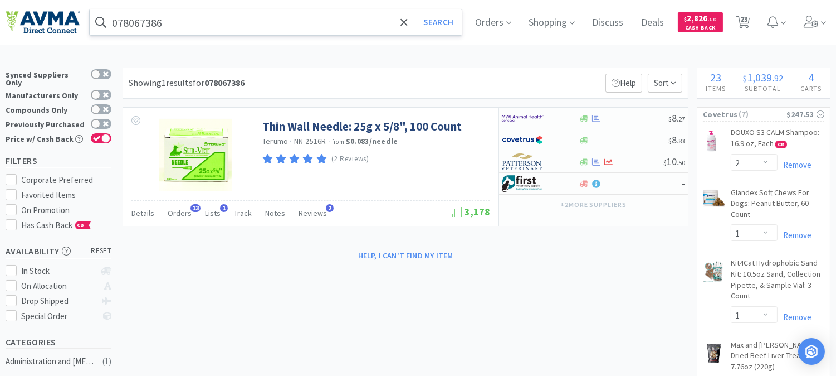
click at [291, 25] on input "078067386" at bounding box center [276, 22] width 372 height 26
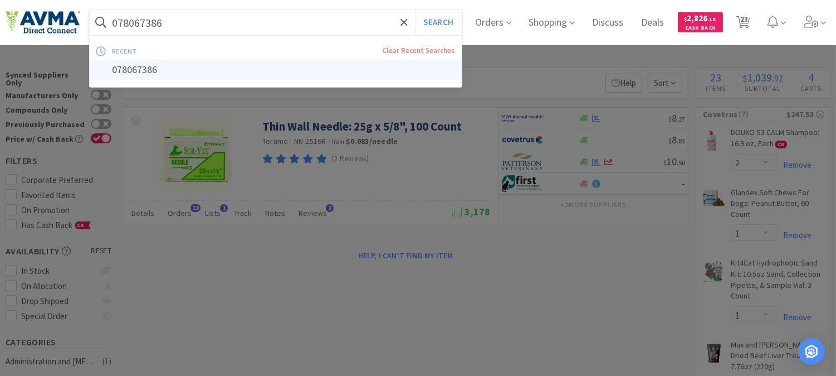
paste input "881119"
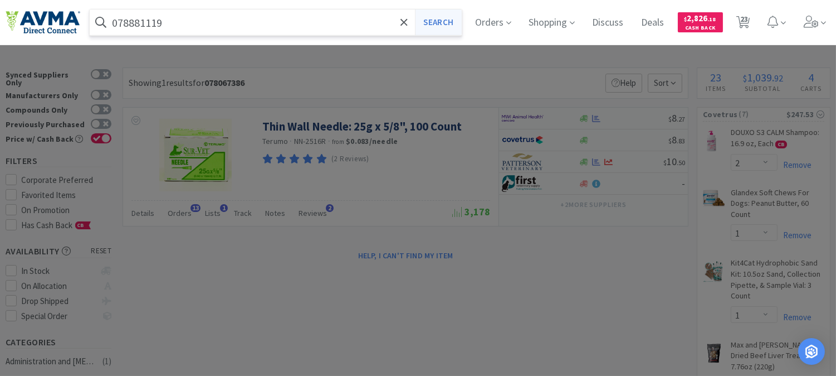
type input "078881119"
click at [449, 25] on button "Search" at bounding box center [438, 22] width 46 height 26
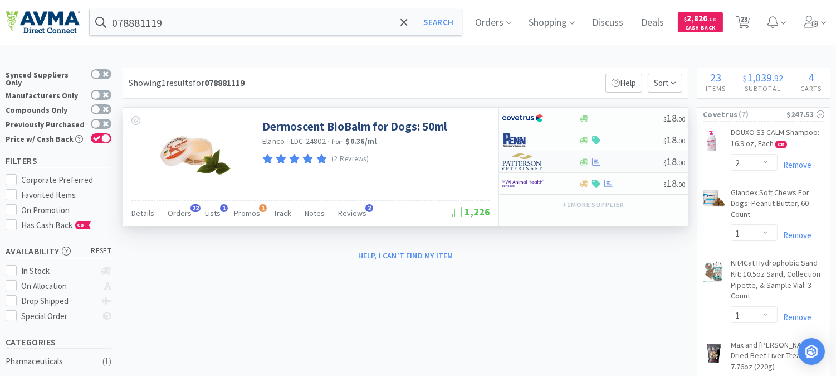
click at [518, 162] on img at bounding box center [523, 161] width 42 height 17
select select "1"
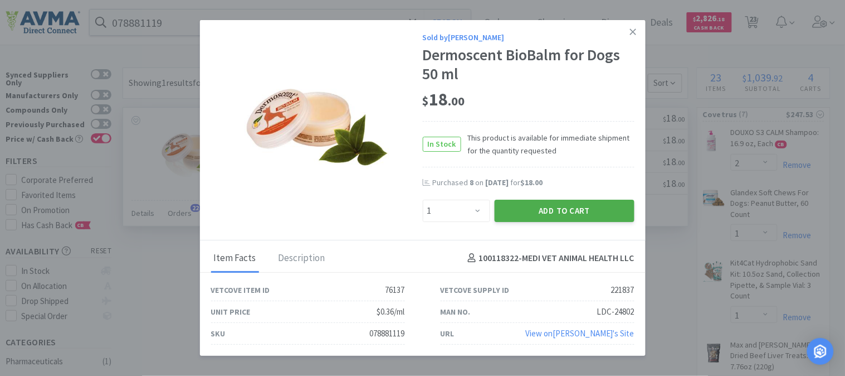
click at [557, 203] on button "Add to Cart" at bounding box center [565, 210] width 140 height 22
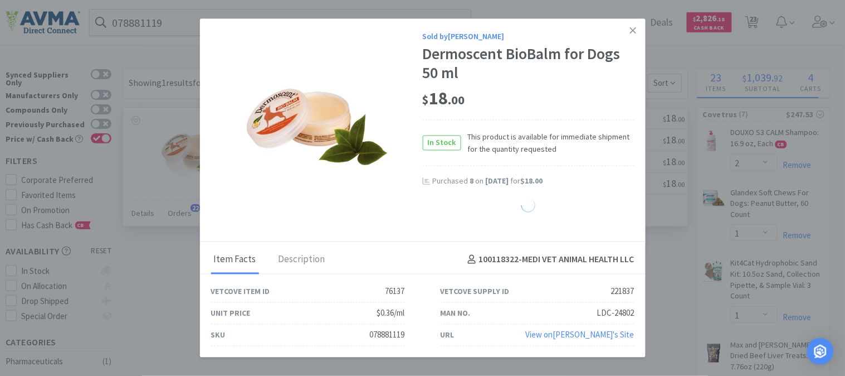
select select "2"
select select "5"
select select "1"
select select "8"
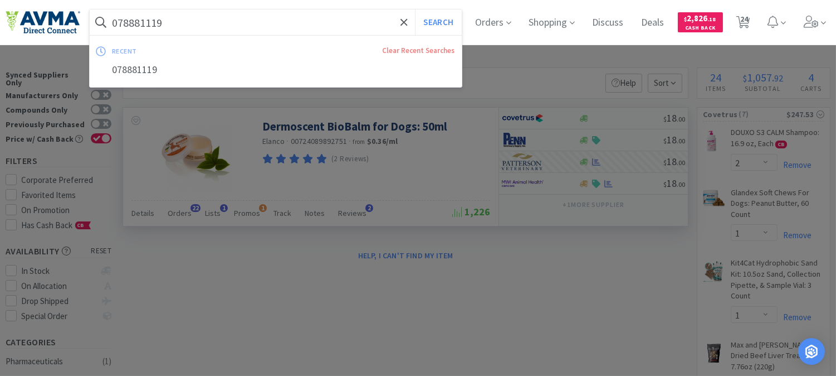
click at [198, 28] on input "078881119" at bounding box center [276, 22] width 372 height 26
paste input "944792"
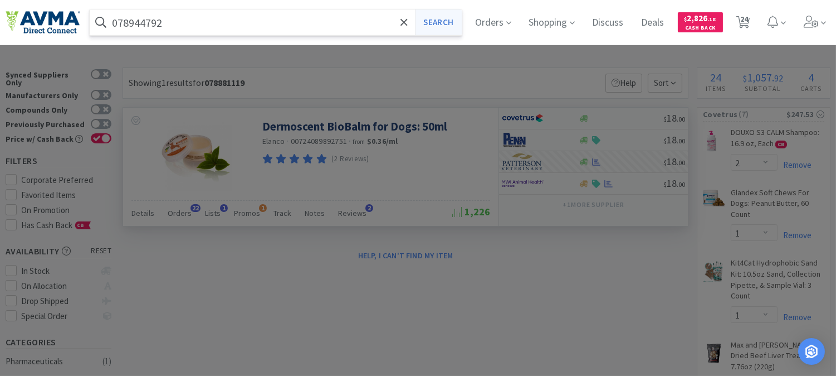
type input "078944792"
click at [451, 21] on button "Search" at bounding box center [438, 22] width 46 height 26
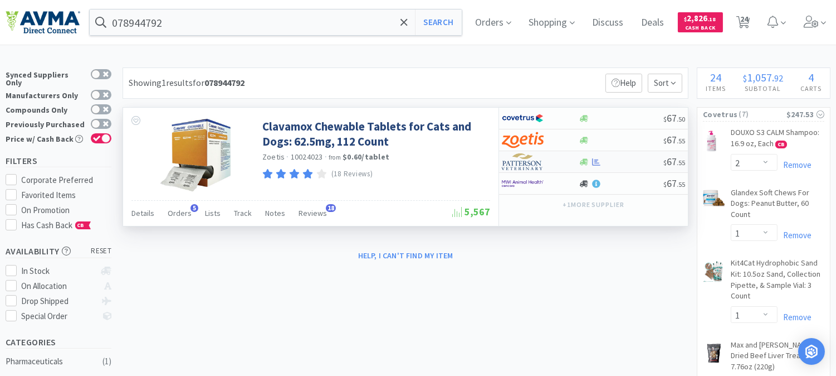
click at [522, 163] on img at bounding box center [523, 161] width 42 height 17
select select "1"
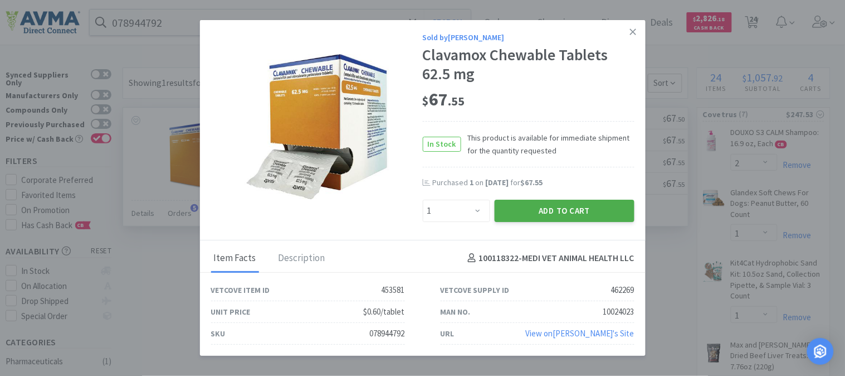
click at [554, 207] on button "Add to Cart" at bounding box center [565, 210] width 140 height 22
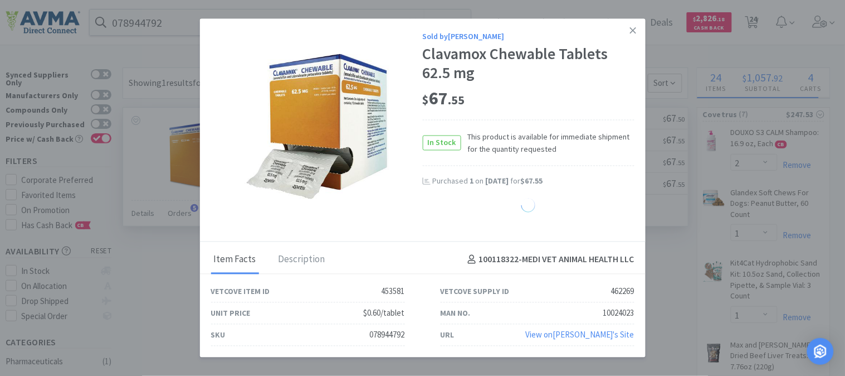
select select "2"
select select "5"
select select "1"
select select "8"
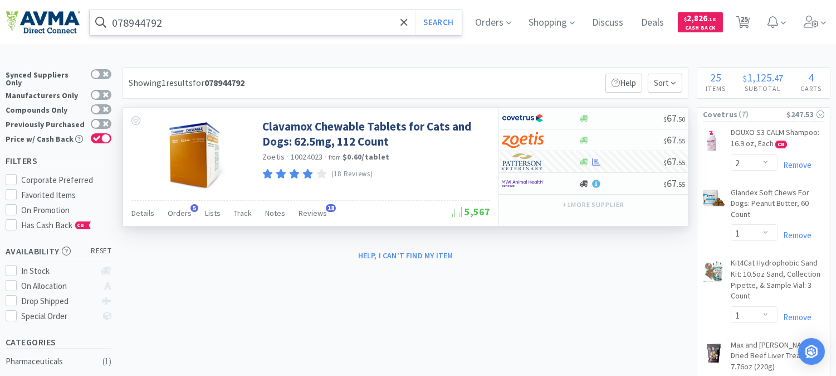
click at [182, 24] on input "078944792" at bounding box center [276, 22] width 372 height 26
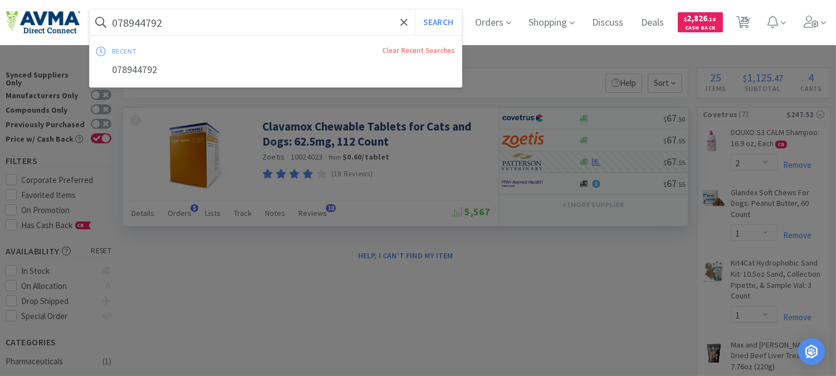
paste input "067386"
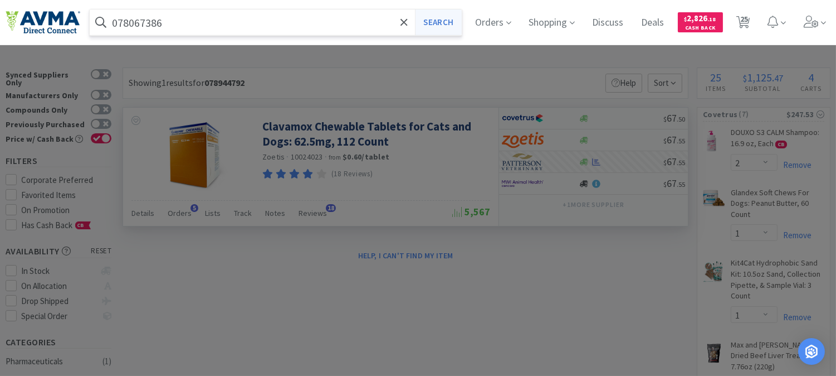
type input "078067386"
click at [444, 21] on button "Search" at bounding box center [438, 22] width 46 height 26
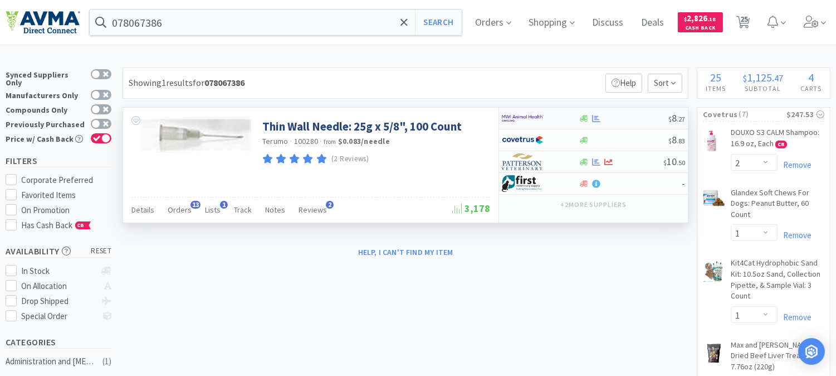
click at [524, 118] on img at bounding box center [523, 118] width 42 height 17
select select "1"
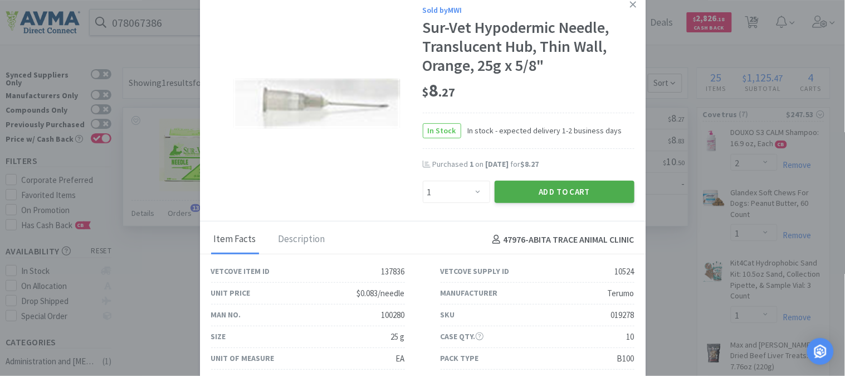
click at [563, 188] on button "Add to Cart" at bounding box center [565, 192] width 140 height 22
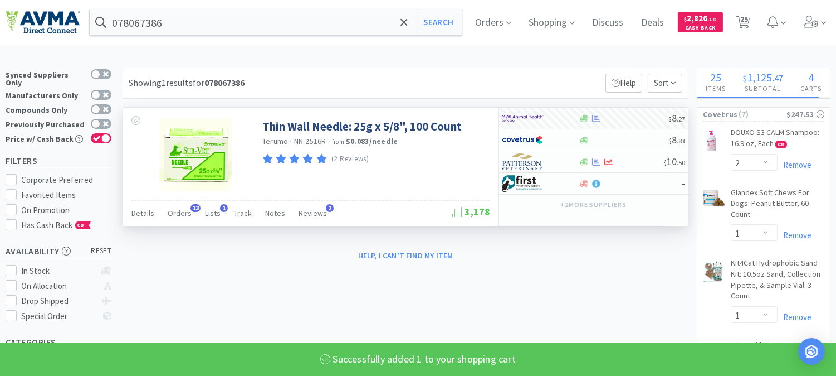
select select "1"
